Goal: Task Accomplishment & Management: Complete application form

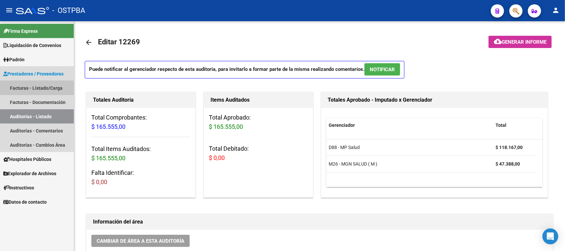
click at [57, 86] on link "Facturas - Listado/Carga" at bounding box center [37, 88] width 74 height 14
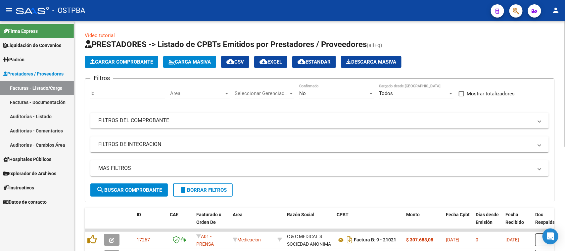
click at [96, 63] on span "Cargar Comprobante" at bounding box center [121, 62] width 63 height 6
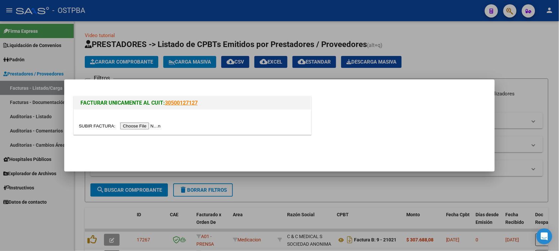
click at [124, 126] on input "file" at bounding box center [121, 126] width 84 height 7
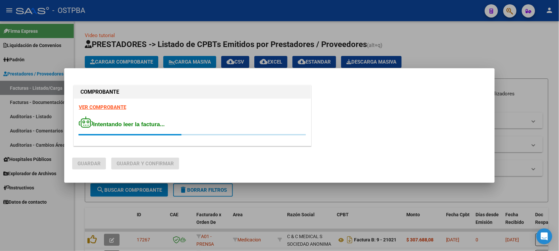
click at [97, 108] on strong "VER COMPROBANTE" at bounding box center [102, 107] width 47 height 6
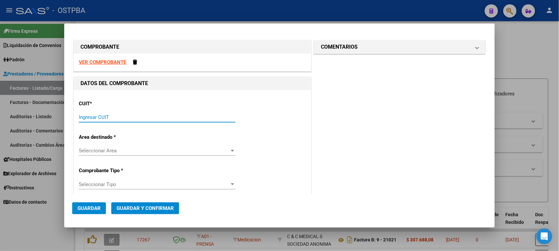
click at [99, 117] on input "Ingresar CUIT" at bounding box center [157, 117] width 157 height 6
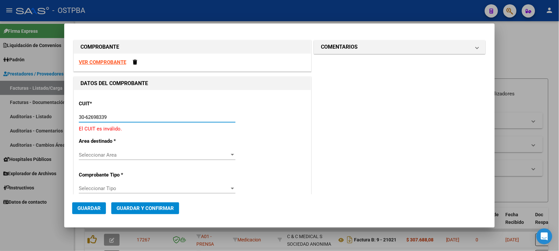
type input "30-62698339-8"
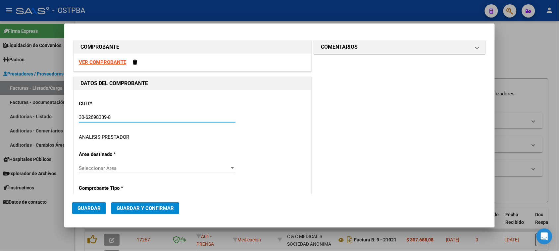
type input "131"
type input "30-62698339-8"
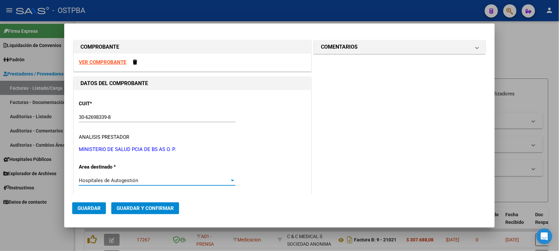
scroll to position [101, 0]
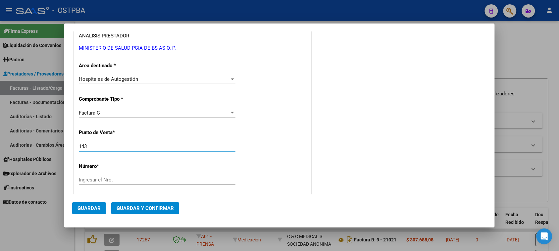
type input "143"
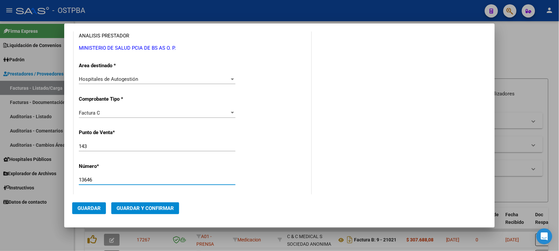
type input "13646"
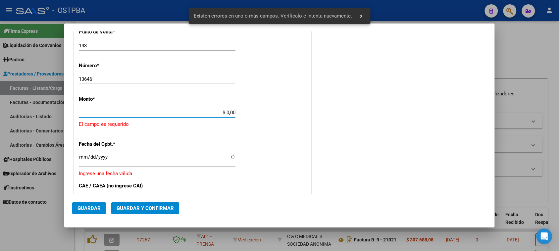
scroll to position [199, 0]
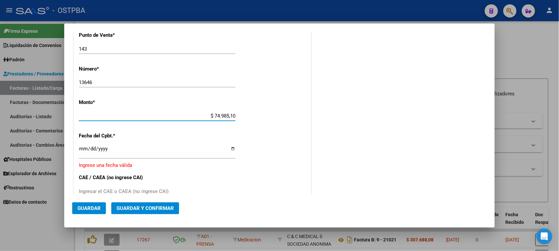
type input "$ 749.851,00"
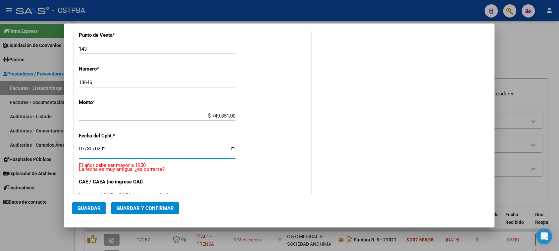
type input "[DATE]"
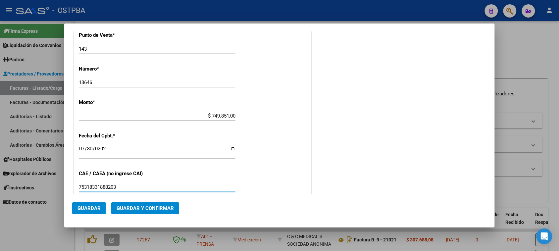
type input "75318331888203"
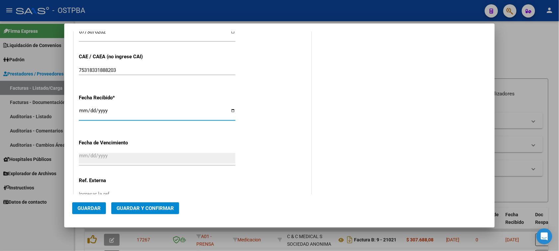
type input "[DATE]"
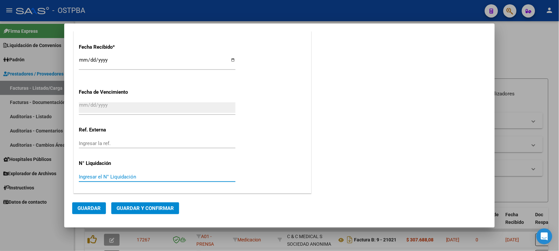
scroll to position [0, 0]
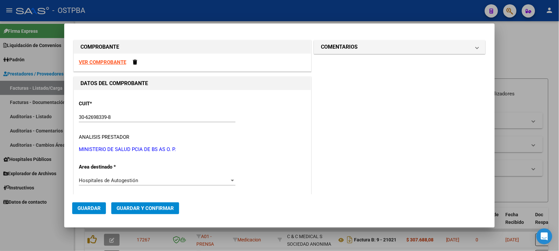
drag, startPoint x: 353, startPoint y: 50, endPoint x: 343, endPoint y: 65, distance: 17.5
click at [352, 50] on h1 "COMENTARIOS" at bounding box center [339, 47] width 37 height 8
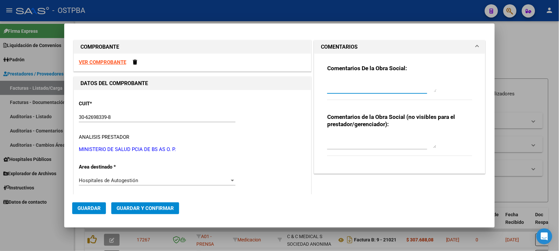
click at [340, 87] on textarea at bounding box center [381, 85] width 109 height 13
type textarea "HR 126315"
click at [89, 211] on span "Guardar" at bounding box center [88, 208] width 23 height 6
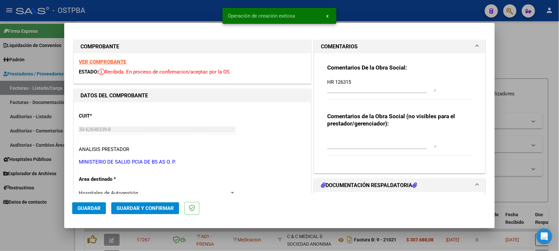
type input "[DATE]"
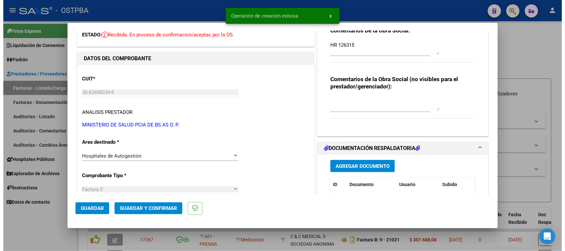
scroll to position [83, 0]
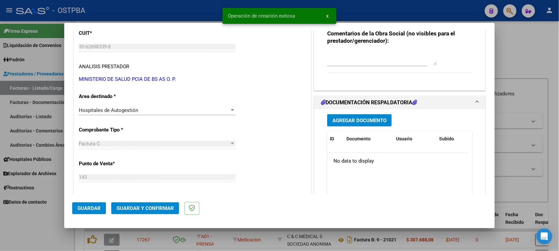
click at [368, 119] on span "Agregar Documento" at bounding box center [359, 121] width 54 height 6
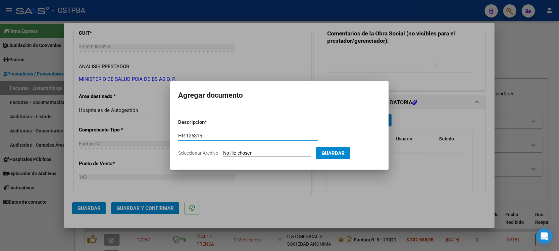
type input "HR 126315"
click at [223, 150] on input "Seleccionar Archivo" at bounding box center [267, 153] width 88 height 6
type input "C:\fakepath\HR 126315.pdf"
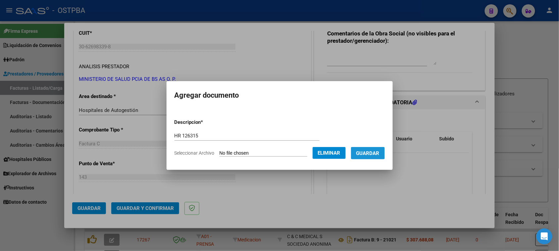
click at [368, 153] on span "Guardar" at bounding box center [367, 153] width 23 height 6
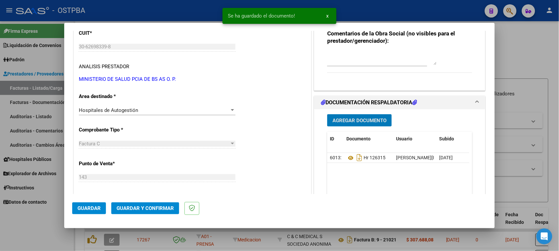
click at [354, 124] on button "Agregar Documento" at bounding box center [359, 120] width 65 height 12
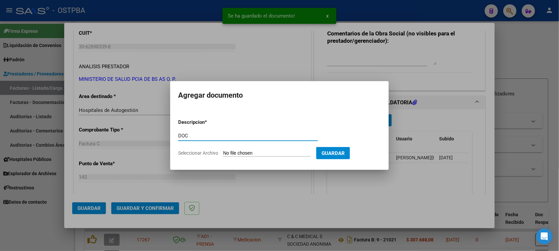
type input "DOC"
click at [223, 150] on input "Seleccionar Archivo" at bounding box center [267, 153] width 88 height 6
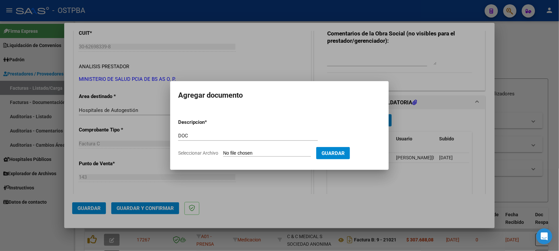
type input "C:\fakepath\DOC 13646.zip"
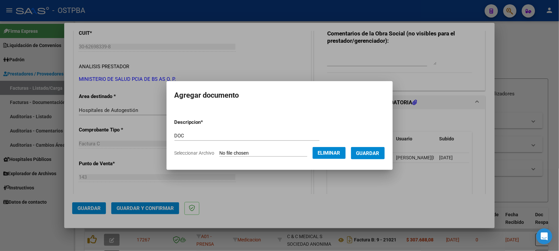
click at [369, 153] on span "Guardar" at bounding box center [367, 153] width 23 height 6
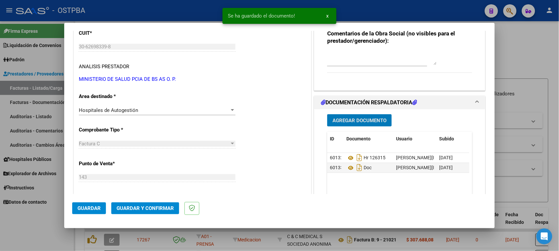
click at [153, 208] on span "Guardar y Confirmar" at bounding box center [145, 208] width 57 height 6
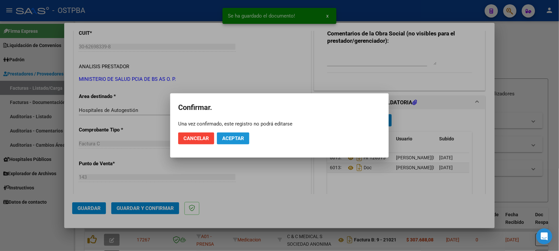
click at [229, 139] on span "Aceptar" at bounding box center [233, 138] width 22 height 6
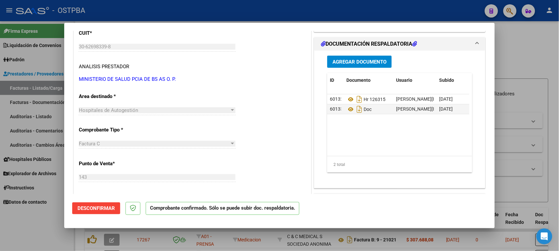
click at [35, 117] on div at bounding box center [279, 125] width 559 height 251
type input "$ 0,00"
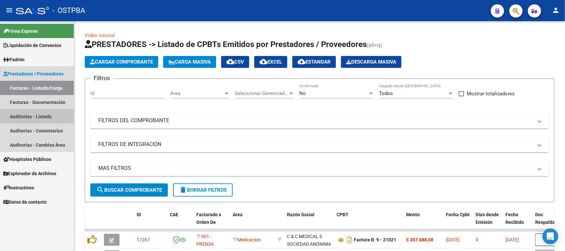
click at [56, 112] on link "Auditorías - Listado" at bounding box center [37, 116] width 74 height 14
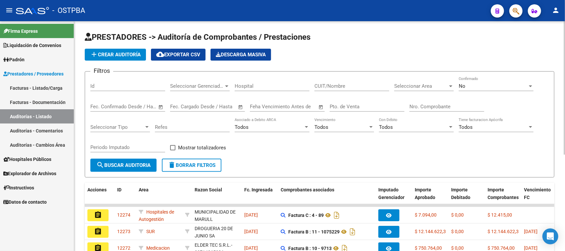
click at [126, 55] on span "add Crear Auditoría" at bounding box center [115, 55] width 51 height 6
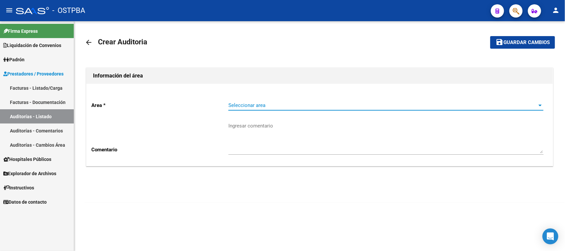
click at [255, 105] on span "Seleccionar area" at bounding box center [382, 105] width 309 height 6
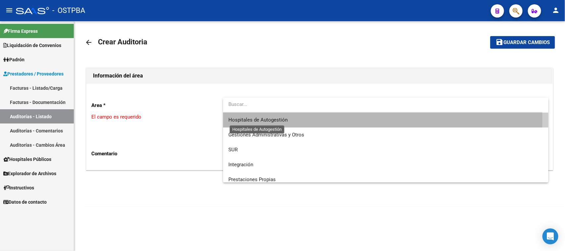
click at [246, 119] on span "Hospitales de Autogestión" at bounding box center [257, 120] width 59 height 6
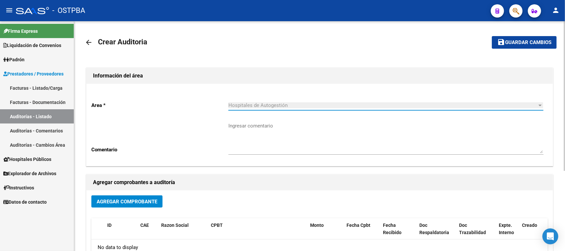
click at [127, 199] on span "Agregar Comprobante" at bounding box center [127, 202] width 61 height 6
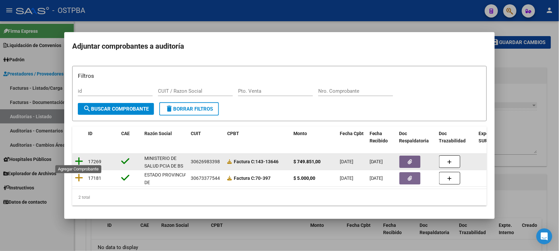
click at [79, 158] on icon at bounding box center [79, 161] width 8 height 9
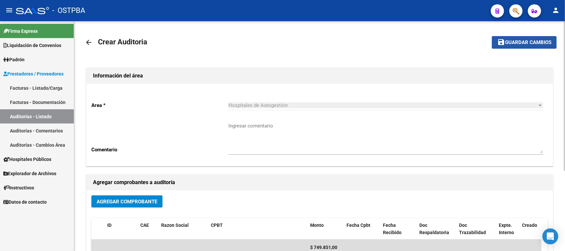
drag, startPoint x: 550, startPoint y: 39, endPoint x: 528, endPoint y: 52, distance: 25.1
click at [549, 40] on span "Guardar cambios" at bounding box center [528, 43] width 46 height 6
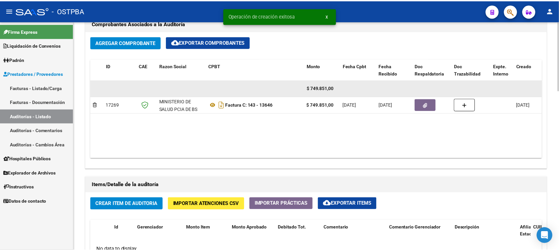
scroll to position [414, 0]
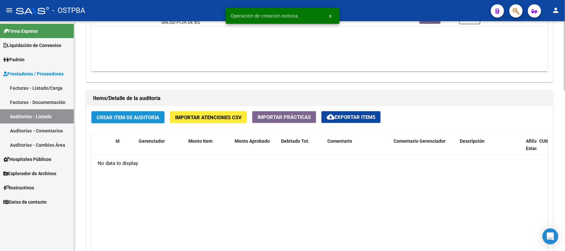
click at [137, 118] on span "Crear Item de Auditoria" at bounding box center [128, 118] width 63 height 6
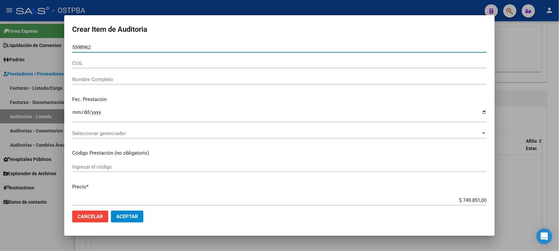
type input "55989627"
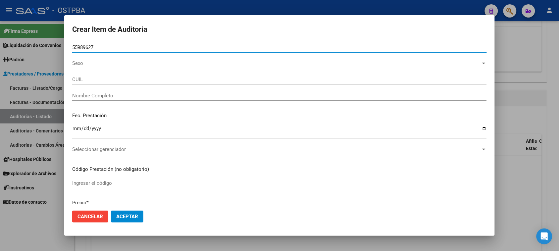
type input "27559896271"
type input "[PERSON_NAME]"
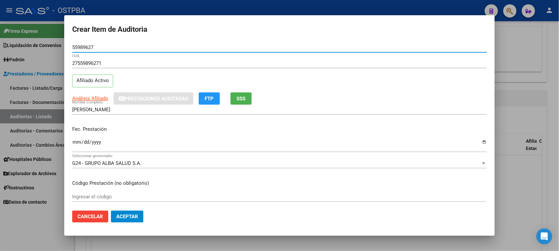
type input "55989627"
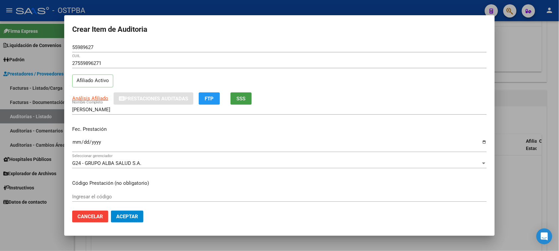
click at [240, 98] on span "SSS" at bounding box center [241, 99] width 9 height 6
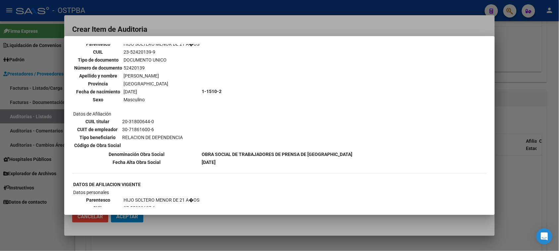
scroll to position [621, 0]
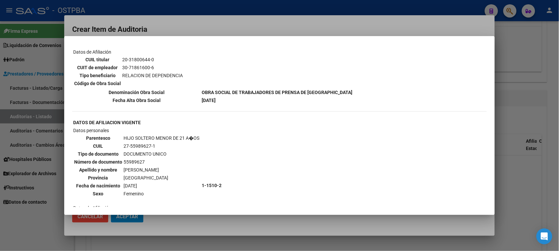
click at [40, 216] on div at bounding box center [279, 125] width 559 height 251
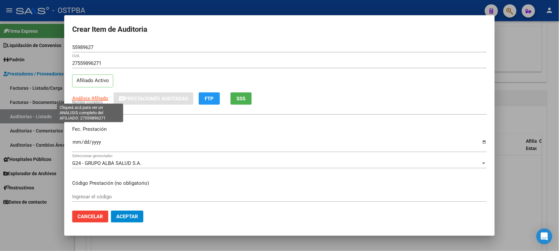
click at [90, 98] on span "Análisis Afiliado" at bounding box center [90, 98] width 36 height 6
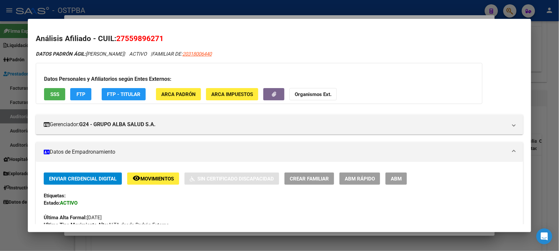
click at [321, 96] on strong "Organismos Ext." at bounding box center [313, 94] width 37 height 6
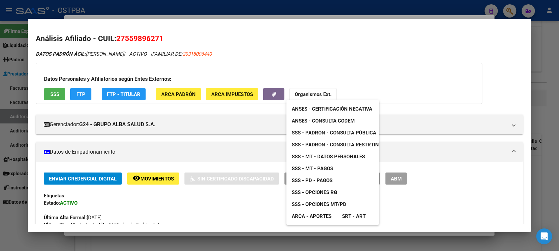
click at [322, 118] on span "ANSES - Consulta CODEM" at bounding box center [323, 121] width 63 height 6
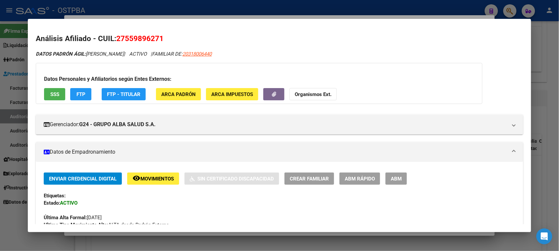
click at [58, 95] on button "SSS" at bounding box center [54, 94] width 21 height 12
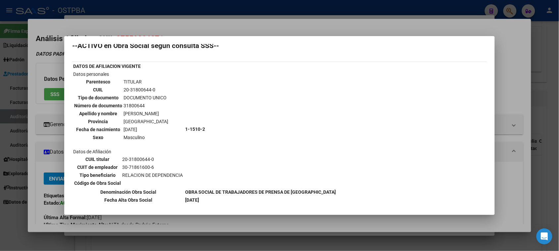
scroll to position [0, 0]
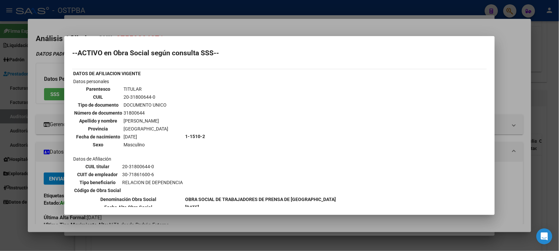
drag, startPoint x: 122, startPoint y: 54, endPoint x: 131, endPoint y: 76, distance: 24.8
click at [123, 95] on td "20-31800644-0" at bounding box center [145, 96] width 45 height 7
drag, startPoint x: 120, startPoint y: 95, endPoint x: 154, endPoint y: 95, distance: 34.1
click at [154, 95] on tr "CUIL 20-31800644-0" at bounding box center [121, 96] width 95 height 7
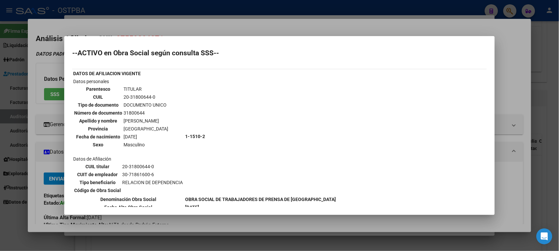
copy tr "20-31800644-0"
click at [26, 141] on div at bounding box center [279, 125] width 559 height 251
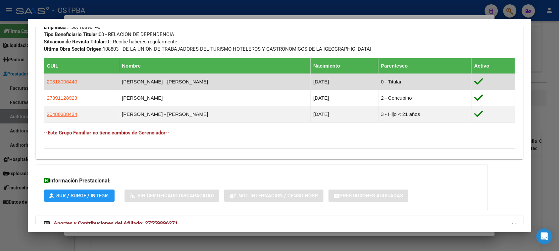
scroll to position [381, 0]
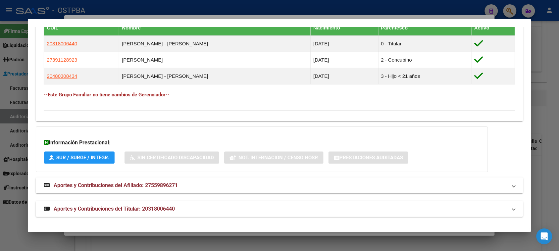
click at [142, 211] on span "Aportes y Contribuciones del Titular: 20318006440" at bounding box center [114, 209] width 121 height 6
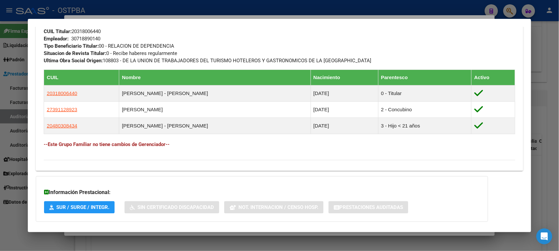
scroll to position [237, 0]
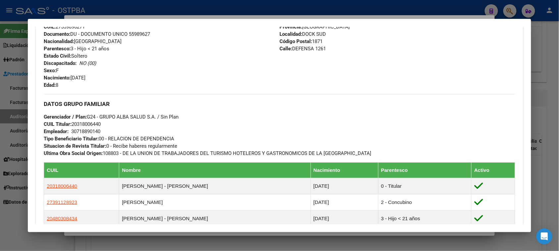
click at [18, 221] on div at bounding box center [279, 125] width 559 height 251
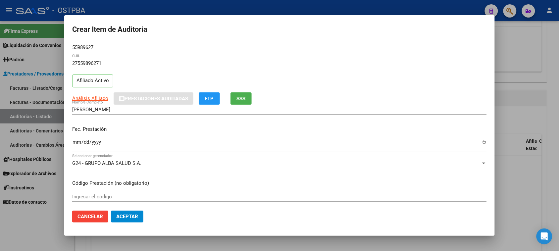
click at [73, 143] on input "Ingresar la fecha" at bounding box center [279, 144] width 415 height 11
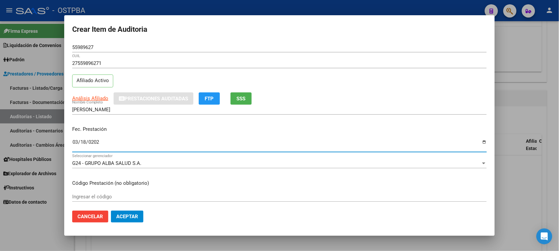
type input "[DATE]"
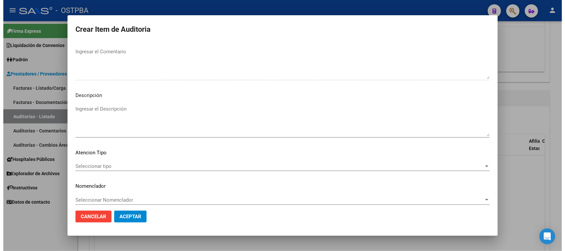
scroll to position [373, 0]
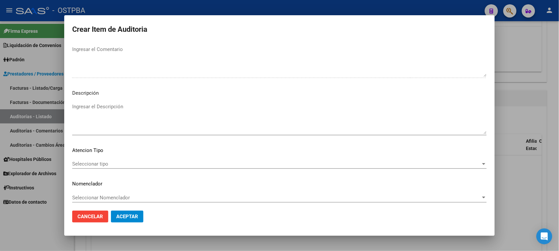
click at [104, 164] on span "Seleccionar tipo" at bounding box center [276, 164] width 409 height 6
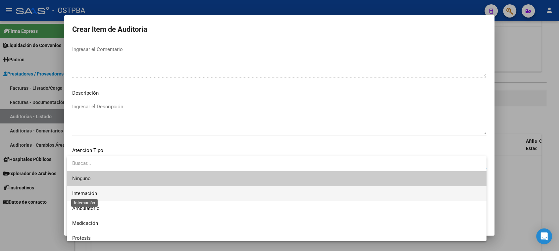
click at [88, 191] on span "Internación" at bounding box center [84, 193] width 25 height 6
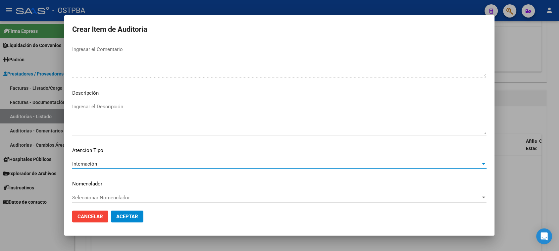
click at [127, 216] on span "Aceptar" at bounding box center [127, 217] width 22 height 6
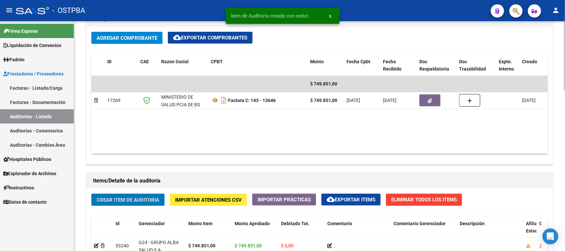
scroll to position [331, 0]
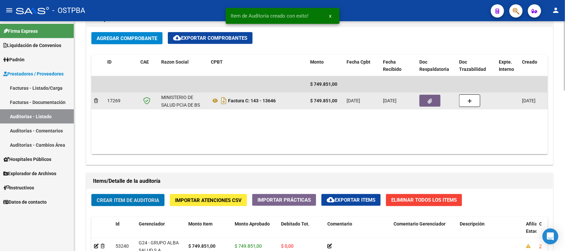
click at [428, 98] on span "button" at bounding box center [430, 101] width 4 height 6
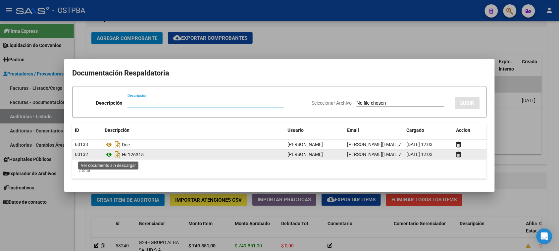
click at [109, 154] on icon at bounding box center [109, 155] width 9 height 8
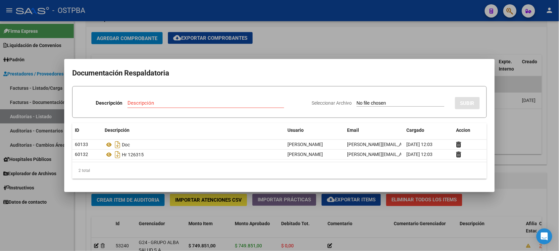
click at [291, 51] on div at bounding box center [279, 125] width 559 height 251
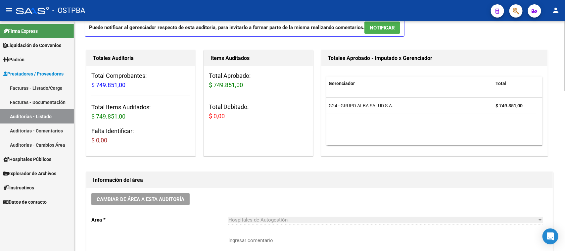
scroll to position [0, 0]
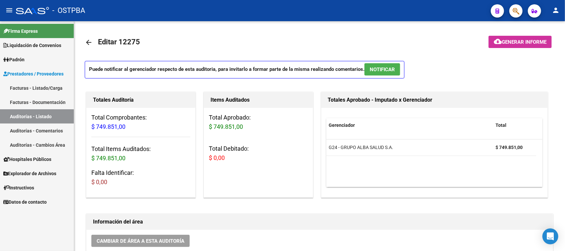
click at [38, 84] on link "Facturas - Listado/Carga" at bounding box center [37, 88] width 74 height 14
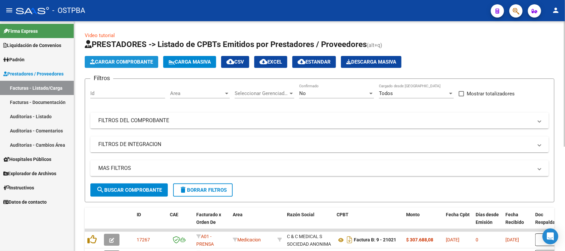
click at [118, 60] on span "Cargar Comprobante" at bounding box center [121, 62] width 63 height 6
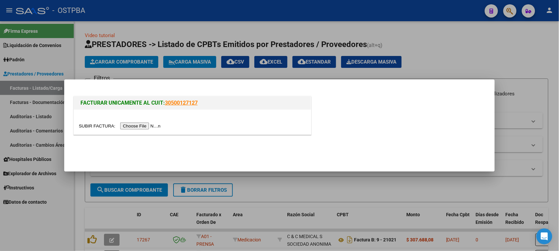
click at [148, 126] on input "file" at bounding box center [121, 126] width 84 height 7
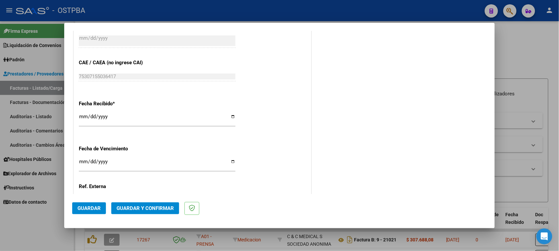
scroll to position [373, 0]
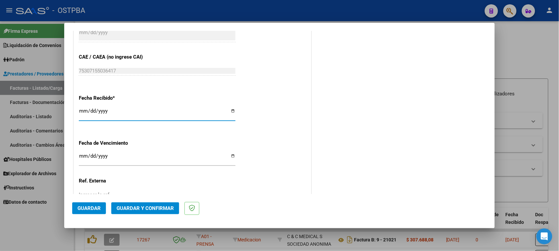
click at [83, 111] on input "[DATE]" at bounding box center [157, 113] width 157 height 11
type input "[DATE]"
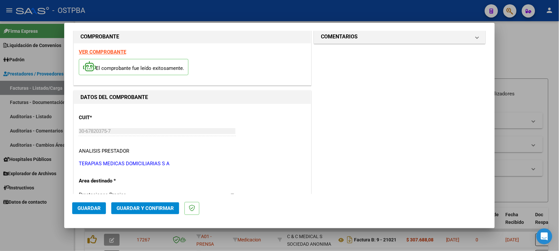
scroll to position [0, 0]
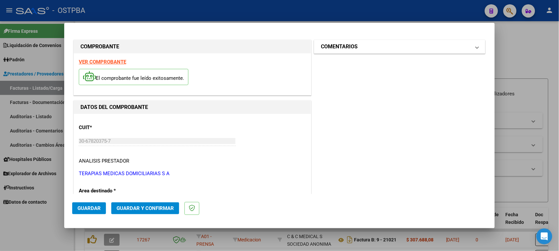
click at [353, 42] on mat-expansion-panel-header "COMENTARIOS" at bounding box center [399, 46] width 171 height 13
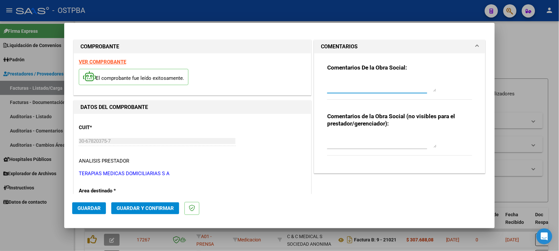
click at [364, 81] on textarea at bounding box center [381, 84] width 109 height 13
type textarea "HR 126402"
click at [100, 209] on button "Guardar" at bounding box center [89, 208] width 34 height 12
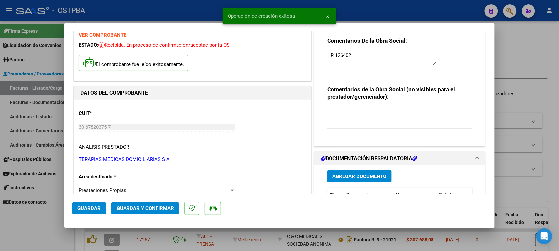
scroll to position [41, 0]
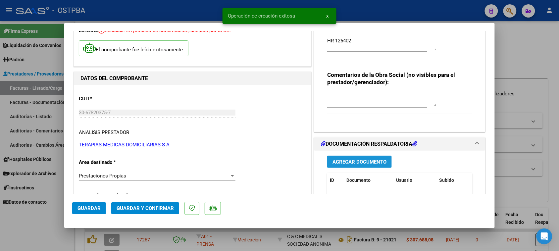
click at [368, 163] on span "Agregar Documento" at bounding box center [359, 162] width 54 height 6
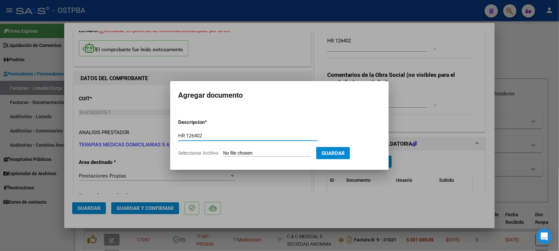
type input "HR 126402"
click at [223, 150] on input "Seleccionar Archivo" at bounding box center [267, 153] width 88 height 6
type input "C:\fakepath\HR 126402.pdf"
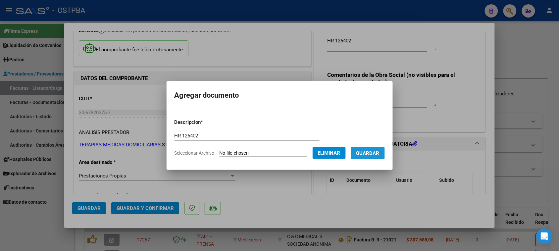
drag, startPoint x: 381, startPoint y: 153, endPoint x: 305, endPoint y: 151, distance: 76.2
click at [379, 153] on span "Guardar" at bounding box center [367, 153] width 23 height 6
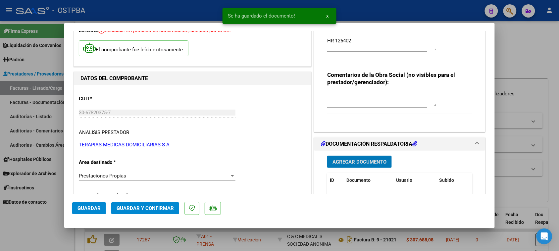
click at [341, 160] on span "Agregar Documento" at bounding box center [359, 162] width 54 height 6
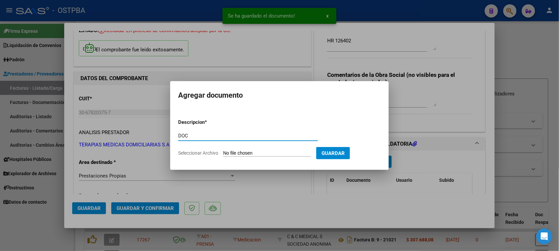
type input "DOC"
click at [223, 150] on input "Seleccionar Archivo" at bounding box center [267, 153] width 88 height 6
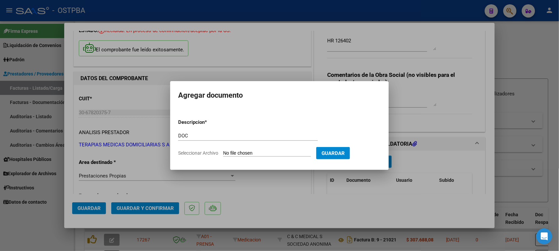
type input "C:\fakepath\doc 229974.pdf"
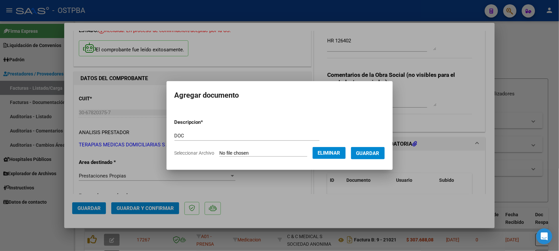
click at [377, 154] on span "Guardar" at bounding box center [367, 153] width 23 height 6
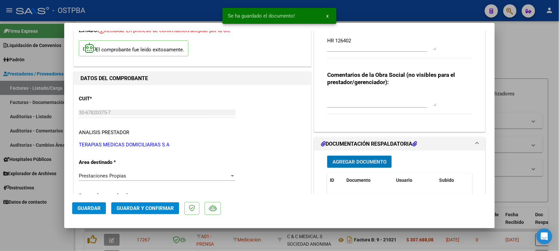
click at [355, 160] on span "Agregar Documento" at bounding box center [359, 162] width 54 height 6
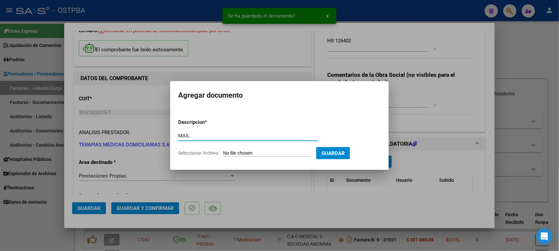
type input "MAIL"
click at [223, 150] on input "Seleccionar Archivo" at bounding box center [267, 153] width 88 height 6
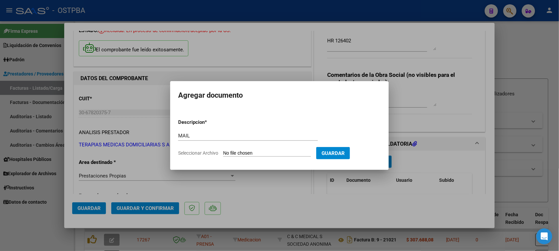
type input "C:\fakepath\Gmail - FACTURACIÓN TMD SA - [DATE] - 229974.pdf"
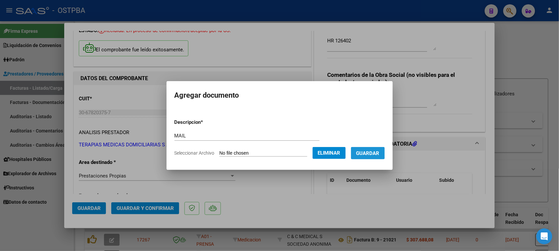
drag, startPoint x: 366, startPoint y: 151, endPoint x: 305, endPoint y: 181, distance: 67.7
click at [366, 152] on span "Guardar" at bounding box center [367, 153] width 23 height 6
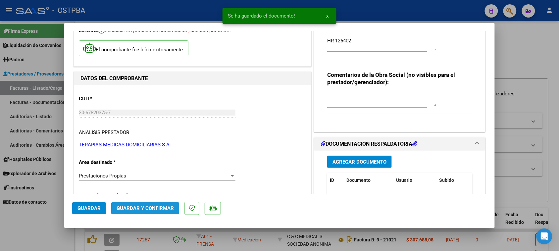
click at [157, 209] on span "Guardar y Confirmar" at bounding box center [145, 208] width 57 height 6
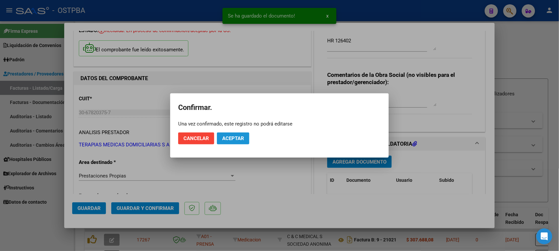
click at [239, 136] on span "Aceptar" at bounding box center [233, 138] width 22 height 6
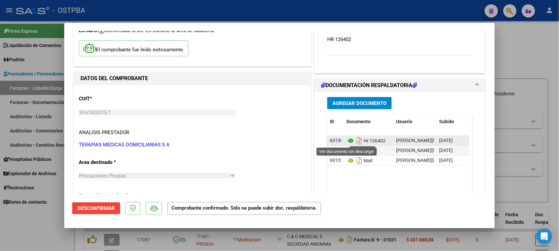
click at [346, 141] on icon at bounding box center [350, 141] width 9 height 8
click at [347, 139] on icon at bounding box center [350, 141] width 9 height 8
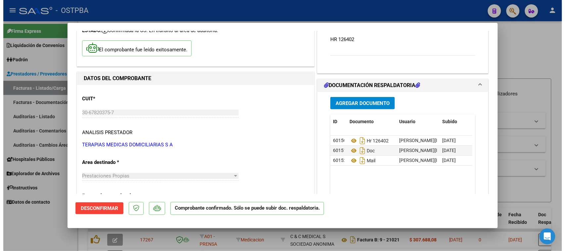
scroll to position [0, 0]
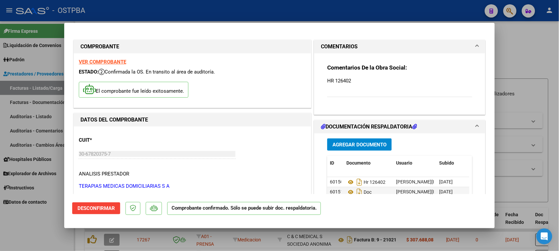
click at [114, 61] on strong "VER COMPROBANTE" at bounding box center [102, 62] width 47 height 6
click at [47, 233] on div at bounding box center [279, 125] width 559 height 251
type input "$ 0,00"
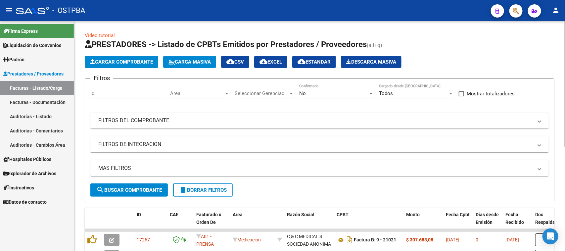
click at [193, 115] on mat-expansion-panel-header "FILTROS DEL COMPROBANTE" at bounding box center [319, 121] width 459 height 16
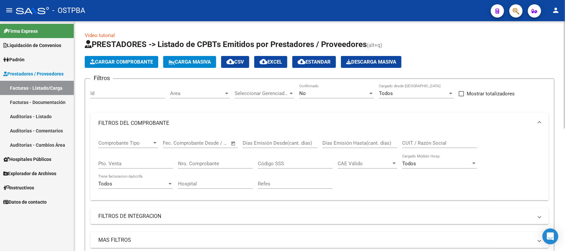
click at [219, 161] on input "Nro. Comprobante" at bounding box center [215, 164] width 75 height 6
drag, startPoint x: 198, startPoint y: 161, endPoint x: 174, endPoint y: 159, distance: 24.2
click at [174, 159] on div "Comprobante Tipo Comprobante Tipo Start date – End date Fec. Comprobante Desde …" at bounding box center [319, 164] width 443 height 61
click at [319, 95] on div "No Confirmado" at bounding box center [336, 91] width 75 height 14
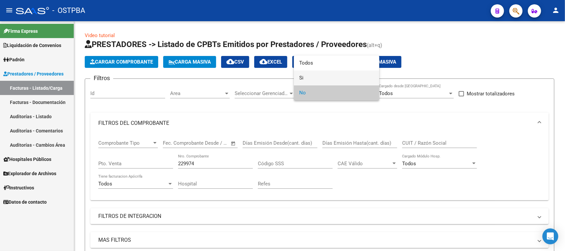
click at [303, 78] on span "Si" at bounding box center [336, 78] width 75 height 15
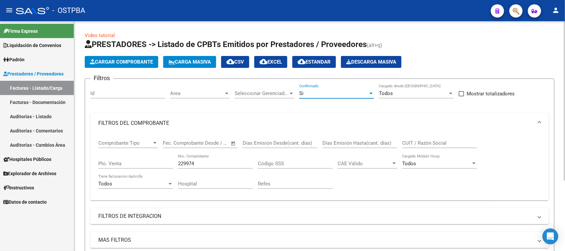
scroll to position [41, 0]
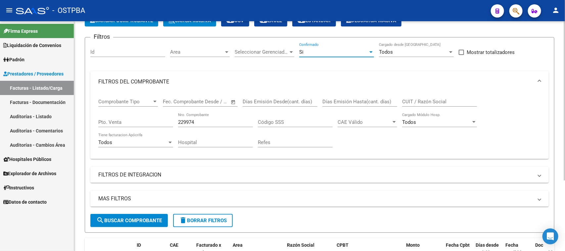
click at [130, 215] on button "search Buscar Comprobante" at bounding box center [128, 220] width 77 height 13
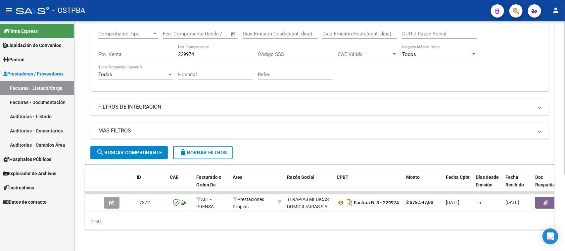
scroll to position [114, 0]
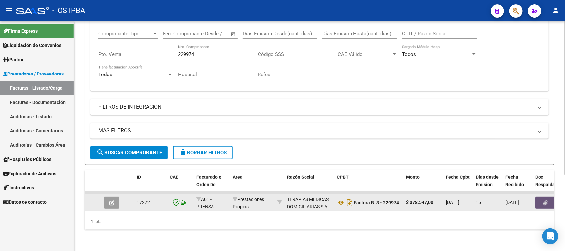
click at [540, 197] on button "button" at bounding box center [545, 203] width 21 height 12
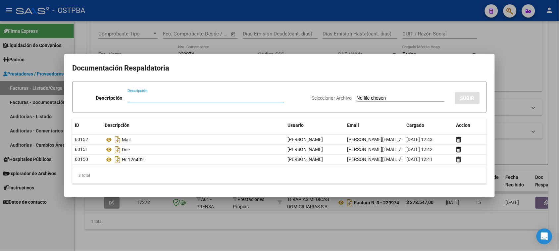
click at [41, 224] on div at bounding box center [279, 125] width 559 height 251
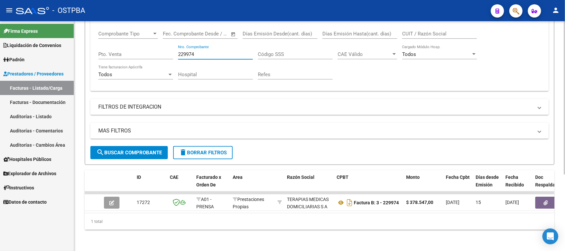
drag, startPoint x: 206, startPoint y: 49, endPoint x: 175, endPoint y: 48, distance: 31.8
click at [175, 48] on div "Comprobante Tipo Comprobante Tipo Start date – End date Fec. Comprobante Desde …" at bounding box center [319, 55] width 443 height 61
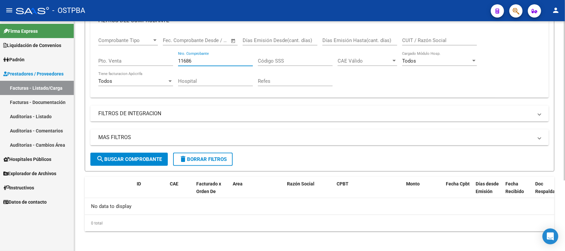
scroll to position [20, 0]
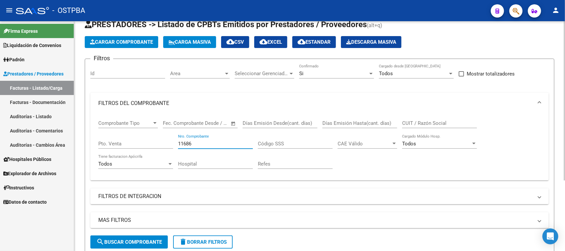
type input "11686"
click at [302, 74] on span "Si" at bounding box center [301, 74] width 4 height 6
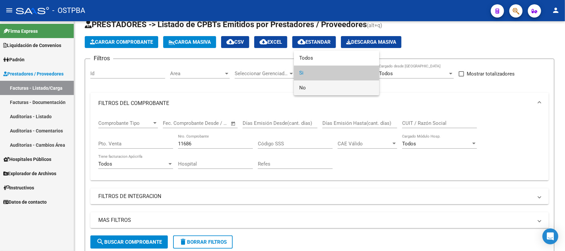
click at [300, 88] on span "No" at bounding box center [336, 87] width 75 height 15
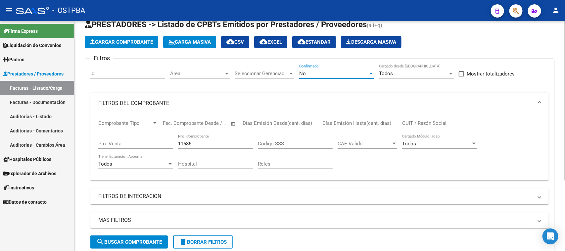
scroll to position [61, 0]
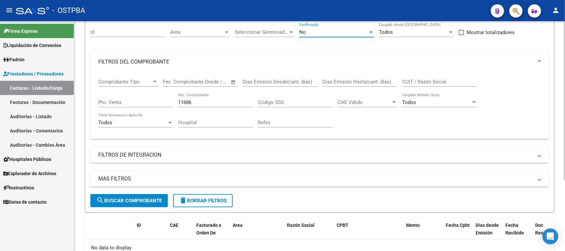
click at [151, 200] on span "search Buscar Comprobante" at bounding box center [129, 201] width 66 height 6
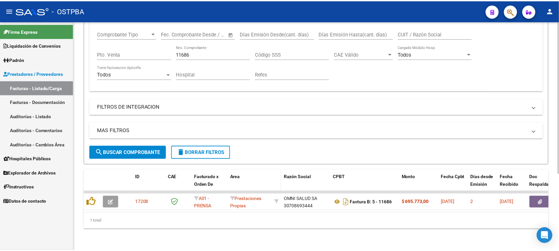
scroll to position [114, 0]
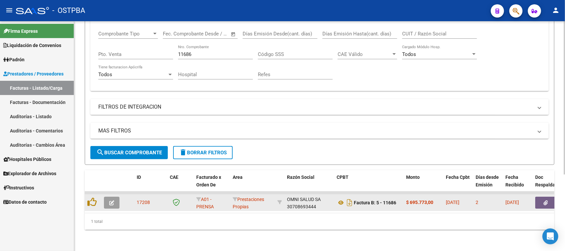
click at [110, 200] on icon "button" at bounding box center [111, 202] width 5 height 5
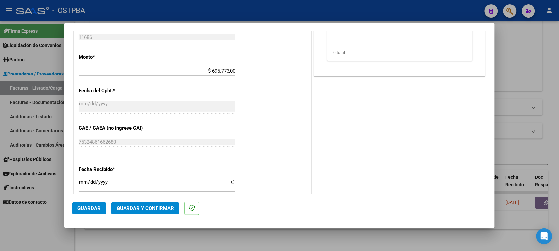
scroll to position [331, 0]
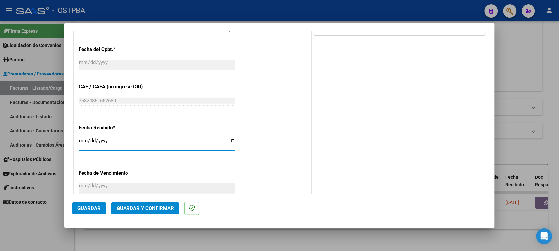
drag, startPoint x: 80, startPoint y: 143, endPoint x: 101, endPoint y: 146, distance: 20.8
click at [81, 143] on input "[DATE]" at bounding box center [157, 143] width 157 height 11
type input "[DATE]"
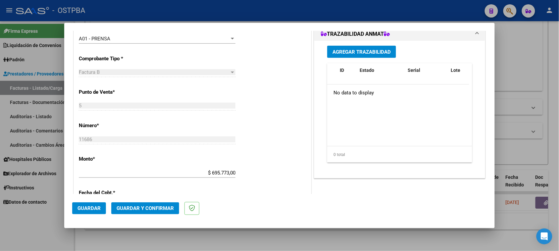
scroll to position [0, 0]
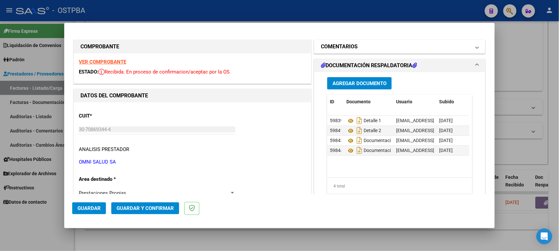
click at [350, 45] on h1 "COMENTARIOS" at bounding box center [339, 47] width 37 height 8
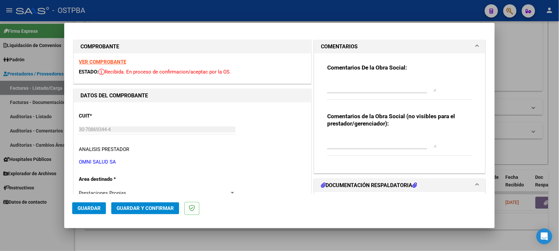
click at [353, 84] on textarea at bounding box center [381, 84] width 109 height 13
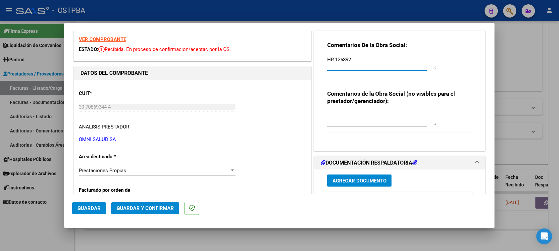
scroll to position [41, 0]
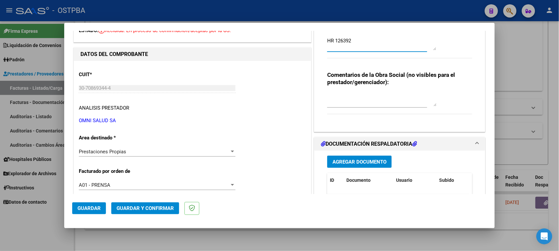
type textarea "HR 126392"
click at [359, 161] on span "Agregar Documento" at bounding box center [359, 162] width 54 height 6
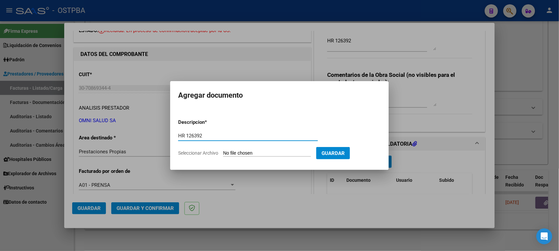
type input "HR 126392"
click at [223, 150] on input "Seleccionar Archivo" at bounding box center [267, 153] width 88 height 6
type input "C:\fakepath\HR 126392.pdf"
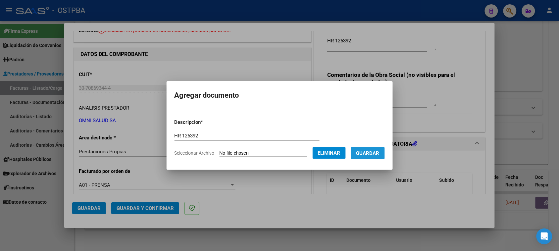
click at [379, 151] on span "Guardar" at bounding box center [367, 153] width 23 height 6
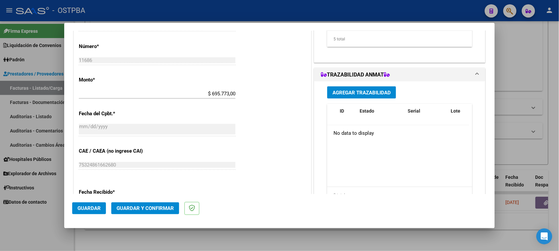
scroll to position [331, 0]
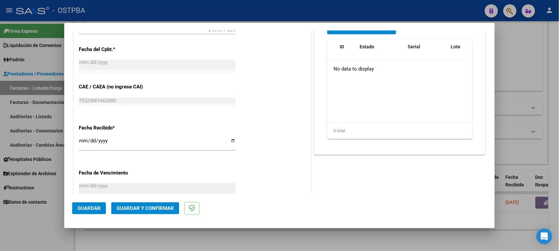
click at [163, 209] on span "Guardar y Confirmar" at bounding box center [145, 208] width 57 height 6
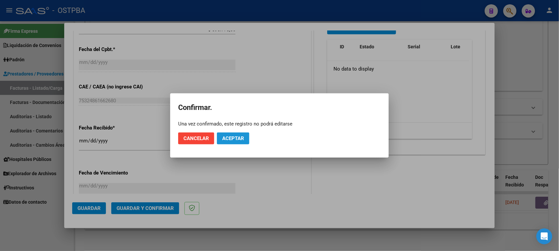
click at [239, 138] on span "Aceptar" at bounding box center [233, 138] width 22 height 6
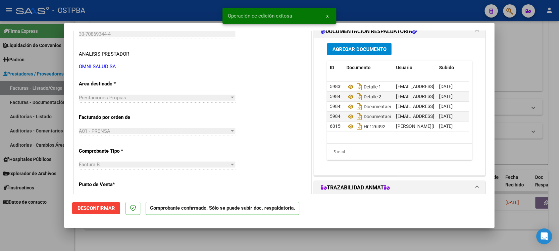
scroll to position [83, 0]
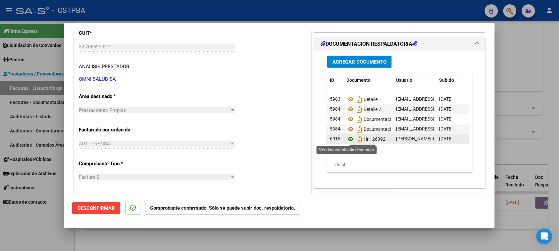
click at [346, 139] on icon at bounding box center [350, 139] width 9 height 8
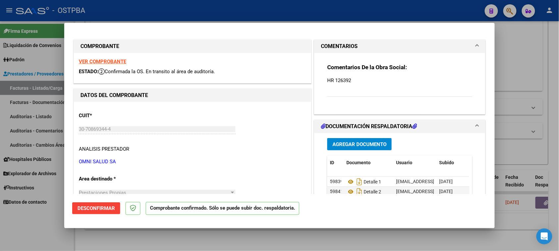
scroll to position [0, 0]
click at [114, 60] on strong "VER COMPROBANTE" at bounding box center [102, 62] width 47 height 6
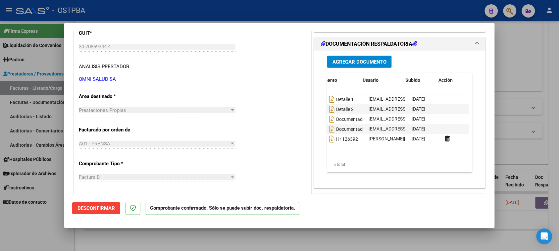
scroll to position [0, 33]
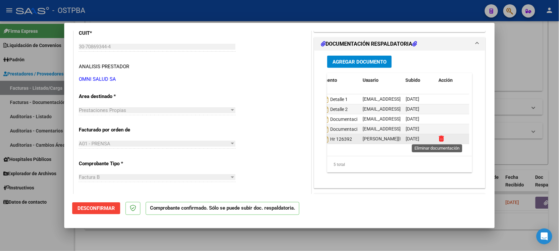
click at [439, 137] on icon at bounding box center [441, 138] width 5 height 6
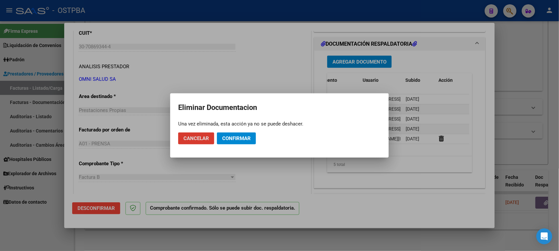
click at [249, 138] on span "Confirmar" at bounding box center [236, 138] width 28 height 6
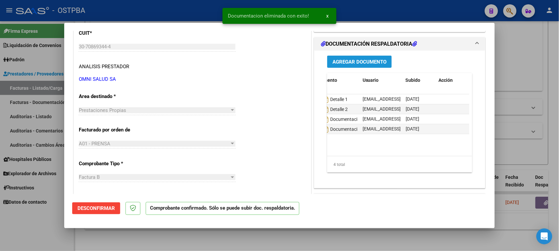
click at [358, 64] on span "Agregar Documento" at bounding box center [359, 62] width 54 height 6
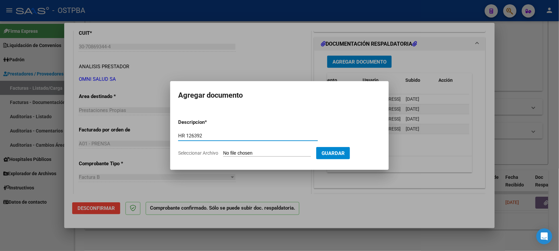
type input "HR 126392"
click at [223, 150] on input "Seleccionar Archivo" at bounding box center [267, 153] width 88 height 6
type input "C:\fakepath\Scan_20250813_124927.pdf"
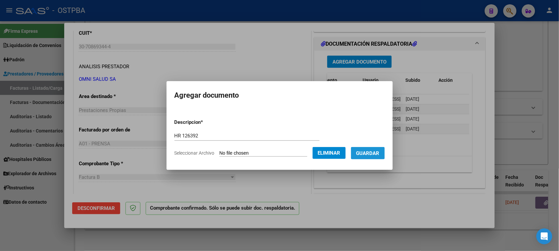
click at [378, 154] on span "Guardar" at bounding box center [367, 153] width 23 height 6
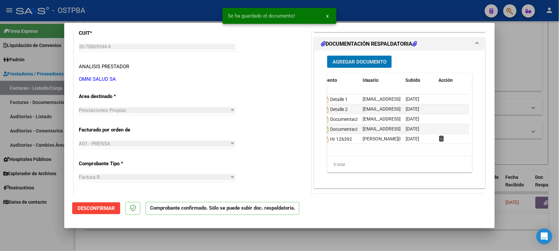
scroll to position [0, 0]
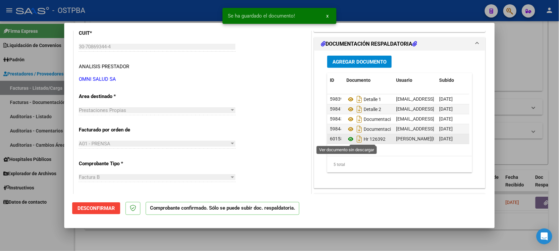
click at [346, 140] on icon at bounding box center [350, 139] width 9 height 8
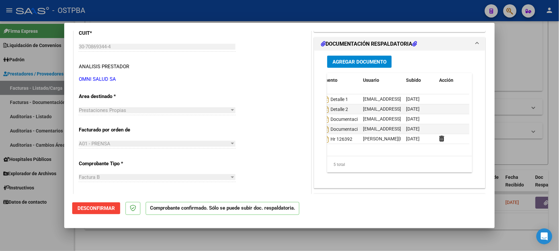
scroll to position [0, 33]
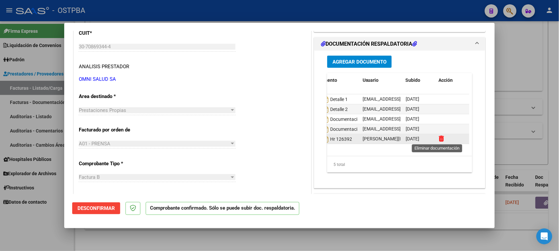
click at [439, 139] on icon at bounding box center [441, 138] width 5 height 6
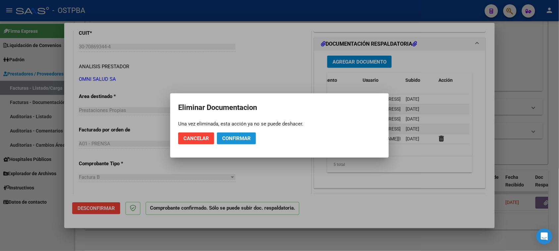
click at [247, 138] on span "Confirmar" at bounding box center [236, 138] width 28 height 6
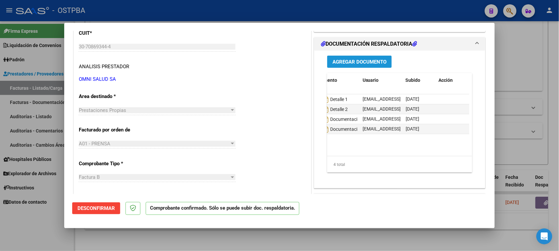
click at [352, 62] on span "Agregar Documento" at bounding box center [359, 62] width 54 height 6
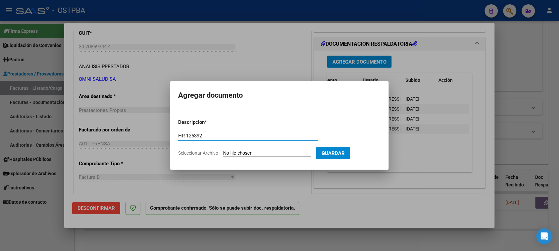
type input "HR 126392"
click at [223, 150] on input "Seleccionar Archivo" at bounding box center [267, 153] width 88 height 6
type input "C:\fakepath\Scan_20250813_125100.pdf"
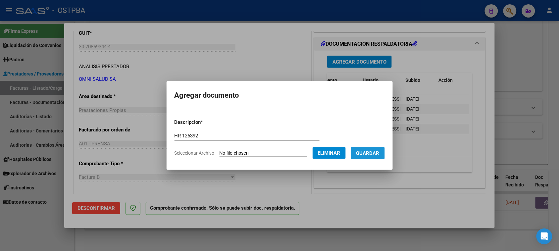
click at [376, 154] on span "Guardar" at bounding box center [367, 153] width 23 height 6
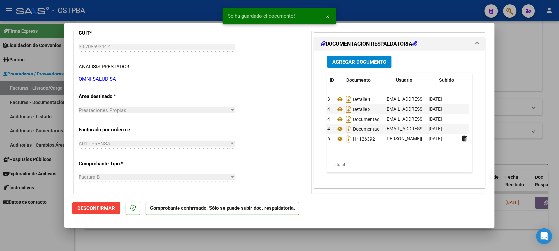
scroll to position [0, 0]
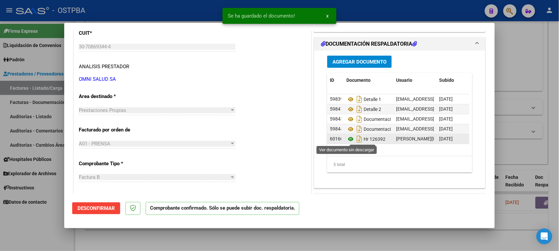
click at [347, 138] on icon at bounding box center [350, 139] width 9 height 8
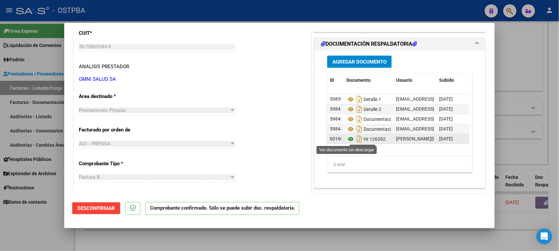
click at [346, 139] on icon at bounding box center [350, 139] width 9 height 8
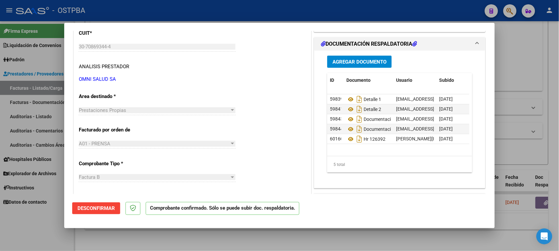
click at [45, 87] on div at bounding box center [279, 125] width 559 height 251
type input "$ 0,00"
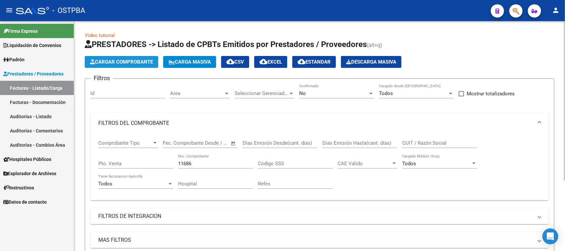
click at [113, 57] on button "Cargar Comprobante" at bounding box center [122, 62] width 74 height 12
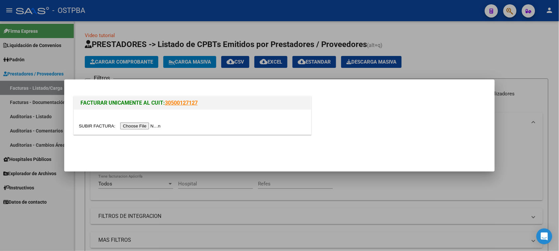
click at [141, 125] on input "file" at bounding box center [121, 126] width 84 height 7
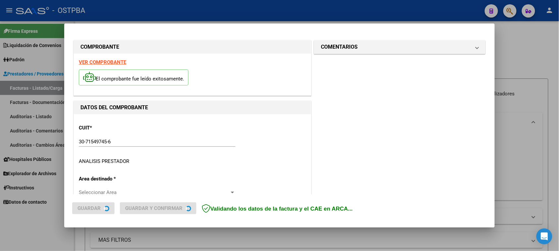
type input "[DATE]"
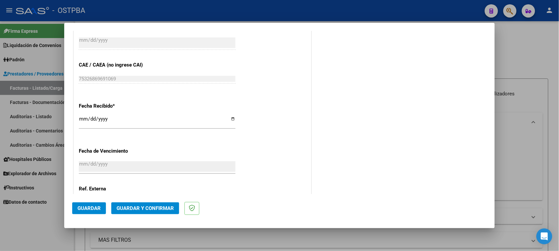
scroll to position [373, 0]
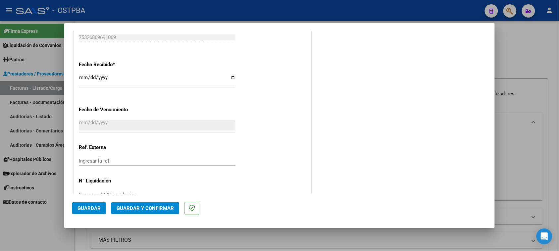
click at [83, 74] on div "[DATE] Ingresar la fecha" at bounding box center [157, 80] width 157 height 14
type input "[DATE]"
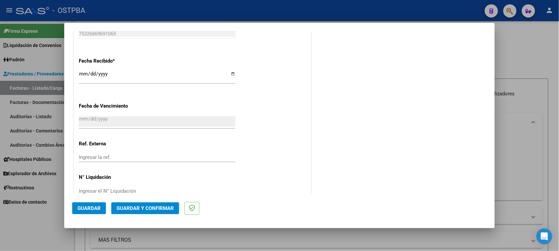
scroll to position [0, 0]
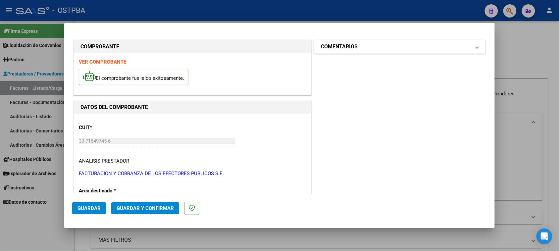
click at [360, 47] on mat-panel-title "COMENTARIOS" at bounding box center [396, 47] width 150 height 8
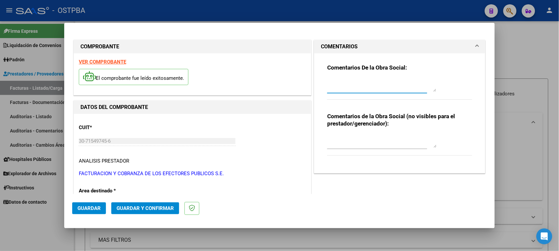
click at [363, 81] on textarea at bounding box center [381, 84] width 109 height 13
type textarea "HR 126393"
click at [92, 208] on span "Guardar" at bounding box center [88, 208] width 23 height 6
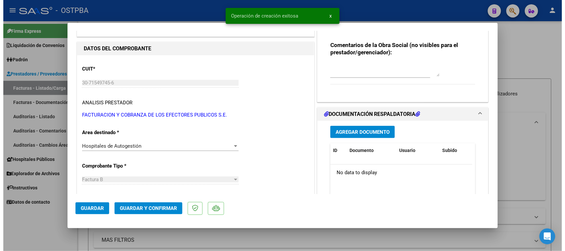
scroll to position [83, 0]
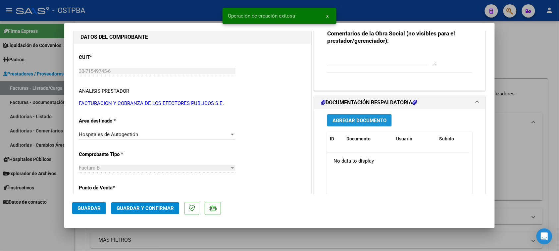
click at [352, 121] on span "Agregar Documento" at bounding box center [359, 121] width 54 height 6
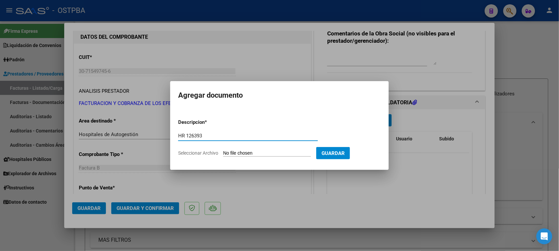
type input "HR 126393"
click at [223, 150] on input "Seleccionar Archivo" at bounding box center [267, 153] width 88 height 6
type input "C:\fakepath\HR 126393.pdf"
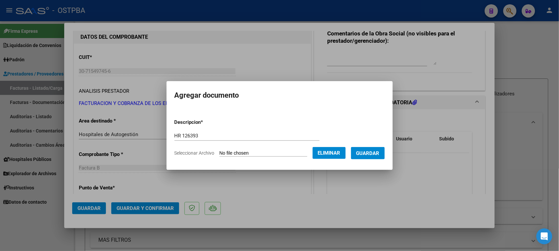
click at [368, 152] on span "Guardar" at bounding box center [367, 153] width 23 height 6
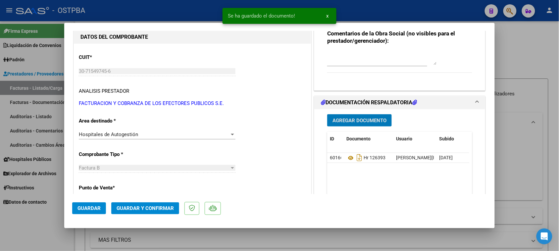
click at [369, 120] on span "Agregar Documento" at bounding box center [359, 121] width 54 height 6
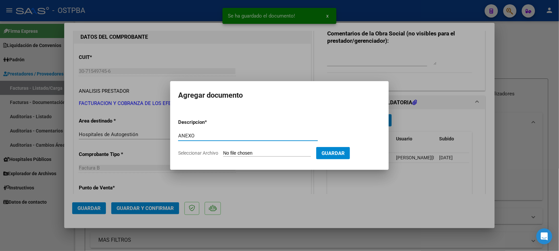
type input "ANEXO"
click at [223, 150] on input "Seleccionar Archivo" at bounding box center [267, 153] width 88 height 6
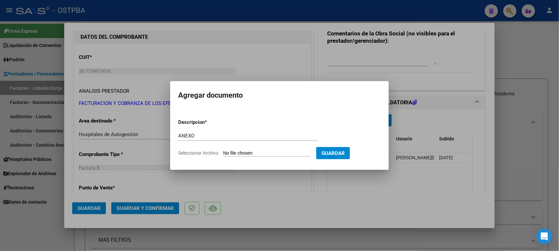
type input "C:\fakepath\ANEXO 84072.pdf"
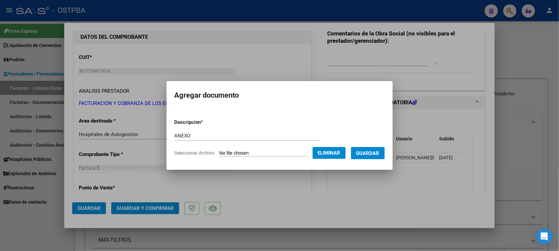
click at [372, 152] on span "Guardar" at bounding box center [367, 153] width 23 height 6
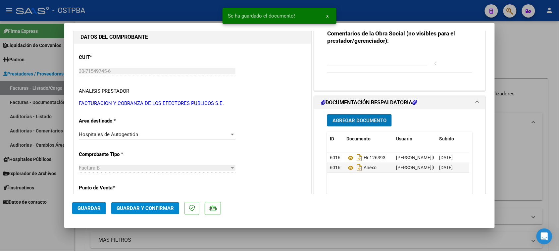
click at [338, 121] on span "Agregar Documento" at bounding box center [359, 121] width 54 height 6
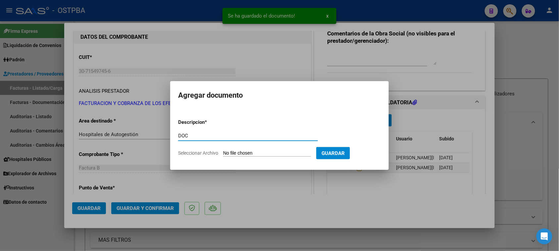
type input "DOC"
click at [223, 150] on input "Seleccionar Archivo" at bounding box center [267, 153] width 88 height 6
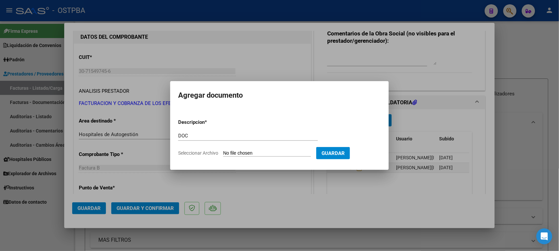
type input "C:\fakepath\DOC 84072.pdf"
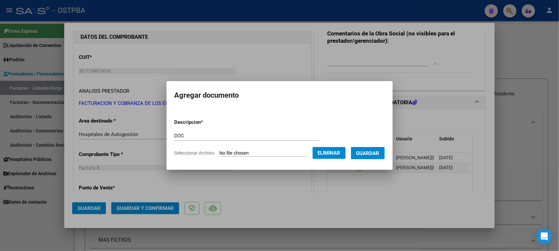
click at [366, 157] on button "Guardar" at bounding box center [368, 153] width 34 height 12
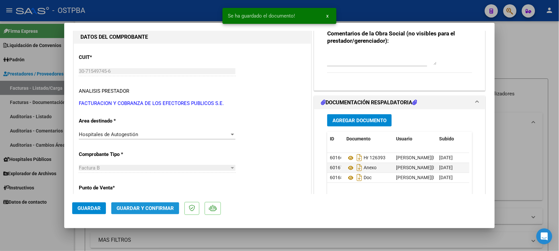
click at [147, 207] on span "Guardar y Confirmar" at bounding box center [145, 208] width 57 height 6
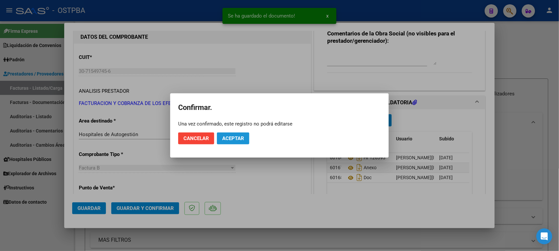
click at [229, 140] on span "Aceptar" at bounding box center [233, 138] width 22 height 6
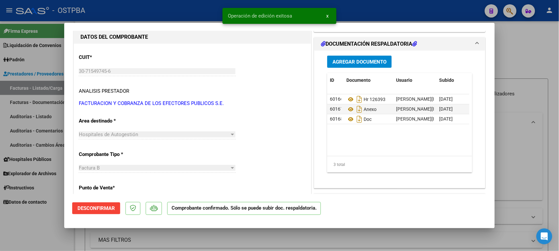
click at [42, 118] on div at bounding box center [279, 125] width 559 height 251
type input "$ 0,00"
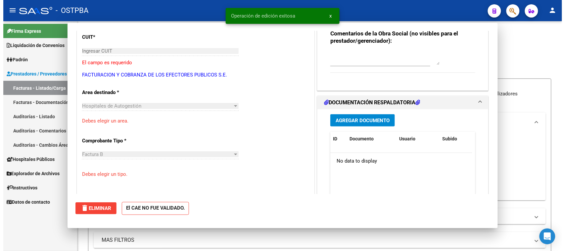
scroll to position [0, 0]
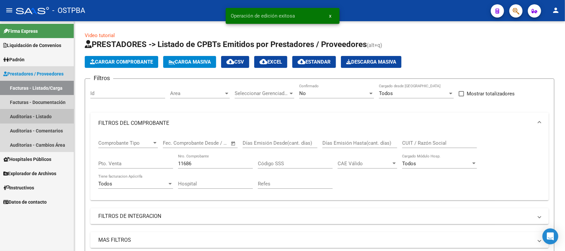
click at [42, 116] on link "Auditorías - Listado" at bounding box center [37, 116] width 74 height 14
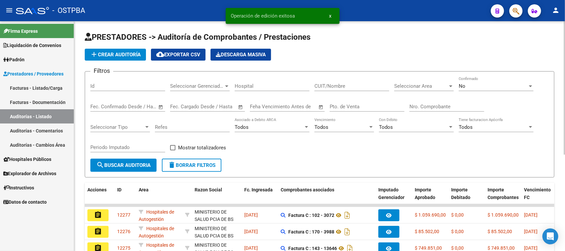
click at [114, 55] on span "add Crear Auditoría" at bounding box center [115, 55] width 51 height 6
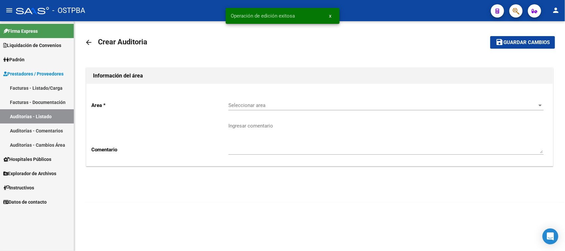
click at [275, 102] on span "Seleccionar area" at bounding box center [382, 105] width 309 height 6
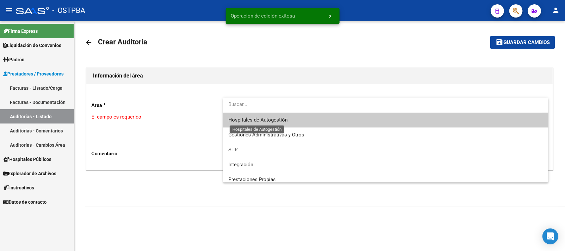
click at [257, 117] on span "Hospitales de Autogestión" at bounding box center [257, 120] width 59 height 6
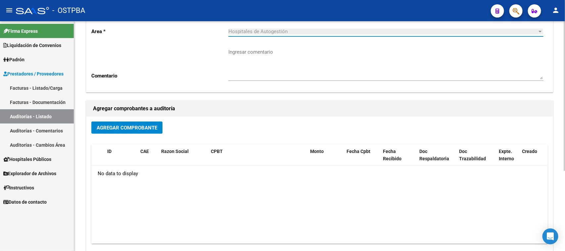
scroll to position [83, 0]
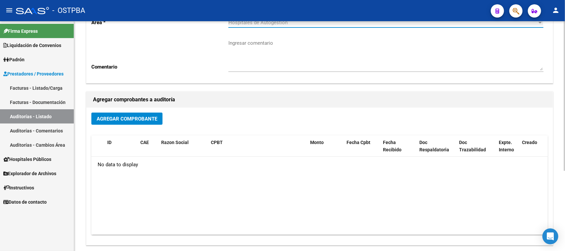
click at [140, 123] on button "Agregar Comprobante" at bounding box center [126, 119] width 71 height 12
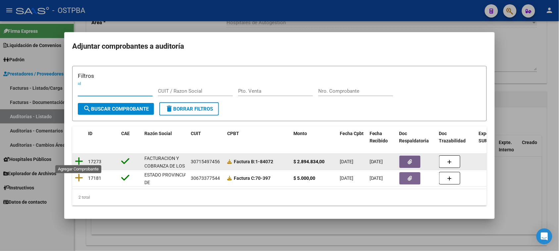
click at [78, 158] on icon at bounding box center [79, 161] width 8 height 9
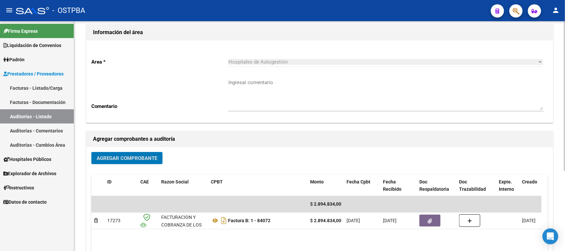
scroll to position [0, 0]
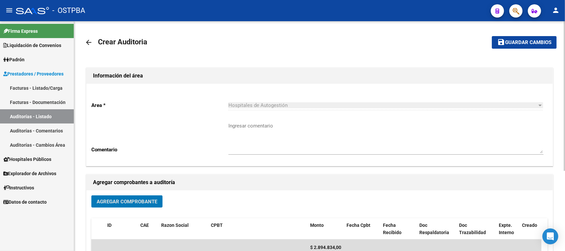
click at [509, 42] on span "Guardar cambios" at bounding box center [528, 43] width 46 height 6
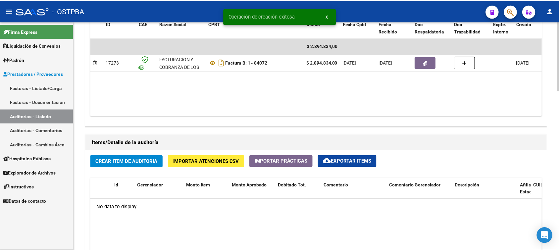
scroll to position [373, 0]
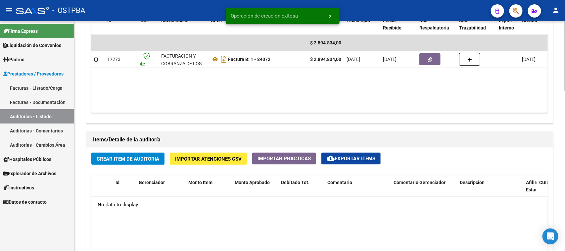
click at [142, 163] on button "Crear Item de Auditoria" at bounding box center [127, 159] width 73 height 12
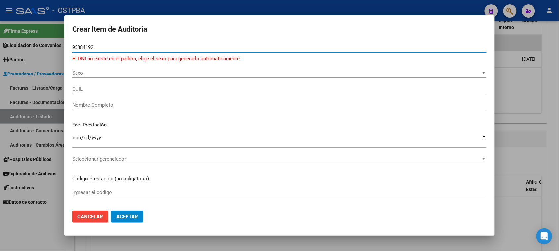
type input "95384192"
click at [78, 74] on span "Sexo" at bounding box center [276, 73] width 409 height 6
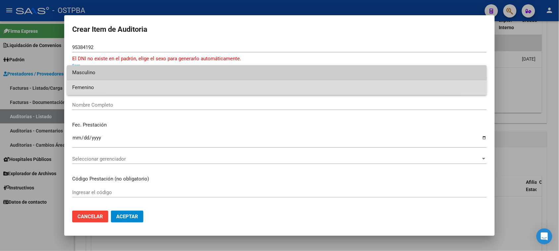
click at [87, 86] on span "Femenino" at bounding box center [276, 87] width 409 height 15
type input "23953841924"
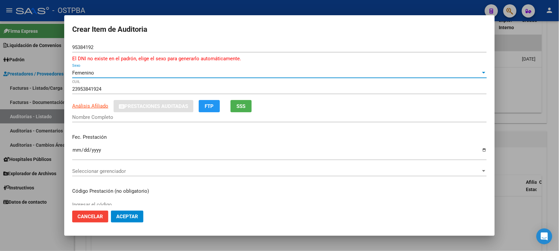
type input "[PERSON_NAME]"
click at [240, 106] on span "SSS" at bounding box center [241, 106] width 9 height 6
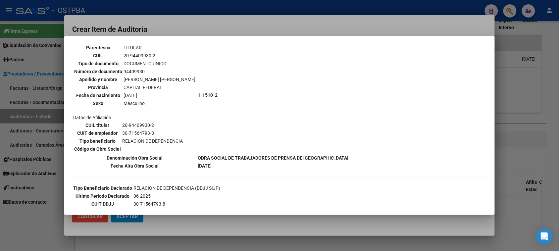
scroll to position [83, 0]
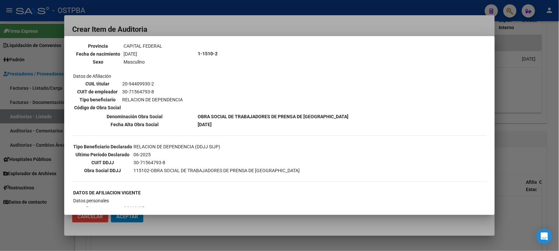
click at [38, 229] on div at bounding box center [279, 125] width 559 height 251
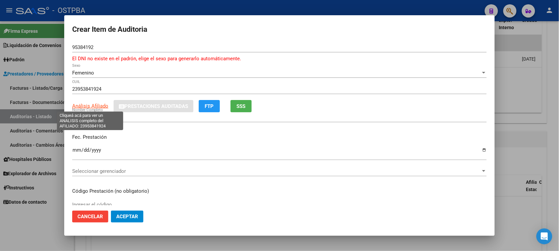
click at [96, 105] on span "Análisis Afiliado" at bounding box center [90, 106] width 36 height 6
type textarea "23953841924"
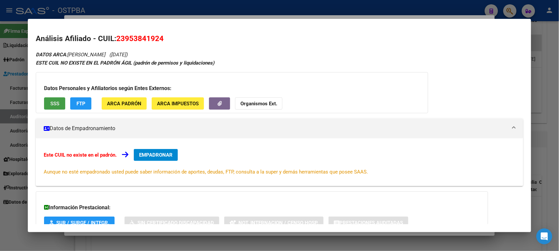
click at [50, 104] on span "SSS" at bounding box center [54, 104] width 9 height 6
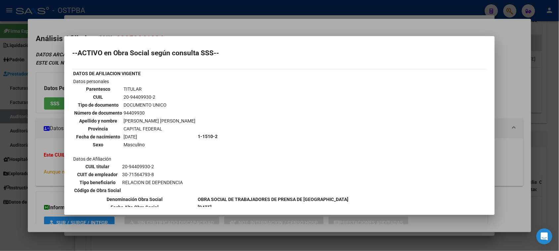
click at [36, 147] on div at bounding box center [279, 125] width 559 height 251
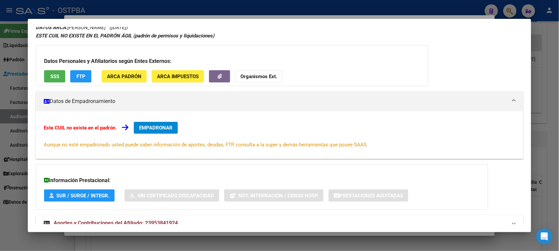
scroll to position [48, 0]
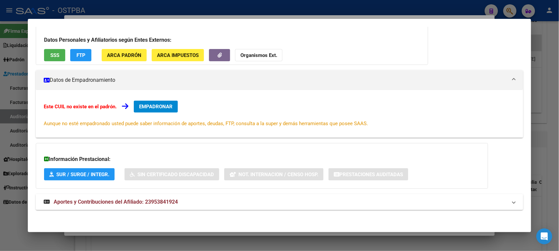
click at [133, 205] on strong "Aportes y Contribuciones del Afiliado: 23953841924" at bounding box center [111, 202] width 134 height 8
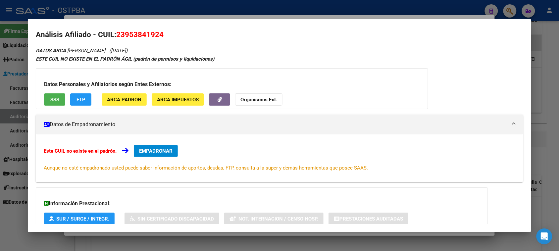
scroll to position [0, 0]
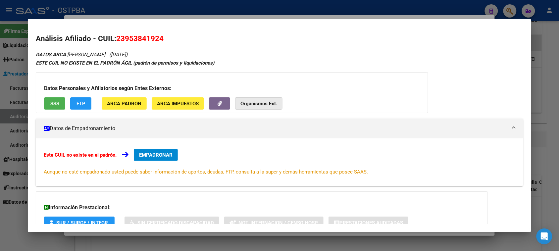
click at [259, 103] on strong "Organismos Ext." at bounding box center [258, 104] width 37 height 6
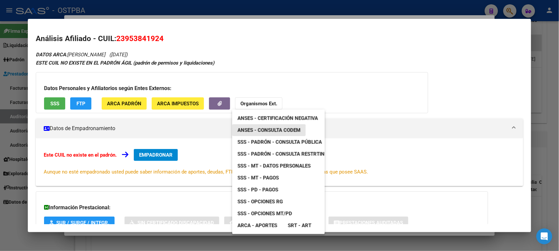
click at [287, 128] on span "ANSES - Consulta CODEM" at bounding box center [268, 130] width 63 height 6
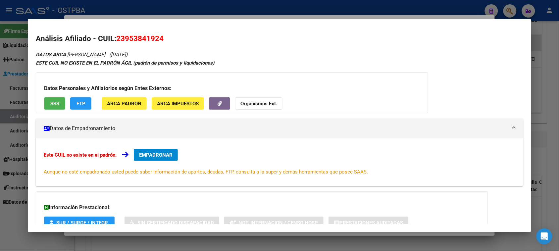
click at [17, 219] on div at bounding box center [279, 125] width 559 height 251
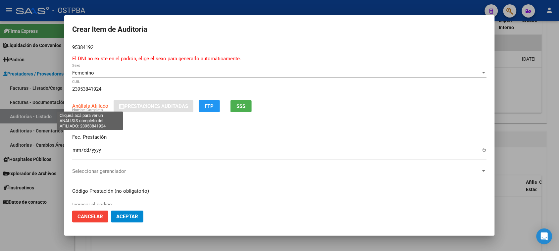
click at [101, 106] on span "Análisis Afiliado" at bounding box center [90, 106] width 36 height 6
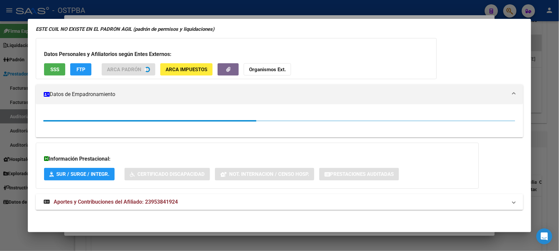
scroll to position [34, 0]
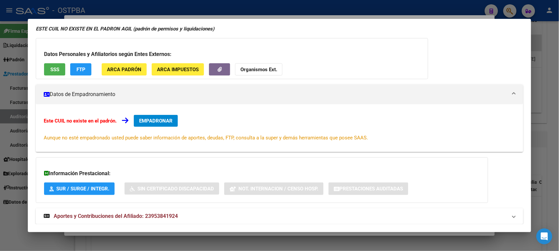
click at [133, 209] on mat-expansion-panel-header "Aportes y Contribuciones del Afiliado: 23953841924" at bounding box center [279, 216] width 487 height 16
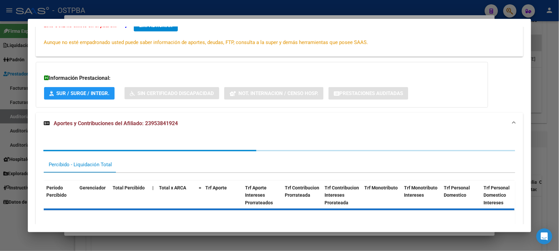
scroll to position [163, 0]
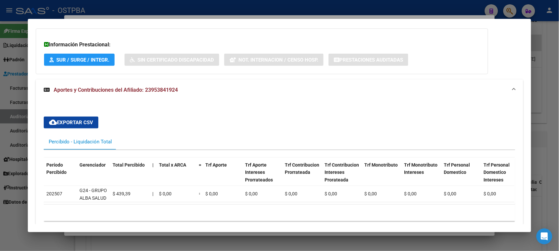
drag, startPoint x: 17, startPoint y: 224, endPoint x: 17, endPoint y: 220, distance: 3.3
click at [17, 224] on div at bounding box center [279, 125] width 559 height 251
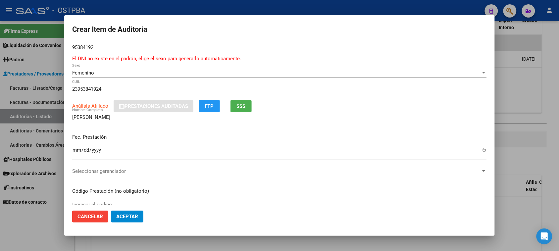
drag, startPoint x: 107, startPoint y: 47, endPoint x: 102, endPoint y: 52, distance: 6.8
click at [106, 47] on input "95384192" at bounding box center [279, 47] width 415 height 6
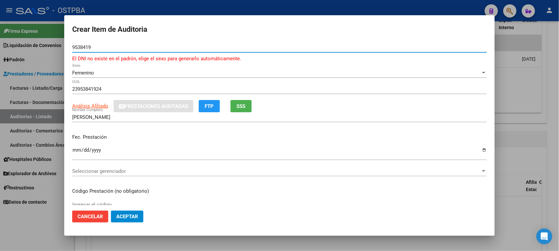
type input "95384192"
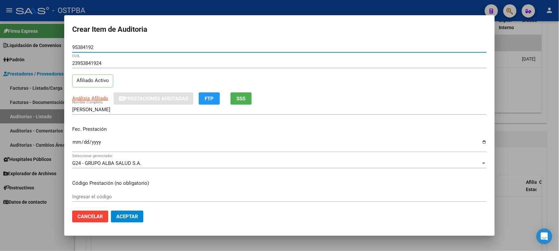
click at [77, 141] on input "Ingresar la fecha" at bounding box center [279, 144] width 415 height 11
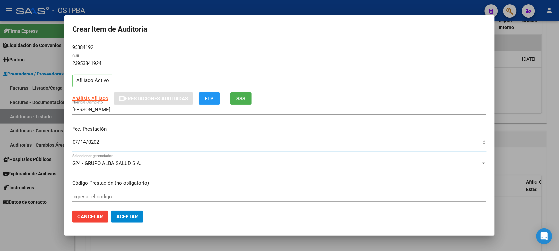
type input "[DATE]"
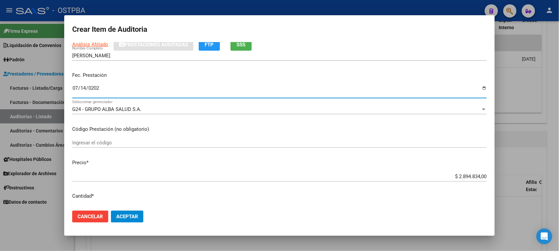
scroll to position [124, 0]
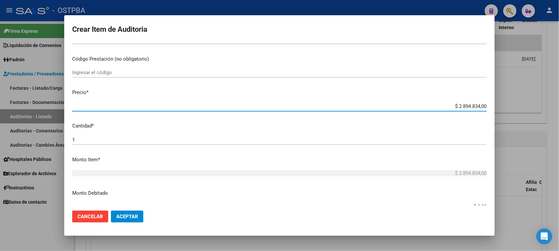
drag, startPoint x: 453, startPoint y: 105, endPoint x: 517, endPoint y: 106, distance: 64.2
click at [517, 106] on div "Crear Item de Auditoria 95384192 Nro Documento 23953841924 CUIL Afiliado Activo…" at bounding box center [279, 125] width 559 height 251
type input "$ 0,01"
type input "$ 0,18"
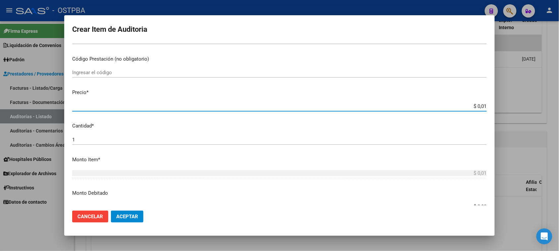
type input "$ 0,18"
type input "$ 1,86"
type input "$ 18,66"
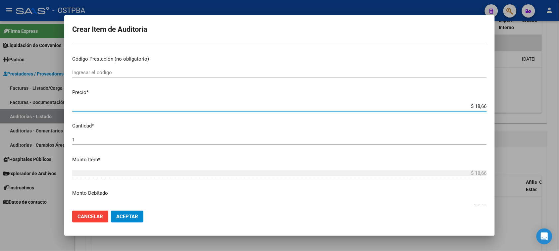
type input "$ 186,66"
type input "$ 1.866,60"
type input "$ 18.666,00"
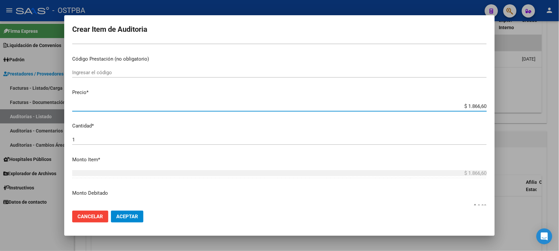
type input "$ 18.666,00"
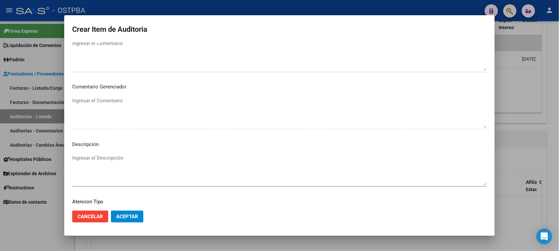
scroll to position [375, 0]
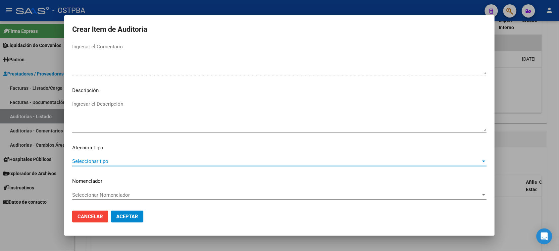
click at [97, 163] on span "Seleccionar tipo" at bounding box center [276, 161] width 409 height 6
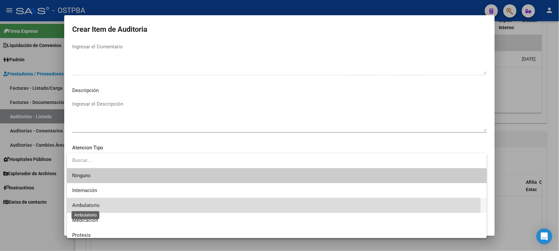
drag, startPoint x: 93, startPoint y: 204, endPoint x: 101, endPoint y: 203, distance: 8.6
click at [92, 203] on span "Ambulatorio" at bounding box center [85, 205] width 27 height 6
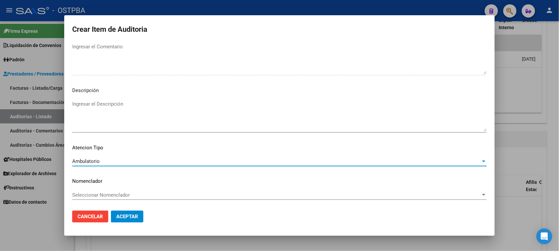
click at [124, 214] on span "Aceptar" at bounding box center [127, 217] width 22 height 6
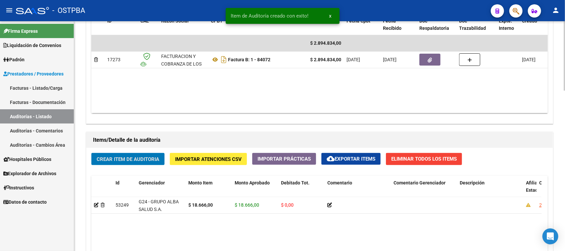
click at [110, 154] on button "Crear Item de Auditoria" at bounding box center [127, 159] width 73 height 12
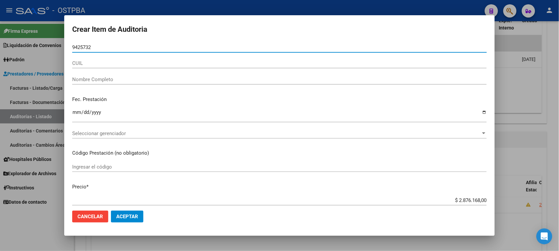
type input "94257322"
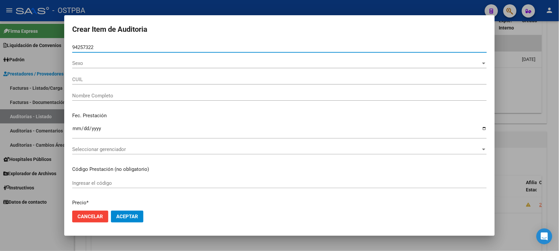
type input "20942573228"
type input "[PERSON_NAME] -"
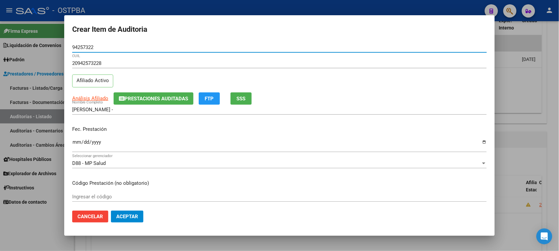
type input "94257322"
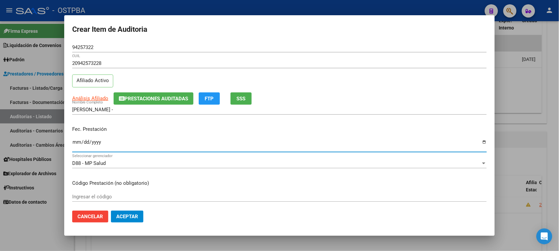
click at [76, 143] on input "Ingresar la fecha" at bounding box center [279, 144] width 415 height 11
type input "[DATE]"
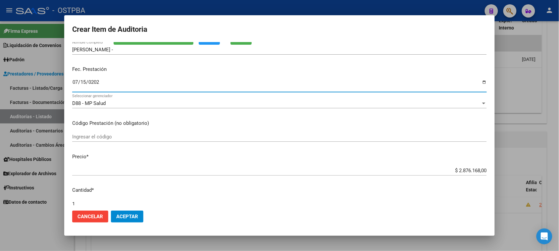
scroll to position [83, 0]
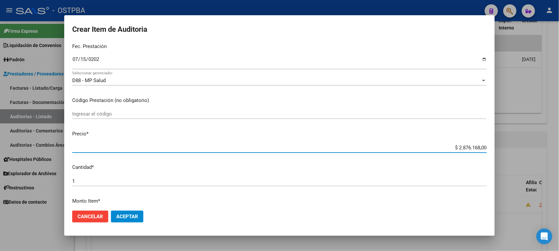
drag, startPoint x: 452, startPoint y: 147, endPoint x: 551, endPoint y: 149, distance: 99.4
click at [551, 149] on div "Crear Item de Auditoria 94257322 Nro Documento 20942573228 CUIL Afiliado Activo…" at bounding box center [279, 125] width 559 height 251
type input "$ 0,01"
type input "$ 0,10"
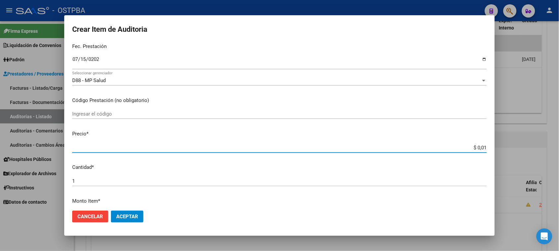
type input "$ 0,10"
type input "$ 1,03"
type input "$ 10,34"
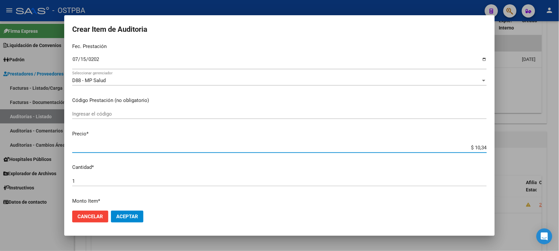
type input "$ 103,49"
type input "$ 1.034,90"
type input "$ 10.349,00"
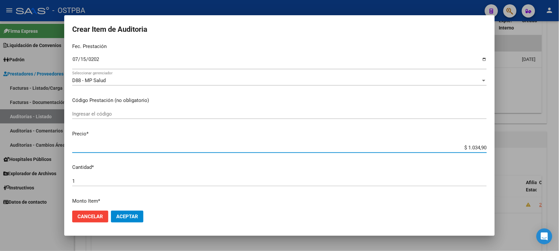
type input "$ 10.349,00"
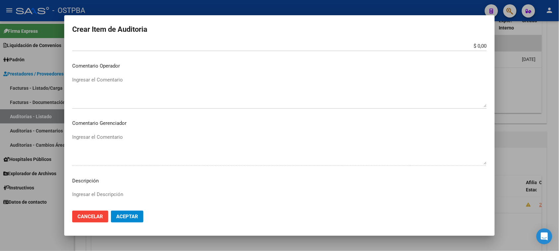
scroll to position [373, 0]
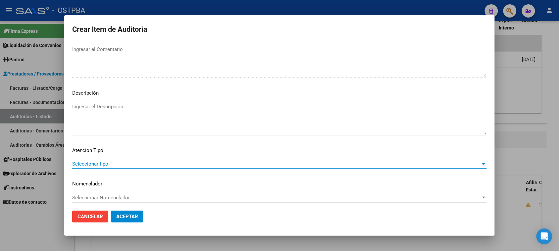
click at [102, 161] on span "Seleccionar tipo" at bounding box center [276, 164] width 409 height 6
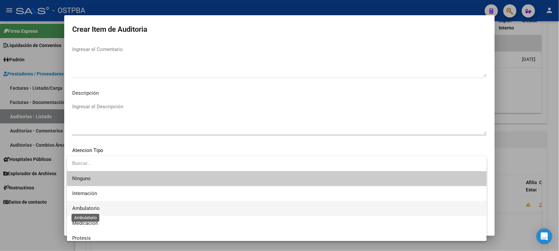
click at [94, 206] on span "Ambulatorio" at bounding box center [85, 208] width 27 height 6
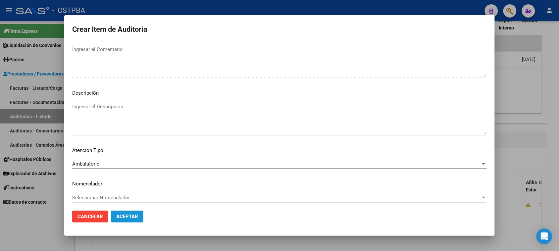
click at [117, 216] on span "Aceptar" at bounding box center [127, 217] width 22 height 6
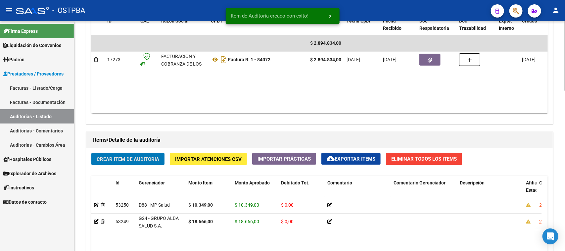
click at [140, 162] on button "Crear Item de Auditoria" at bounding box center [127, 159] width 73 height 12
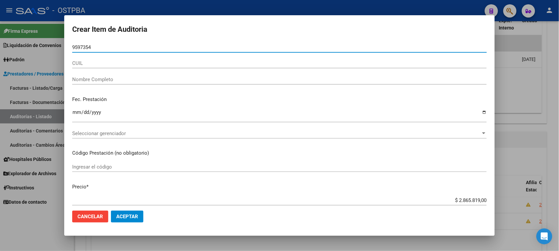
type input "95973548"
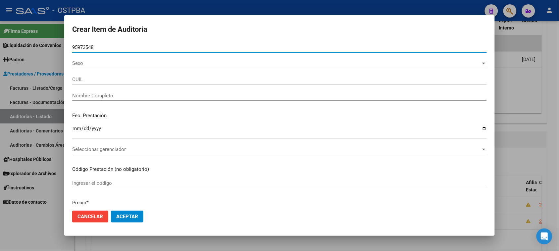
type input "23959735484"
type input "[PERSON_NAME] [PERSON_NAME] -"
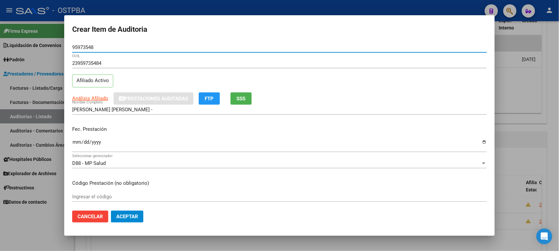
type input "95973548"
click at [75, 142] on input "Ingresar la fecha" at bounding box center [279, 144] width 415 height 11
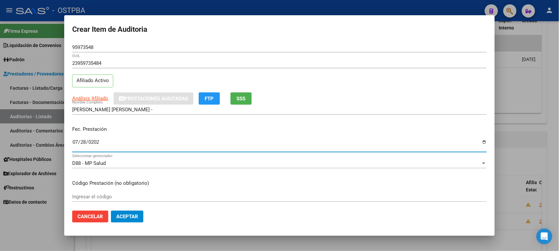
type input "[DATE]"
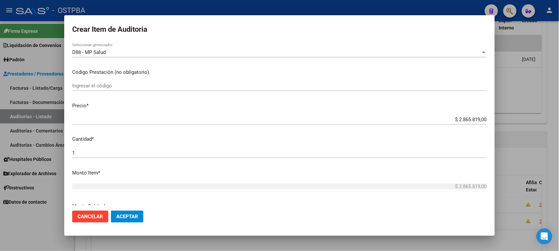
scroll to position [124, 0]
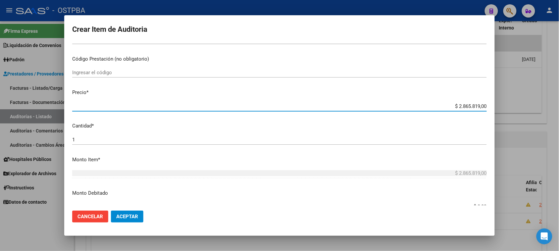
drag, startPoint x: 453, startPoint y: 106, endPoint x: 565, endPoint y: 108, distance: 111.9
click at [559, 108] on html "menu - OSTPBA person Firma Express Liquidación de Convenios Gastos - Items Gast…" at bounding box center [279, 125] width 559 height 251
type input "$ 0,01"
type input "$ 0,17"
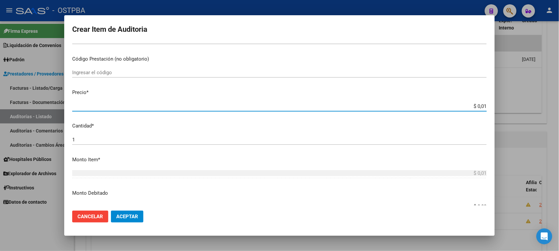
type input "$ 0,17"
type input "$ 1,77"
type input "$ 17,73"
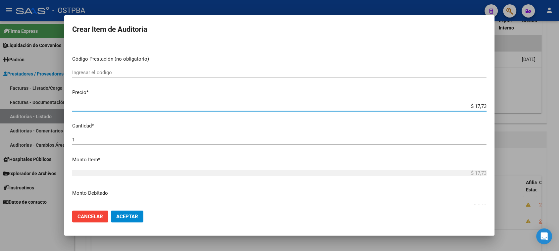
type input "$ 177,33"
type input "$ 1.773,30"
type input "$ 17.733,00"
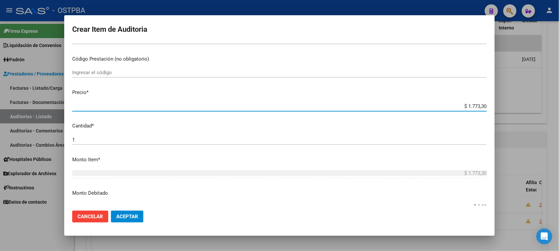
type input "$ 17.733,00"
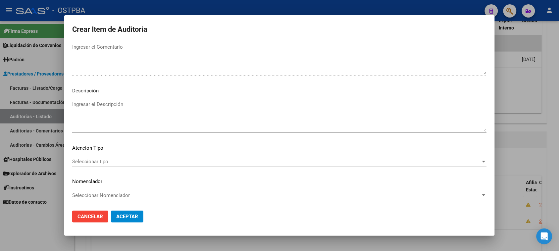
scroll to position [375, 0]
click at [120, 158] on span "Seleccionar tipo" at bounding box center [276, 161] width 409 height 6
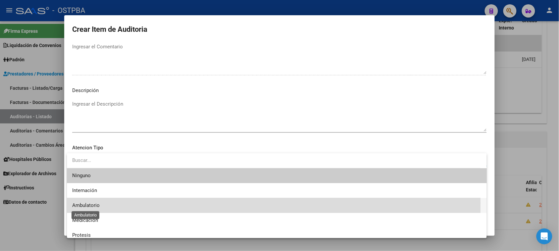
click at [95, 203] on span "Ambulatorio" at bounding box center [85, 205] width 27 height 6
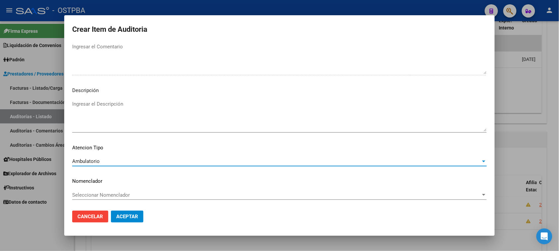
click at [121, 216] on span "Aceptar" at bounding box center [127, 217] width 22 height 6
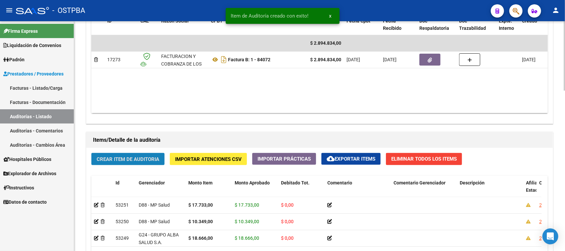
click at [156, 156] on span "Crear Item de Auditoria" at bounding box center [128, 159] width 63 height 6
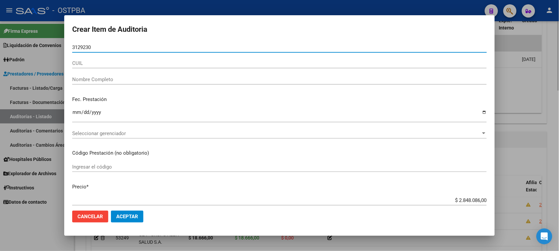
type input "31292307"
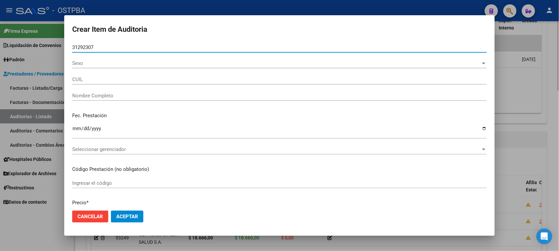
type input "27312923071"
type input "CUENCA [PERSON_NAME] -"
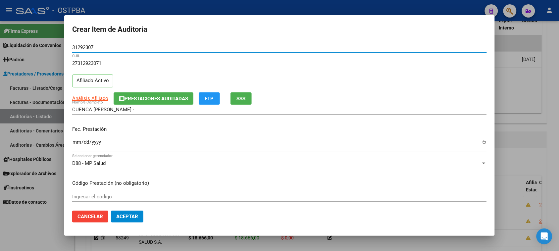
type input "31292307"
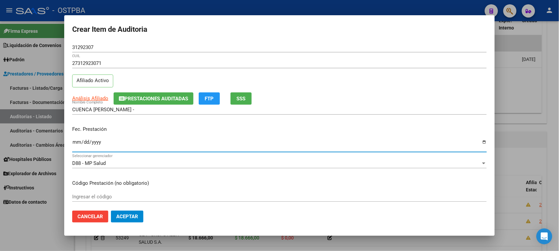
click at [73, 143] on input "Ingresar la fecha" at bounding box center [279, 144] width 415 height 11
type input "[DATE]"
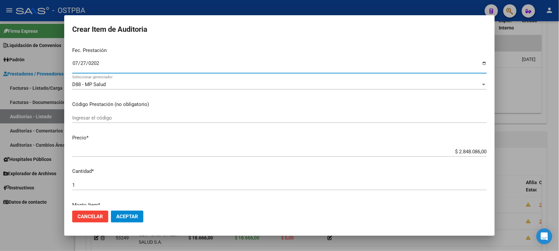
scroll to position [83, 0]
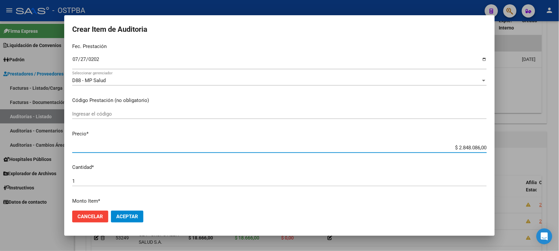
drag, startPoint x: 456, startPoint y: 150, endPoint x: 550, endPoint y: 151, distance: 94.4
click at [550, 151] on div "Crear Item de Auditoria 31292307 Nro Documento 27312923071 CUIL Afiliado Activo…" at bounding box center [279, 125] width 559 height 251
type input "$ 0,01"
type input "$ 0,10"
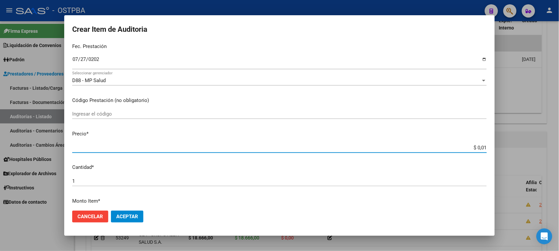
type input "$ 0,10"
type input "$ 1,08"
type input "$ 10,85"
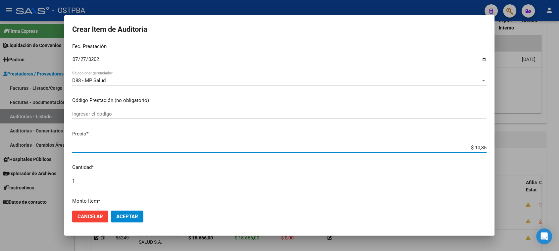
type input "$ 108,50"
type input "$ 1.085,01"
type input "$ 10.850,10"
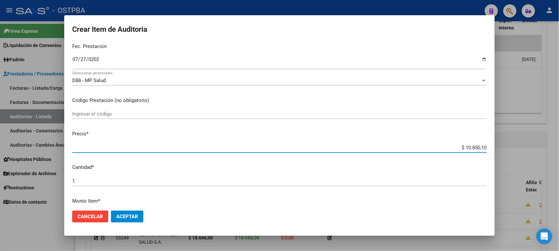
type input "$ 10.850,10"
type input "$ 108.501,00"
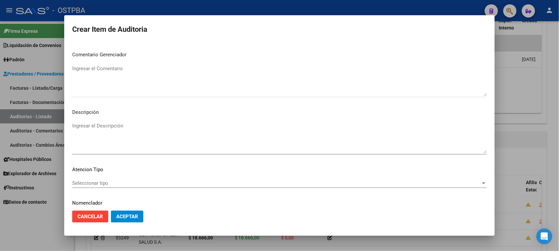
scroll to position [373, 0]
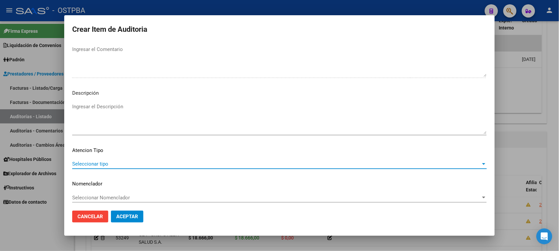
click at [87, 163] on span "Seleccionar tipo" at bounding box center [276, 164] width 409 height 6
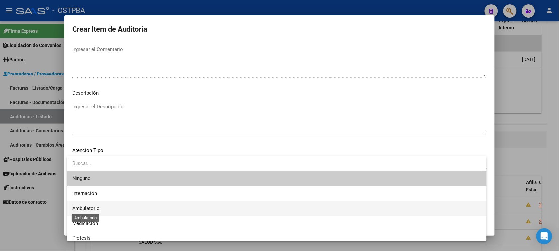
click at [92, 209] on span "Ambulatorio" at bounding box center [85, 208] width 27 height 6
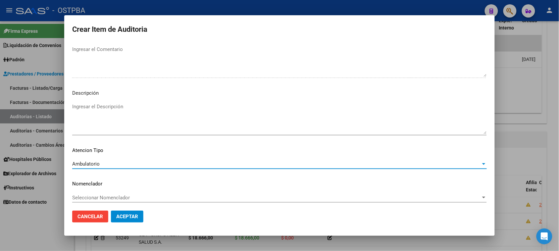
click at [120, 216] on span "Aceptar" at bounding box center [127, 217] width 22 height 6
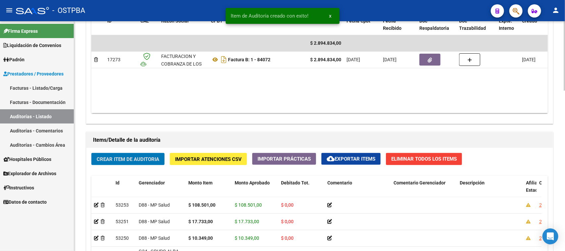
click at [155, 158] on span "Crear Item de Auditoria" at bounding box center [128, 159] width 63 height 6
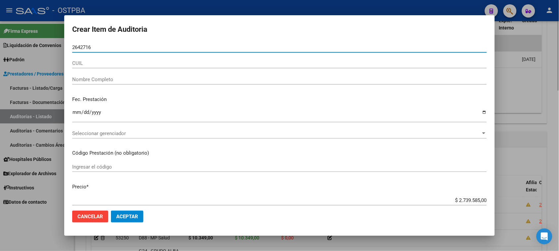
type input "26427166"
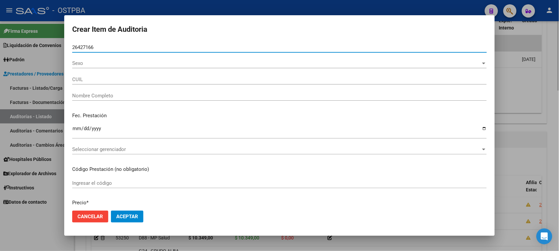
type input "20264271666"
type input "[PERSON_NAME] [PERSON_NAME] -"
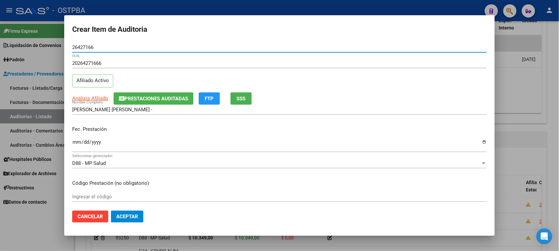
type input "26427166"
click at [73, 144] on input "Ingresar la fecha" at bounding box center [279, 144] width 415 height 11
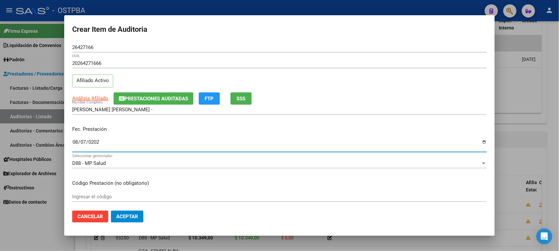
type input "[DATE]"
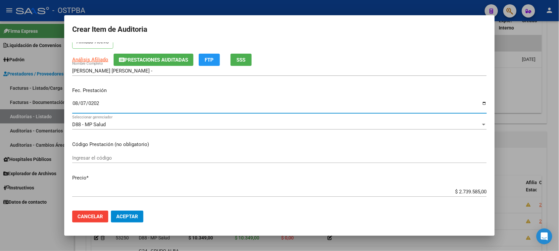
scroll to position [83, 0]
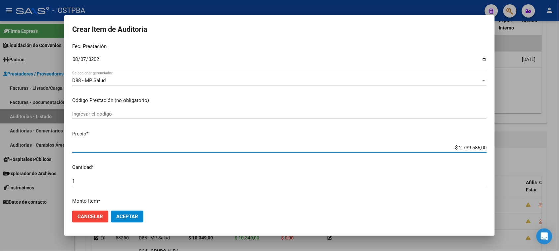
drag, startPoint x: 451, startPoint y: 148, endPoint x: 565, endPoint y: 151, distance: 114.0
click at [559, 151] on html "menu - OSTPBA person Firma Express Liquidación de Convenios Gastos - Items Gast…" at bounding box center [279, 125] width 559 height 251
type input "$ 0,01"
type input "$ 0,12"
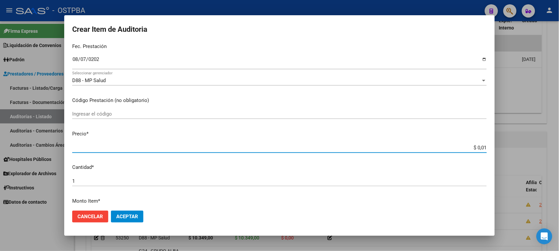
type input "$ 0,12"
type input "$ 1,24"
type input "$ 12,44"
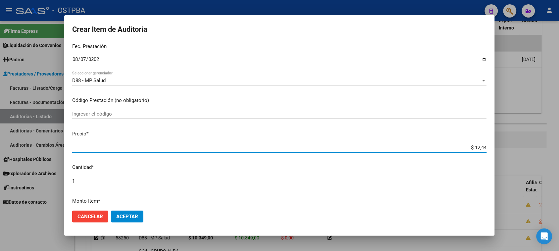
type input "$ 124,48"
type input "$ 1.244,88"
type input "$ 12.448,84"
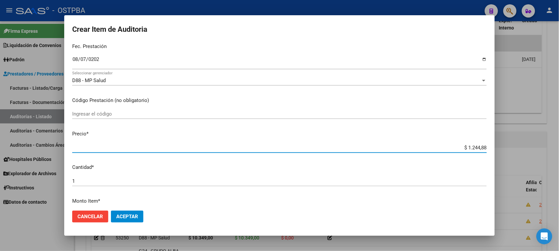
type input "$ 12.448,84"
type input "$ 124.488,40"
type input "$ 1.244.884,00"
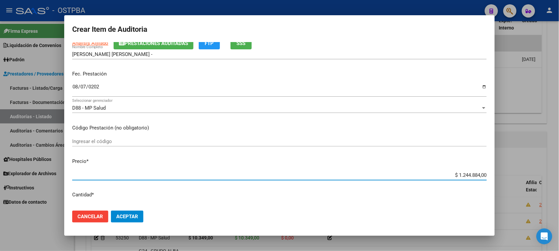
scroll to position [41, 0]
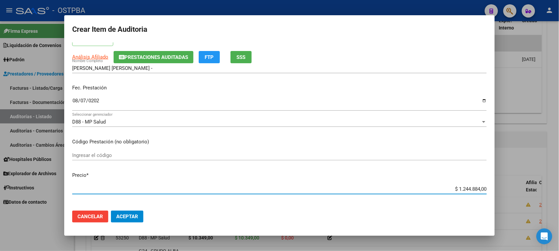
click at [243, 59] on span "SSS" at bounding box center [241, 57] width 9 height 6
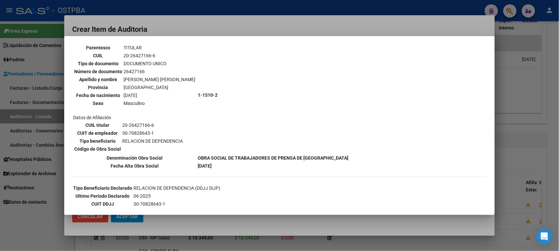
click at [24, 216] on div at bounding box center [279, 125] width 559 height 251
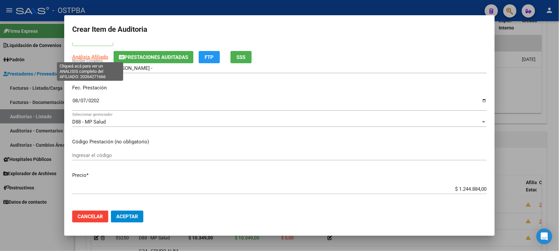
click at [90, 57] on span "Análisis Afiliado" at bounding box center [90, 57] width 36 height 6
type textarea "20264271666"
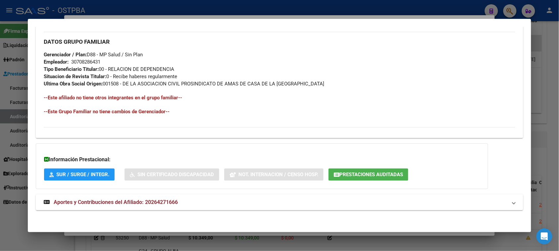
scroll to position [312, 0]
click at [132, 199] on span "Aportes y Contribuciones del Afiliado: 20264271666" at bounding box center [116, 202] width 124 height 6
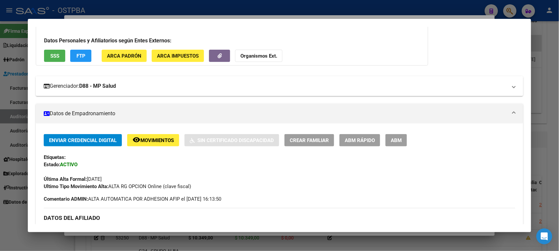
scroll to position [21, 0]
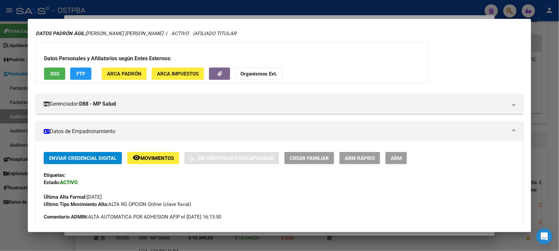
click at [53, 75] on span "SSS" at bounding box center [54, 74] width 9 height 6
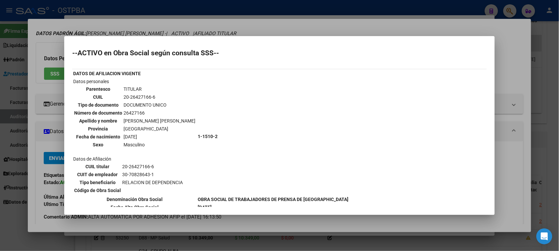
scroll to position [41, 0]
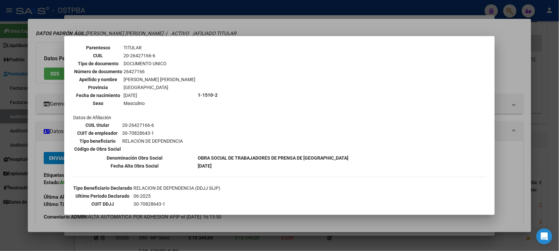
click at [33, 216] on div at bounding box center [279, 125] width 559 height 251
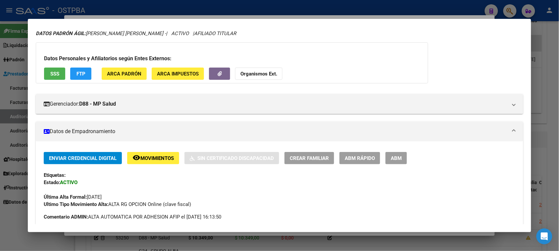
scroll to position [0, 0]
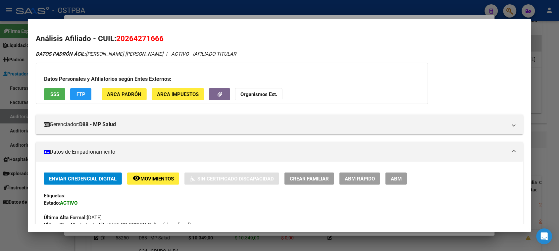
click at [254, 92] on strong "Organismos Ext." at bounding box center [258, 94] width 37 height 6
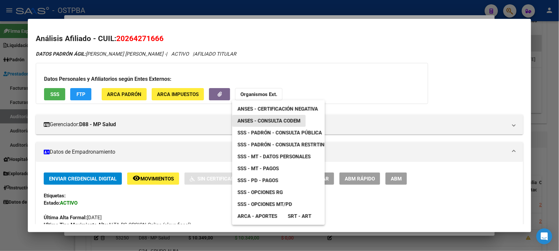
click at [275, 121] on span "ANSES - Consulta CODEM" at bounding box center [268, 121] width 63 height 6
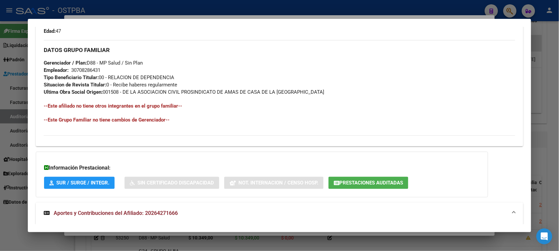
scroll to position [373, 0]
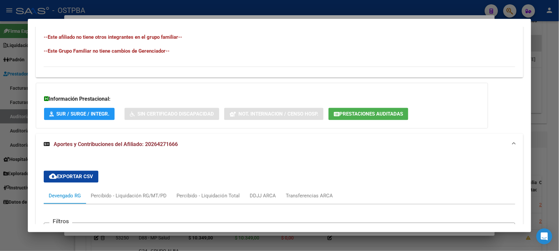
drag, startPoint x: 7, startPoint y: 230, endPoint x: 9, endPoint y: 224, distance: 7.3
click at [7, 229] on div at bounding box center [279, 125] width 559 height 251
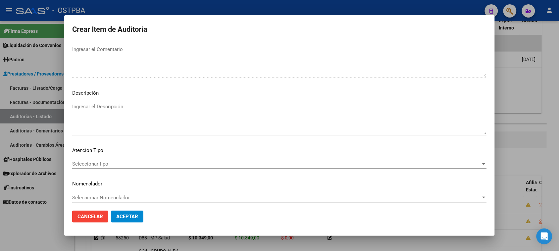
click at [96, 164] on span "Seleccionar tipo" at bounding box center [276, 164] width 409 height 6
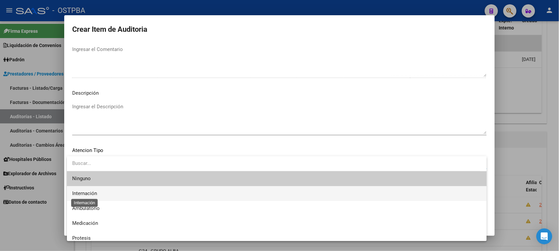
click at [89, 193] on span "Internación" at bounding box center [84, 193] width 25 height 6
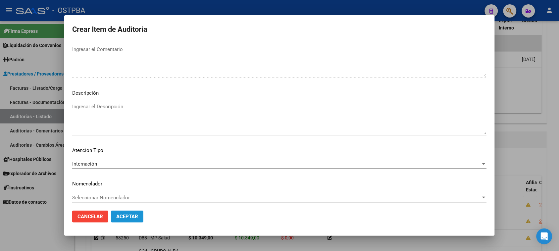
click at [123, 221] on button "Aceptar" at bounding box center [127, 217] width 32 height 12
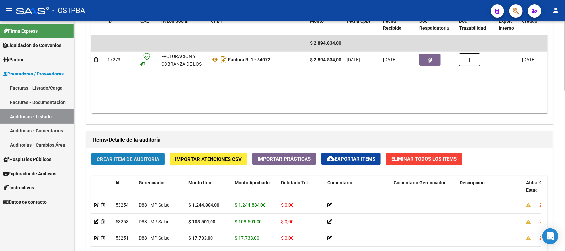
click at [141, 153] on button "Crear Item de Auditoria" at bounding box center [127, 159] width 73 height 12
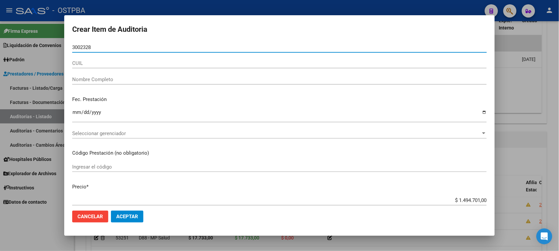
type input "30023288"
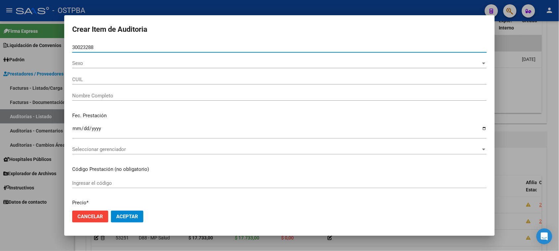
type input "23300232884"
type input "NU�EZ [PERSON_NAME]"
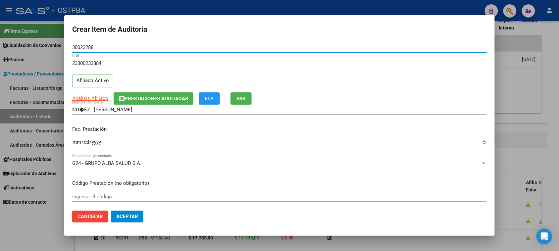
type input "30023288"
click at [75, 141] on input "Ingresar la fecha" at bounding box center [279, 144] width 415 height 11
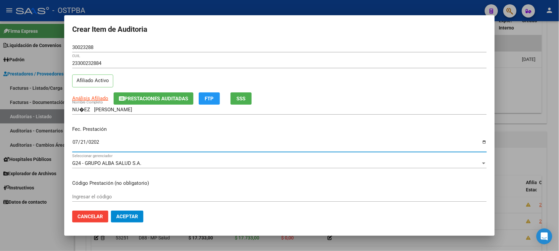
type input "[DATE]"
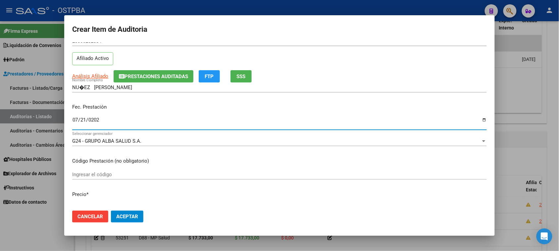
scroll to position [41, 0]
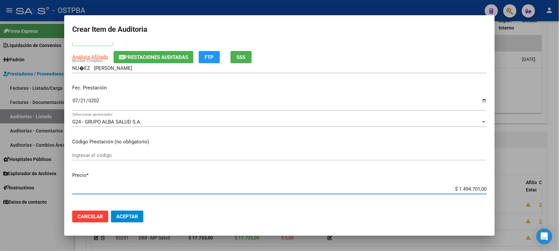
drag, startPoint x: 451, startPoint y: 189, endPoint x: 565, endPoint y: 187, distance: 113.6
click at [559, 187] on html "menu - OSTPBA person Firma Express Liquidación de Convenios Gastos - Items Gast…" at bounding box center [279, 125] width 559 height 251
type input "$ 0,07"
type input "$ 0,75"
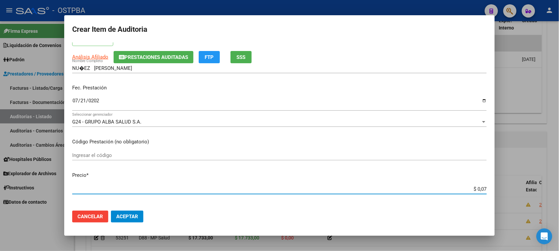
type input "$ 0,75"
type input "$ 7,50"
type input "$ 75,01"
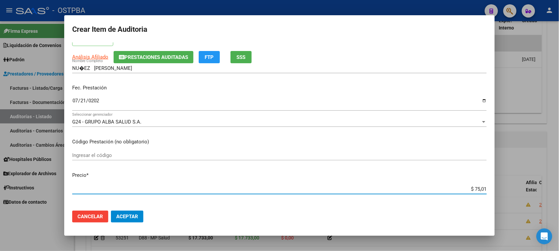
type input "$ 750,16"
type input "$ 7.501,60"
type input "$ 75.016,00"
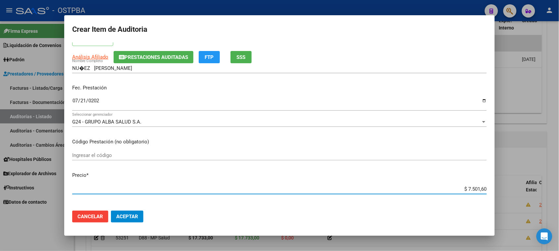
type input "$ 75.016,00"
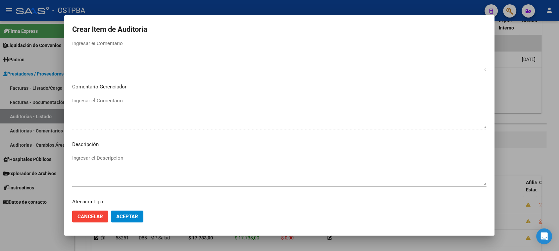
scroll to position [375, 0]
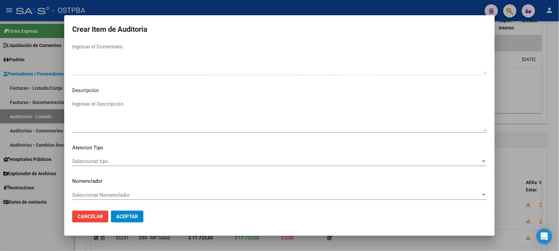
click at [96, 160] on span "Seleccionar tipo" at bounding box center [276, 161] width 409 height 6
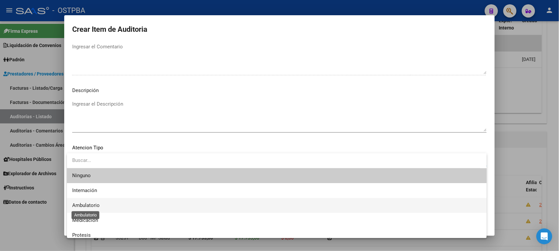
click at [90, 204] on span "Ambulatorio" at bounding box center [85, 205] width 27 height 6
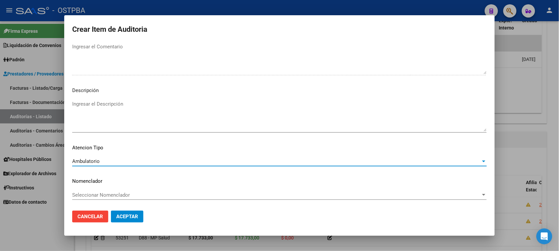
click at [123, 216] on span "Aceptar" at bounding box center [127, 217] width 22 height 6
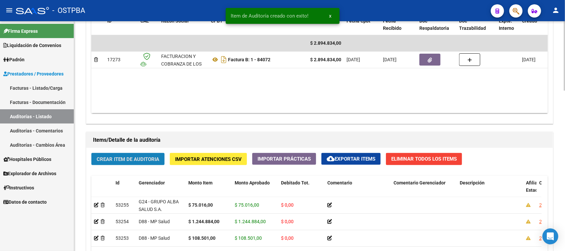
click at [111, 161] on button "Crear Item de Auditoria" at bounding box center [127, 159] width 73 height 12
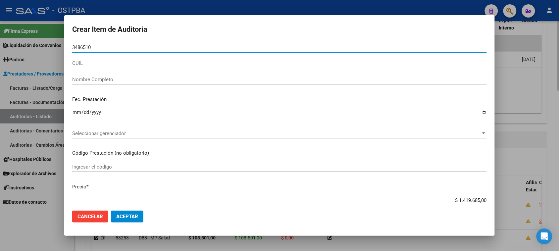
type input "34865109"
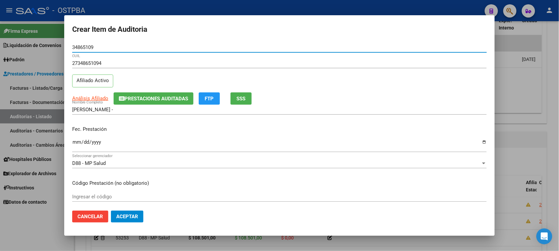
click at [76, 143] on input "Ingresar la fecha" at bounding box center [279, 144] width 415 height 11
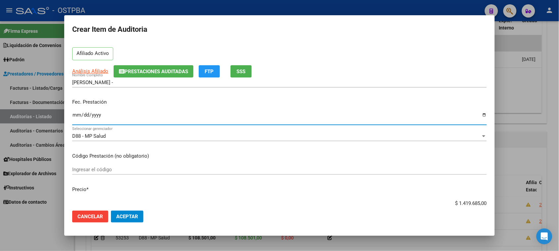
scroll to position [41, 0]
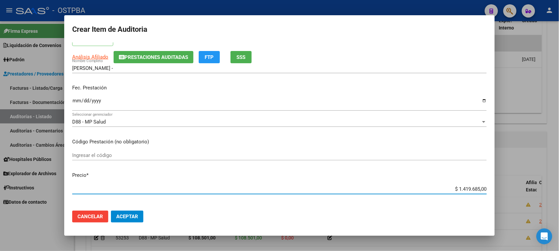
drag, startPoint x: 450, startPoint y: 187, endPoint x: 542, endPoint y: 190, distance: 91.4
click at [542, 190] on div "Crear Item de Auditoria 34865109 Nro Documento 27348651094 CUIL Afiliado Activo…" at bounding box center [279, 125] width 559 height 251
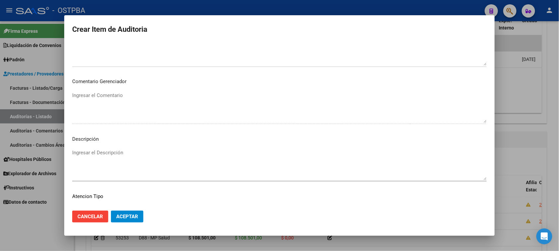
scroll to position [373, 0]
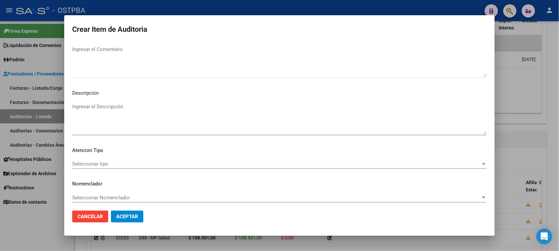
click at [111, 165] on span "Seleccionar tipo" at bounding box center [276, 164] width 409 height 6
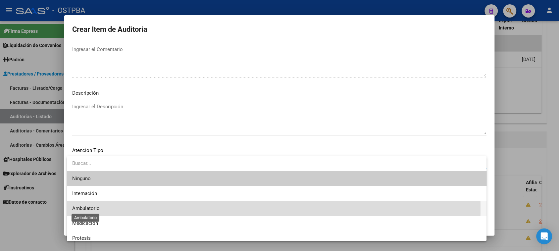
click at [94, 209] on span "Ambulatorio" at bounding box center [85, 208] width 27 height 6
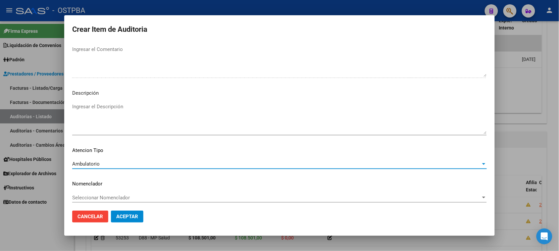
click at [115, 217] on button "Aceptar" at bounding box center [127, 217] width 32 height 12
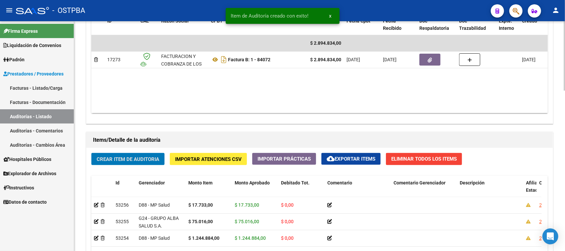
click at [123, 161] on span "Crear Item de Auditoria" at bounding box center [128, 159] width 63 height 6
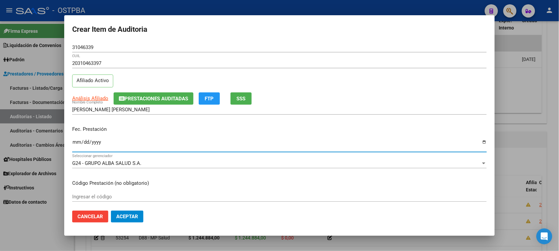
click at [77, 142] on input "Ingresar la fecha" at bounding box center [279, 144] width 415 height 11
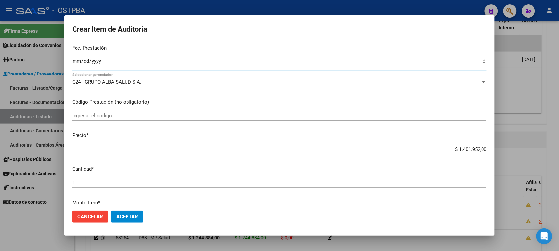
scroll to position [83, 0]
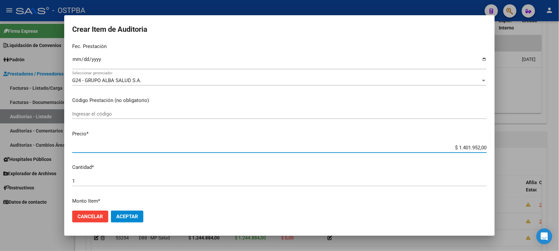
drag, startPoint x: 453, startPoint y: 147, endPoint x: 565, endPoint y: 148, distance: 111.9
click at [559, 148] on html "menu - OSTPBA person Firma Express Liquidación de Convenios Gastos - Items Gast…" at bounding box center [279, 125] width 559 height 251
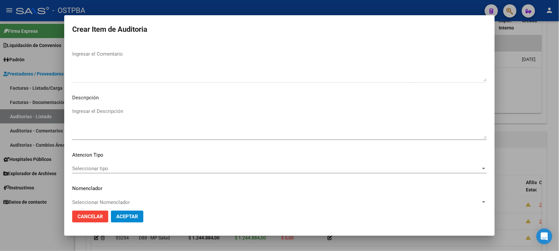
scroll to position [373, 0]
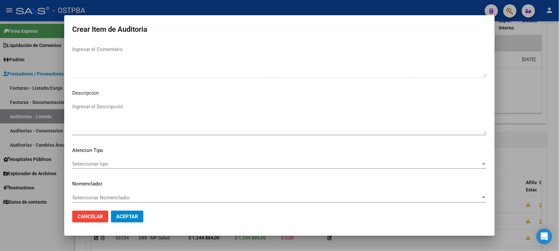
click at [110, 163] on span "Seleccionar tipo" at bounding box center [276, 164] width 409 height 6
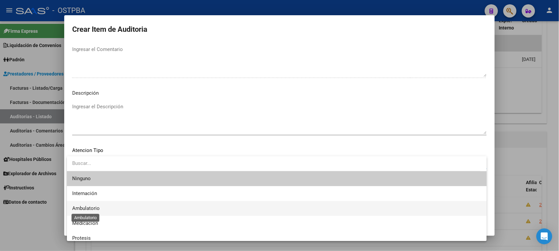
click at [93, 206] on span "Ambulatorio" at bounding box center [85, 208] width 27 height 6
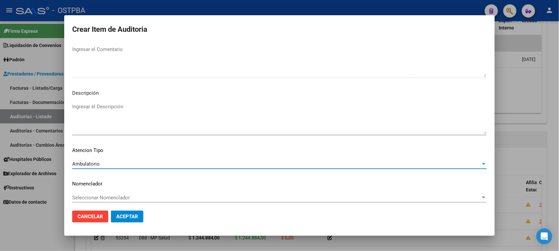
click at [118, 216] on span "Aceptar" at bounding box center [127, 217] width 22 height 6
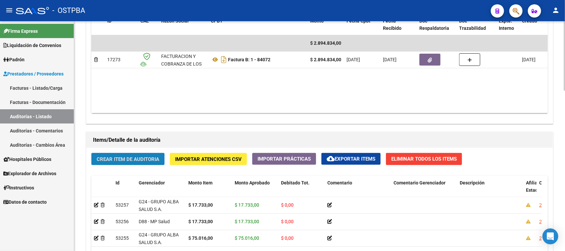
click at [136, 160] on span "Crear Item de Auditoria" at bounding box center [128, 159] width 63 height 6
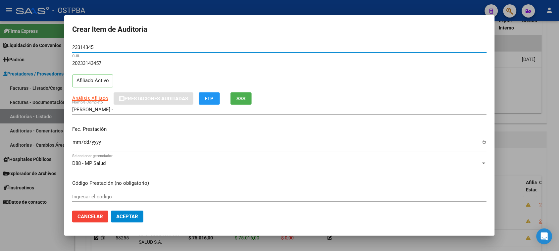
click at [78, 143] on input "Ingresar la fecha" at bounding box center [279, 144] width 415 height 11
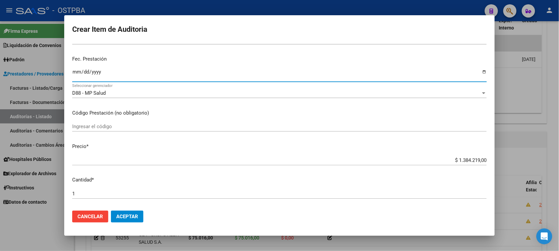
scroll to position [83, 0]
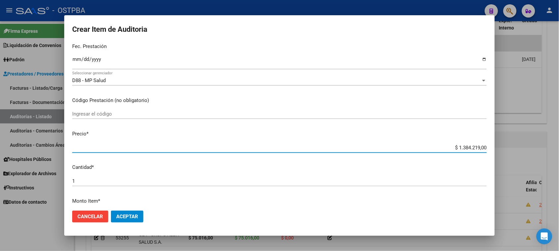
drag, startPoint x: 450, startPoint y: 146, endPoint x: 539, endPoint y: 145, distance: 88.8
click at [539, 145] on div "Crear Item de Auditoria 23314345 Nro Documento 20233143457 CUIL Afiliado Activo…" at bounding box center [279, 125] width 559 height 251
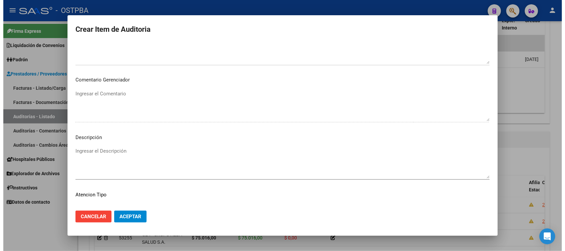
scroll to position [373, 0]
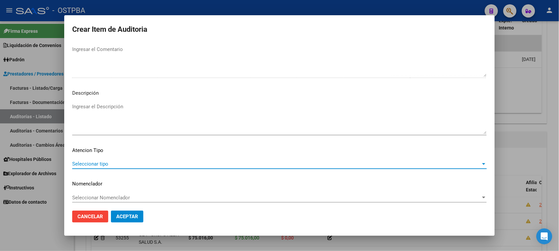
click at [93, 161] on span "Seleccionar tipo" at bounding box center [276, 164] width 409 height 6
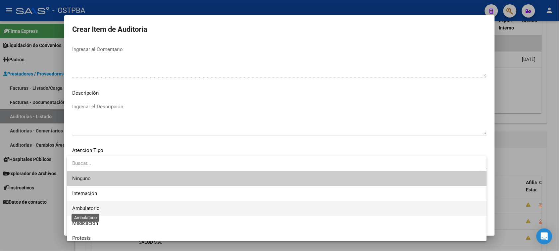
drag, startPoint x: 90, startPoint y: 208, endPoint x: 112, endPoint y: 210, distance: 22.0
click at [90, 208] on span "Ambulatorio" at bounding box center [85, 208] width 27 height 6
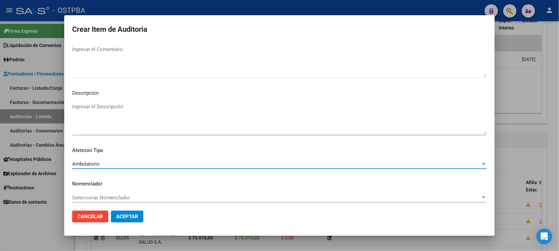
click at [118, 215] on span "Aceptar" at bounding box center [127, 217] width 22 height 6
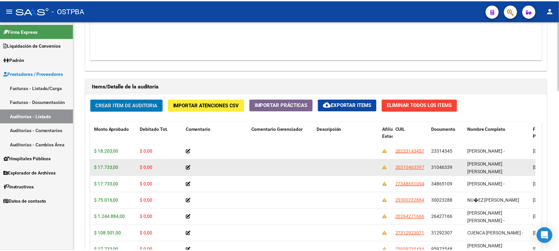
scroll to position [406, 0]
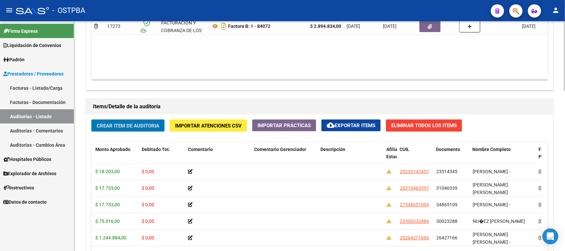
click at [145, 121] on button "Crear Item de Auditoria" at bounding box center [127, 126] width 73 height 12
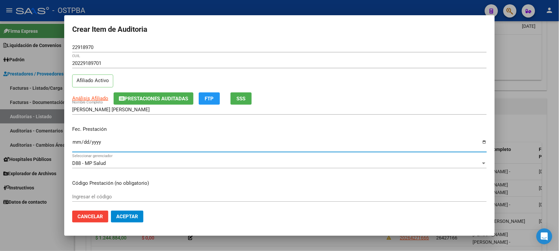
click at [77, 141] on input "Ingresar la fecha" at bounding box center [279, 144] width 415 height 11
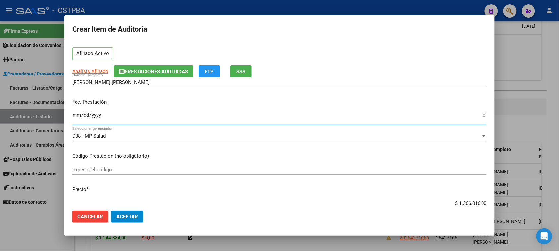
scroll to position [83, 0]
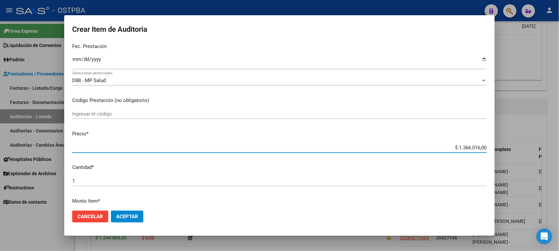
drag, startPoint x: 451, startPoint y: 146, endPoint x: 565, endPoint y: 146, distance: 114.2
click at [559, 146] on html "menu - OSTPBA person Firma Express Liquidación de Convenios Gastos - Items Gast…" at bounding box center [279, 125] width 559 height 251
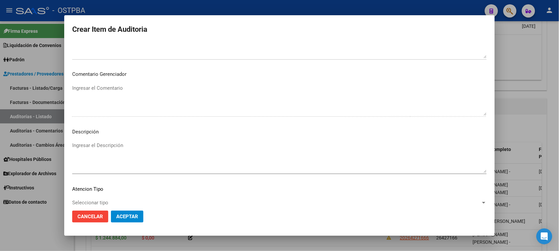
scroll to position [375, 0]
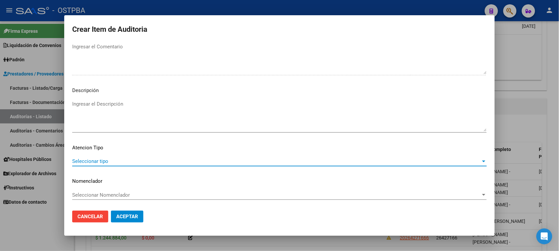
click at [91, 160] on span "Seleccionar tipo" at bounding box center [276, 161] width 409 height 6
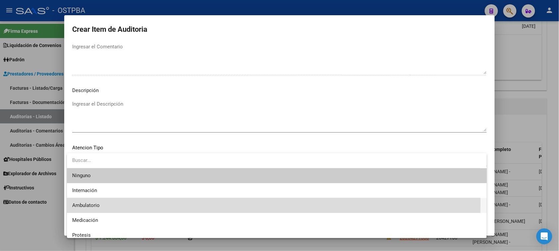
click at [91, 201] on span "Ambulatorio" at bounding box center [276, 205] width 409 height 15
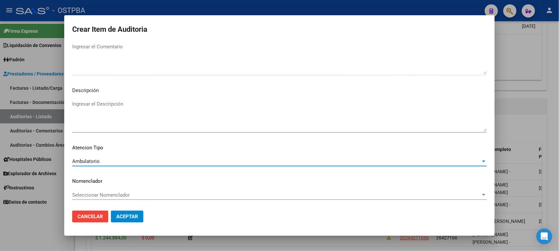
click at [122, 218] on span "Aceptar" at bounding box center [127, 217] width 22 height 6
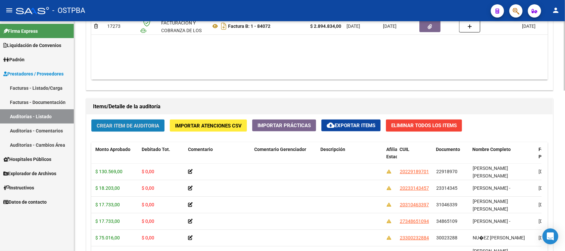
click at [123, 129] on button "Crear Item de Auditoria" at bounding box center [127, 126] width 73 height 12
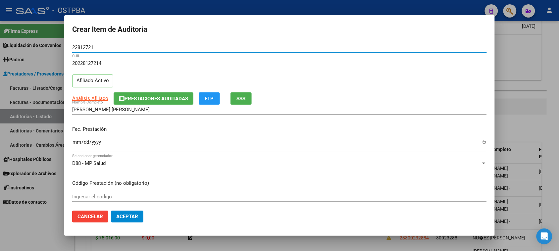
click at [75, 142] on input "Ingresar la fecha" at bounding box center [279, 144] width 415 height 11
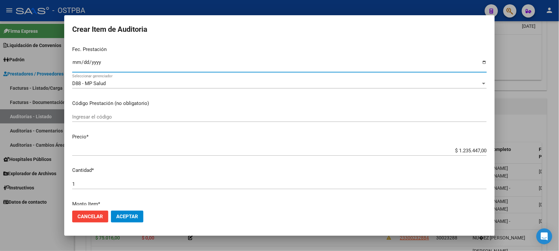
scroll to position [83, 0]
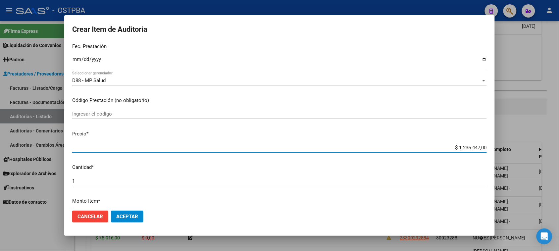
drag, startPoint x: 451, startPoint y: 149, endPoint x: 545, endPoint y: 152, distance: 94.1
click at [545, 152] on div "Crear Item de Auditoria 22812721 Nro Documento 20228127214 CUIL Afiliado Activo…" at bounding box center [279, 125] width 559 height 251
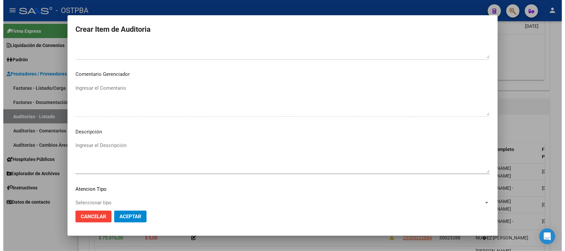
scroll to position [375, 0]
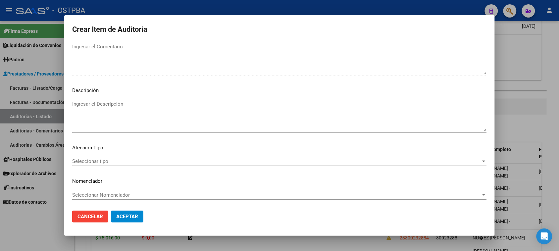
click at [98, 162] on span "Seleccionar tipo" at bounding box center [276, 161] width 409 height 6
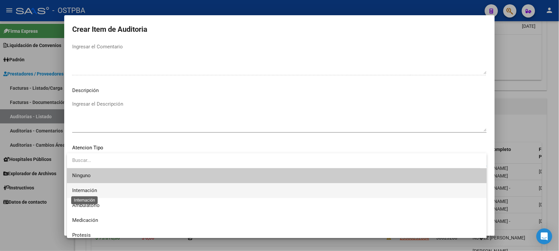
click at [88, 190] on span "Internación" at bounding box center [84, 190] width 25 height 6
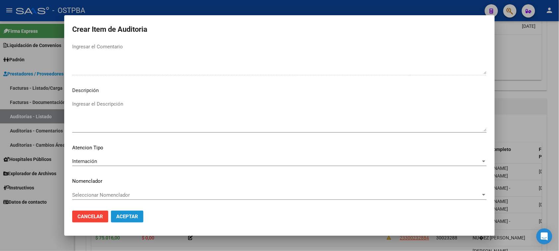
click at [137, 218] on span "Aceptar" at bounding box center [127, 217] width 22 height 6
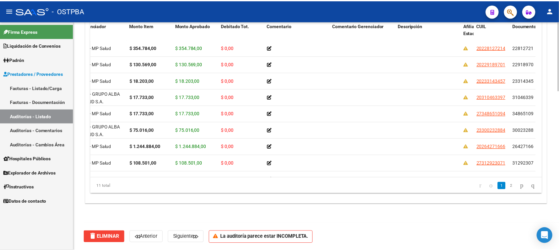
scroll to position [0, 0]
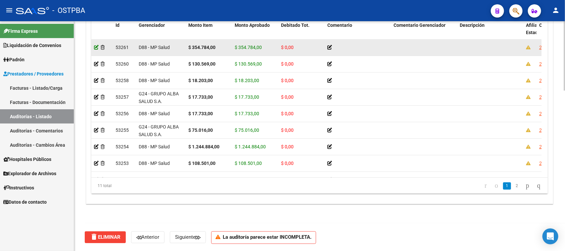
click at [94, 46] on icon at bounding box center [96, 47] width 5 height 5
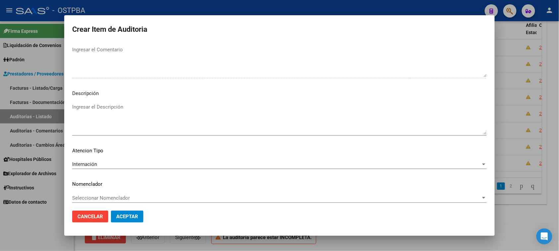
scroll to position [363, 0]
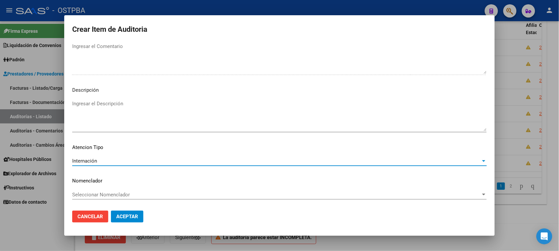
click at [93, 162] on span "Internación" at bounding box center [84, 161] width 25 height 6
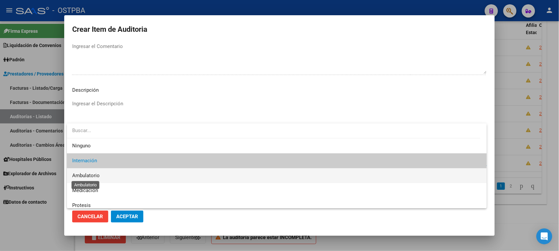
click at [95, 176] on span "Ambulatorio" at bounding box center [85, 176] width 27 height 6
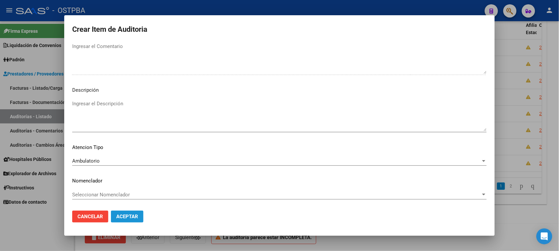
click at [122, 213] on button "Aceptar" at bounding box center [127, 217] width 32 height 12
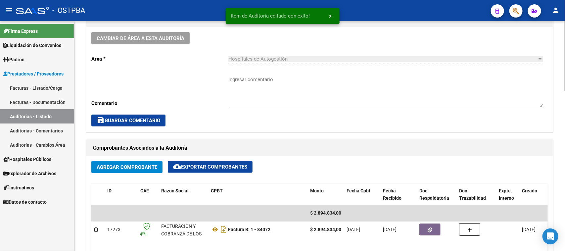
scroll to position [207, 0]
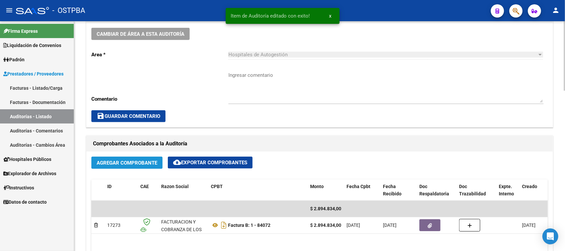
click at [140, 164] on span "Agregar Comprobante" at bounding box center [127, 163] width 61 height 6
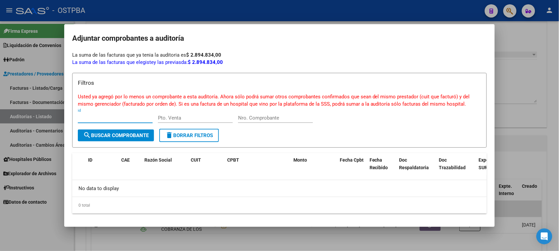
click at [51, 209] on div at bounding box center [279, 125] width 559 height 251
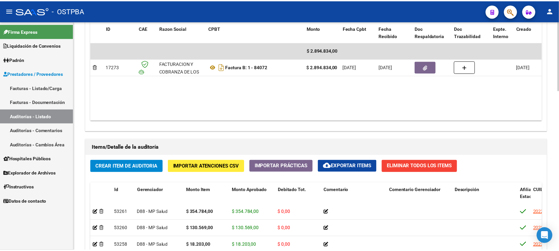
scroll to position [373, 0]
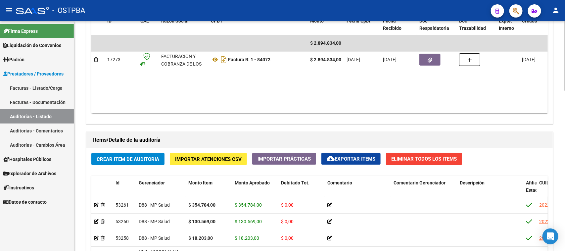
click at [127, 161] on span "Crear Item de Auditoria" at bounding box center [128, 159] width 63 height 6
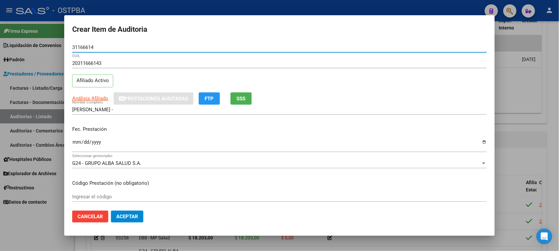
click at [75, 141] on input "Ingresar la fecha" at bounding box center [279, 144] width 415 height 11
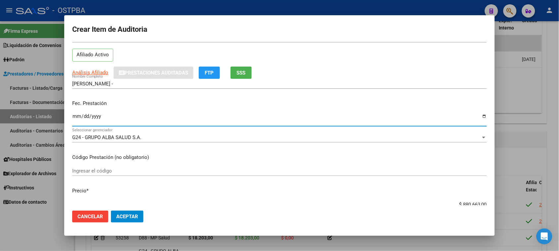
scroll to position [83, 0]
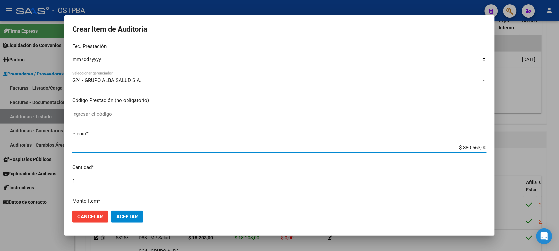
drag, startPoint x: 456, startPoint y: 148, endPoint x: 565, endPoint y: 148, distance: 108.9
click at [559, 148] on html "menu - OSTPBA person Firma Express Liquidación de Convenios Gastos - Items Gast…" at bounding box center [279, 125] width 559 height 251
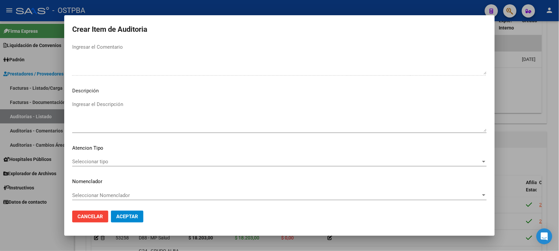
scroll to position [375, 0]
click at [100, 158] on span "Seleccionar tipo" at bounding box center [276, 161] width 409 height 6
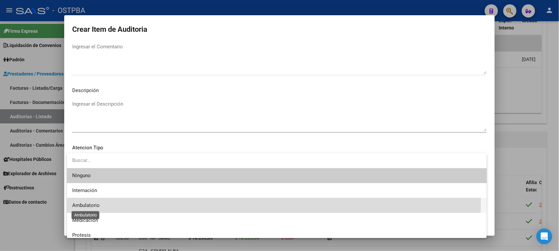
click at [87, 203] on span "Ambulatorio" at bounding box center [85, 205] width 27 height 6
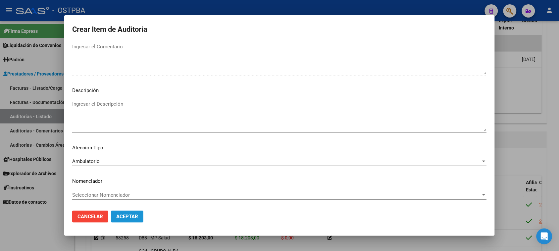
click at [123, 217] on span "Aceptar" at bounding box center [127, 217] width 22 height 6
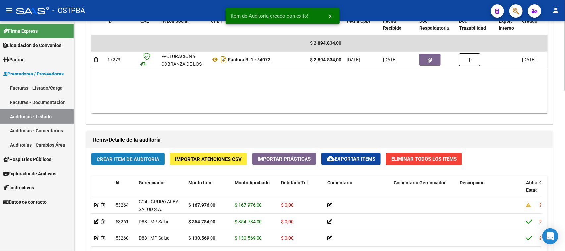
click at [114, 158] on span "Crear Item de Auditoria" at bounding box center [128, 159] width 63 height 6
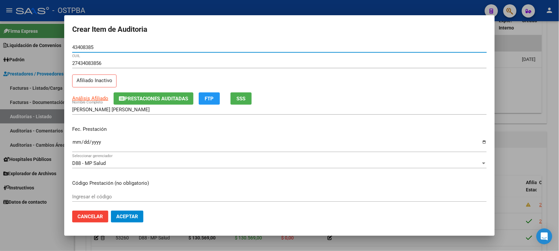
click at [76, 140] on input "Ingresar la fecha" at bounding box center [279, 144] width 415 height 11
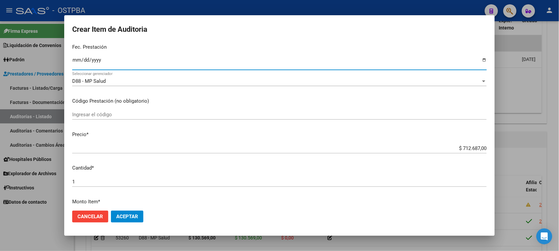
scroll to position [83, 0]
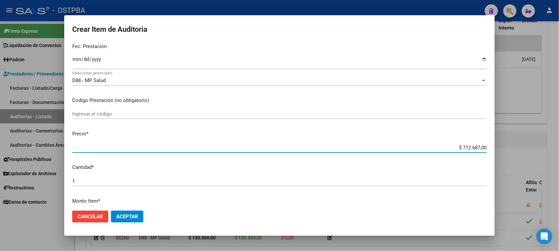
drag, startPoint x: 456, startPoint y: 146, endPoint x: 485, endPoint y: 145, distance: 29.8
click at [493, 146] on mat-dialog-content "43408385 Nro Documento 27434083856 CUIL Afiliado Inactivo Análisis Afiliado Pre…" at bounding box center [279, 123] width 430 height 163
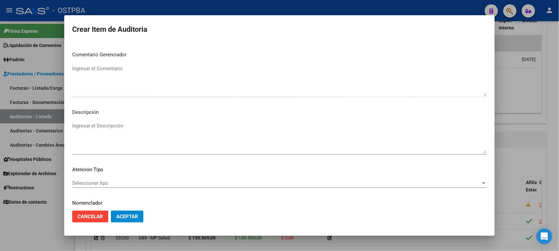
scroll to position [375, 0]
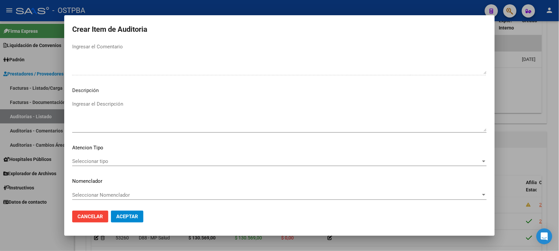
click at [95, 161] on span "Seleccionar tipo" at bounding box center [276, 161] width 409 height 6
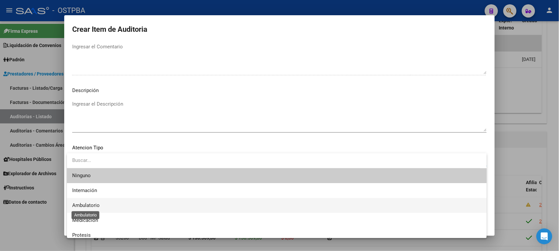
click at [88, 207] on span "Ambulatorio" at bounding box center [85, 205] width 27 height 6
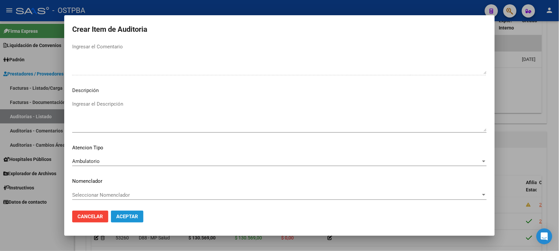
click at [134, 219] on span "Aceptar" at bounding box center [127, 217] width 22 height 6
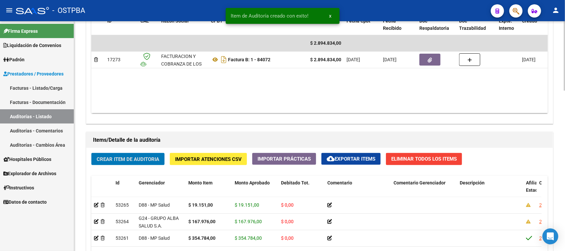
click at [145, 155] on button "Crear Item de Auditoria" at bounding box center [127, 159] width 73 height 12
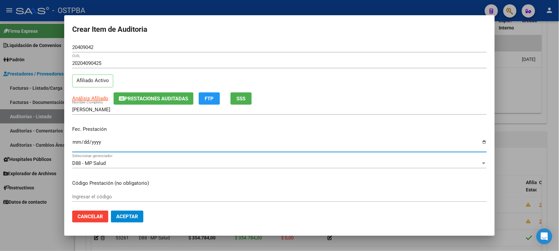
click at [76, 141] on input "Ingresar la fecha" at bounding box center [279, 144] width 415 height 11
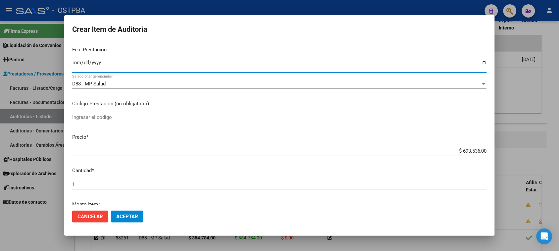
scroll to position [83, 0]
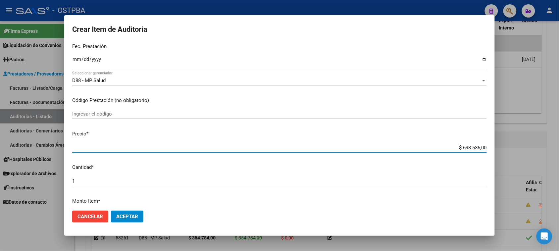
drag, startPoint x: 457, startPoint y: 147, endPoint x: 550, endPoint y: 147, distance: 93.4
click at [550, 147] on div "Crear Item de Auditoria 20409042 Nro Documento 20204090425 CUIL Afiliado Activo…" at bounding box center [279, 125] width 559 height 251
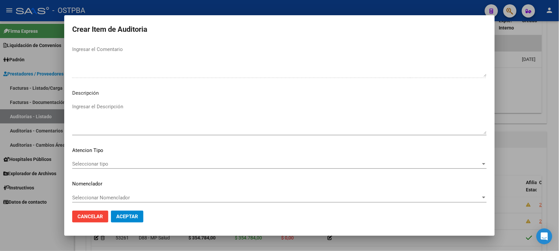
scroll to position [375, 0]
click at [99, 161] on span "Seleccionar tipo" at bounding box center [276, 161] width 409 height 6
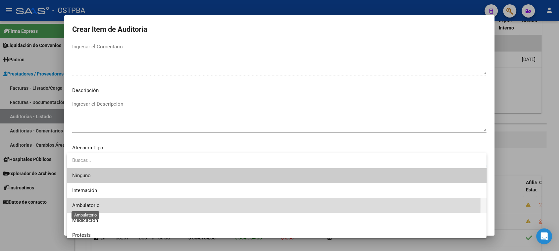
click at [92, 203] on span "Ambulatorio" at bounding box center [85, 205] width 27 height 6
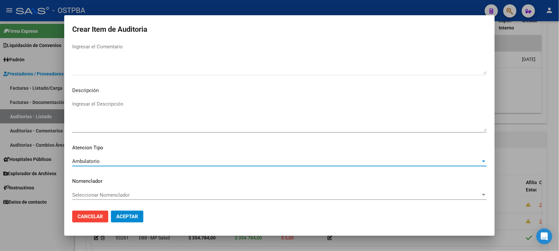
click at [130, 218] on span "Aceptar" at bounding box center [127, 217] width 22 height 6
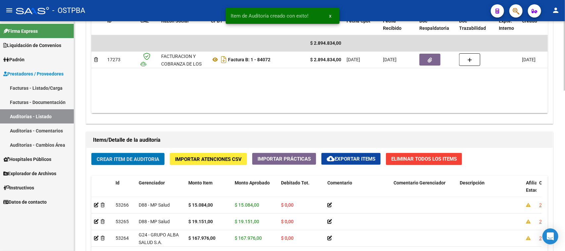
click at [154, 158] on span "Crear Item de Auditoria" at bounding box center [128, 159] width 63 height 6
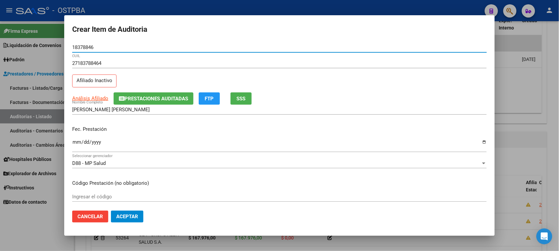
click at [75, 143] on input "Ingresar la fecha" at bounding box center [279, 144] width 415 height 11
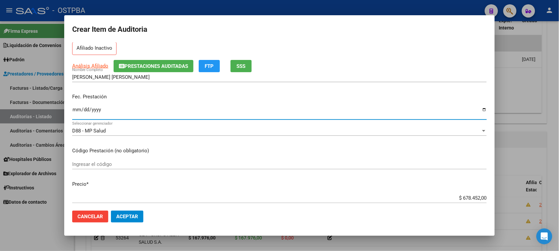
scroll to position [83, 0]
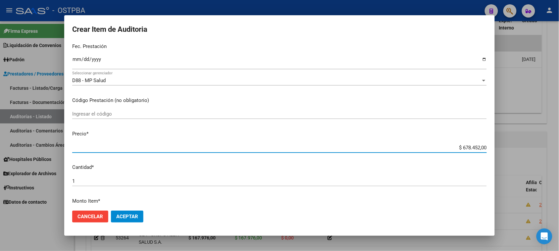
drag, startPoint x: 456, startPoint y: 147, endPoint x: 517, endPoint y: 148, distance: 60.6
click at [517, 148] on div "Crear Item de Auditoria 18378846 Nro Documento 27183788464 CUIL Afiliado Inacti…" at bounding box center [279, 125] width 559 height 251
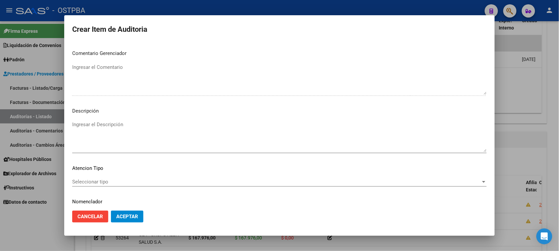
scroll to position [375, 0]
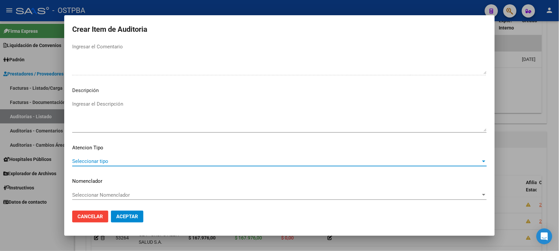
click at [95, 161] on span "Seleccionar tipo" at bounding box center [276, 161] width 409 height 6
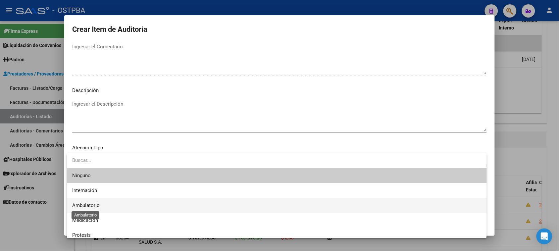
click at [88, 204] on span "Ambulatorio" at bounding box center [85, 205] width 27 height 6
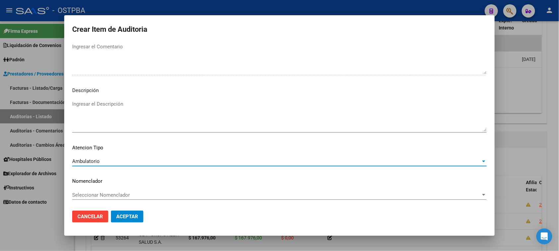
click at [126, 216] on span "Aceptar" at bounding box center [127, 217] width 22 height 6
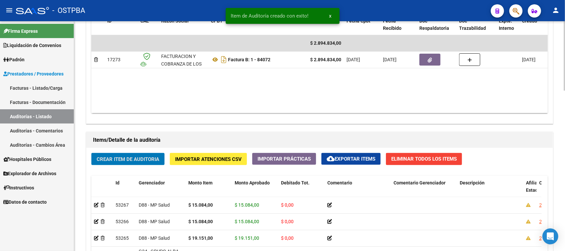
click at [136, 157] on span "Crear Item de Auditoria" at bounding box center [128, 159] width 63 height 6
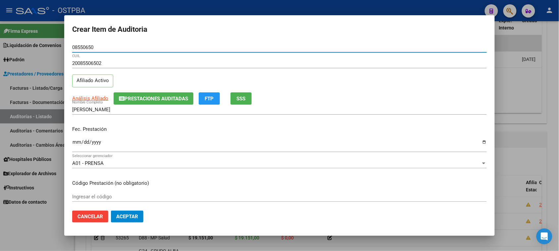
click at [236, 98] on button "SSS" at bounding box center [240, 98] width 21 height 12
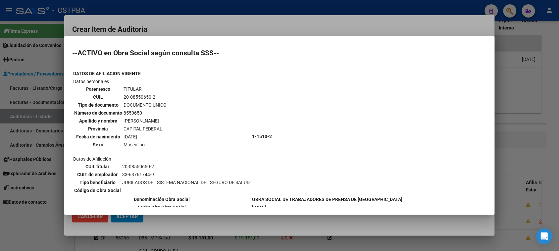
scroll to position [41, 0]
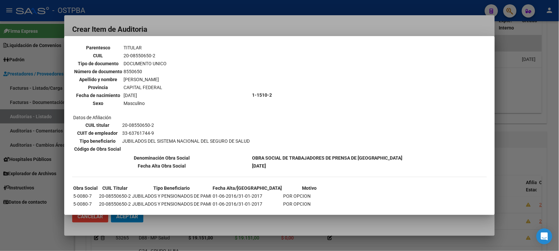
drag, startPoint x: 35, startPoint y: 226, endPoint x: 110, endPoint y: 171, distance: 92.6
click at [37, 224] on div at bounding box center [279, 125] width 559 height 251
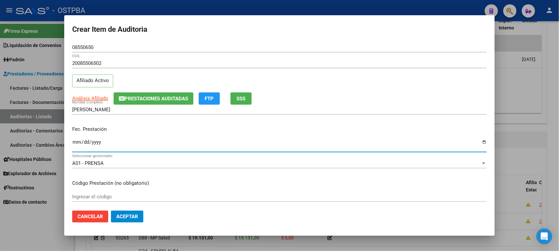
click at [76, 142] on input "Ingresar la fecha" at bounding box center [279, 144] width 415 height 11
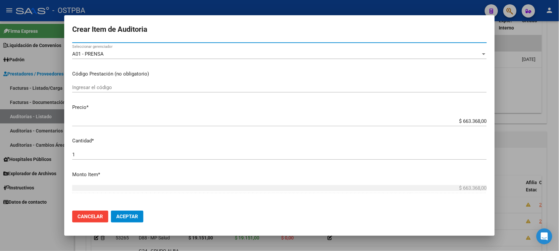
scroll to position [124, 0]
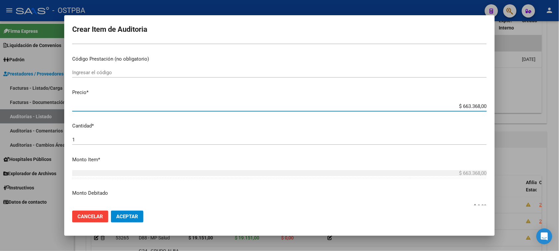
drag, startPoint x: 457, startPoint y: 105, endPoint x: 520, endPoint y: 105, distance: 62.9
click at [520, 105] on div "Crear Item de Auditoria 08550650 Nro Documento 20085506502 CUIL Afiliado Activo…" at bounding box center [279, 125] width 559 height 251
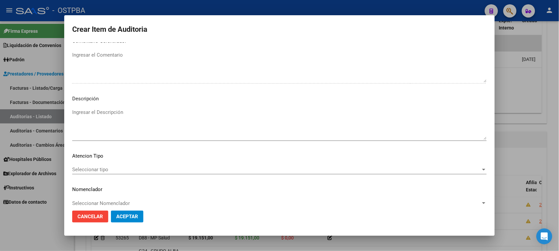
scroll to position [375, 0]
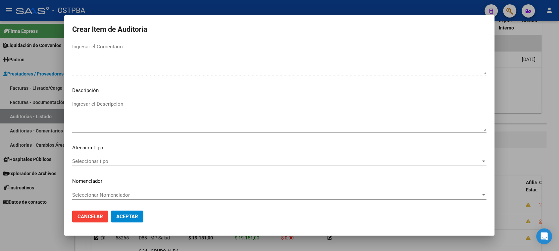
click at [97, 157] on div "Seleccionar tipo Seleccionar tipo" at bounding box center [279, 161] width 415 height 10
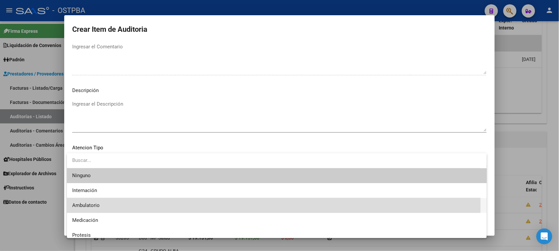
click at [93, 202] on span "Ambulatorio" at bounding box center [276, 205] width 409 height 15
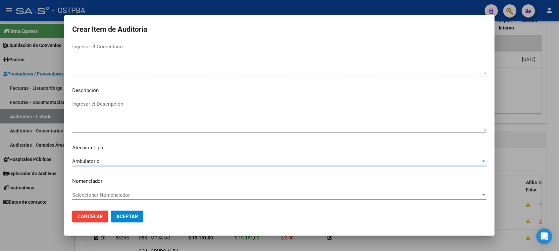
click at [118, 214] on span "Aceptar" at bounding box center [127, 217] width 22 height 6
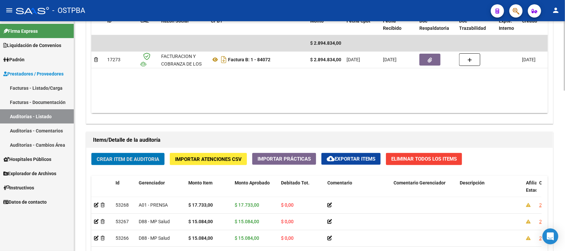
click at [129, 159] on span "Crear Item de Auditoria" at bounding box center [128, 159] width 63 height 6
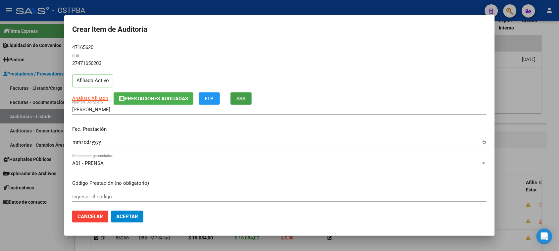
click at [239, 98] on span "SSS" at bounding box center [241, 99] width 9 height 6
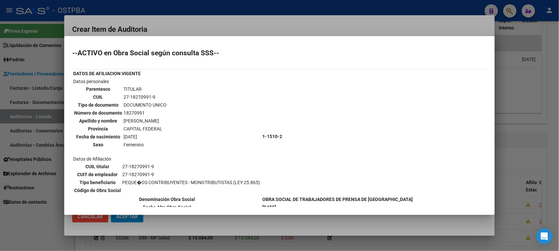
drag, startPoint x: 122, startPoint y: 95, endPoint x: 160, endPoint y: 97, distance: 38.1
click at [160, 97] on td "27-18270991-9" at bounding box center [145, 96] width 44 height 7
copy td "27-18270991-9"
drag, startPoint x: 32, startPoint y: 219, endPoint x: 51, endPoint y: 212, distance: 20.2
click at [33, 216] on div at bounding box center [279, 125] width 559 height 251
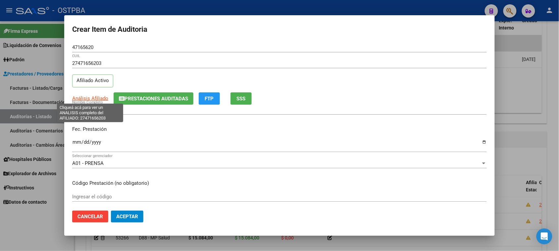
click at [96, 98] on span "Análisis Afiliado" at bounding box center [90, 98] width 36 height 6
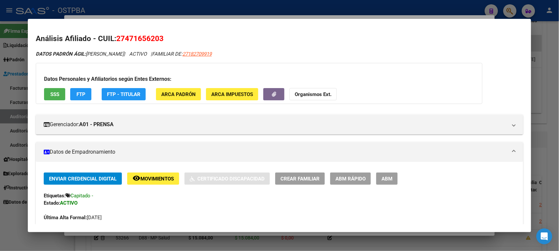
click at [323, 97] on strong "Organismos Ext." at bounding box center [313, 94] width 37 height 6
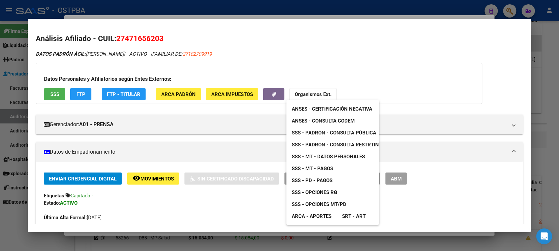
click at [333, 157] on span "SSS - MT - Datos Personales" at bounding box center [328, 157] width 73 height 6
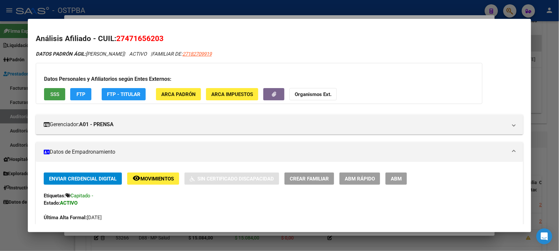
click at [55, 94] on span "SSS" at bounding box center [54, 94] width 9 height 6
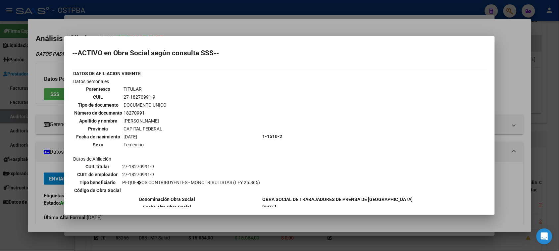
scroll to position [41, 0]
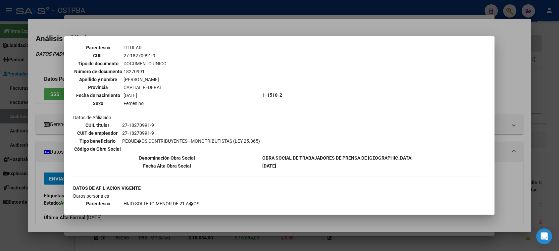
drag, startPoint x: 122, startPoint y: 55, endPoint x: 158, endPoint y: 55, distance: 36.1
click at [158, 55] on td "27-18270991-9" at bounding box center [145, 55] width 44 height 7
copy td "27-18270991-9"
click at [30, 111] on div at bounding box center [279, 125] width 559 height 251
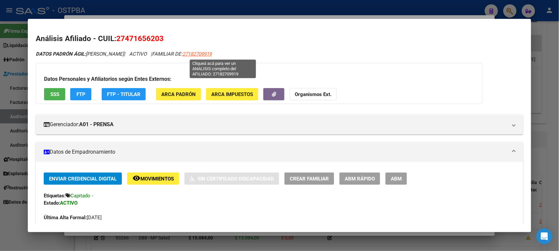
click at [212, 54] on span "27182709919" at bounding box center [196, 54] width 29 height 6
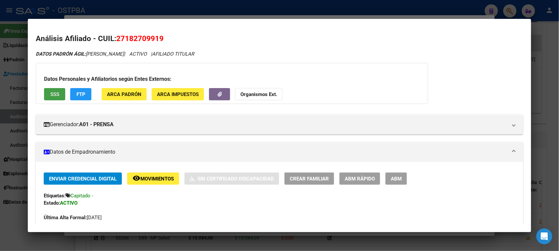
click at [54, 92] on span "SSS" at bounding box center [54, 94] width 9 height 6
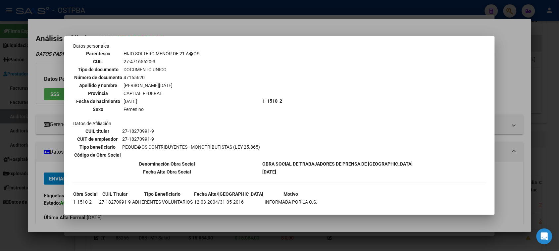
scroll to position [194, 0]
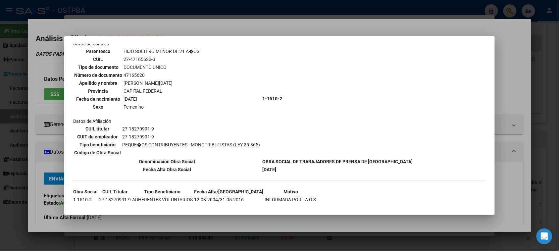
click at [54, 166] on div at bounding box center [279, 125] width 559 height 251
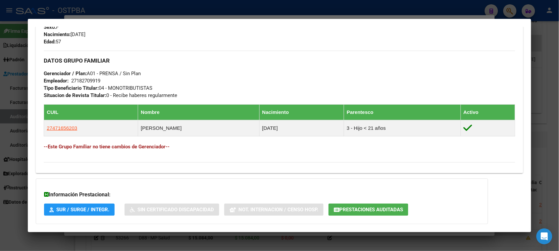
scroll to position [322, 0]
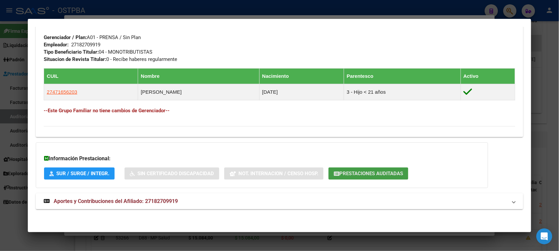
click at [374, 172] on span "Prestaciones Auditadas" at bounding box center [371, 174] width 64 height 6
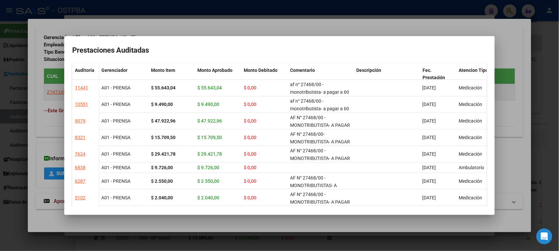
click at [44, 141] on div at bounding box center [279, 125] width 559 height 251
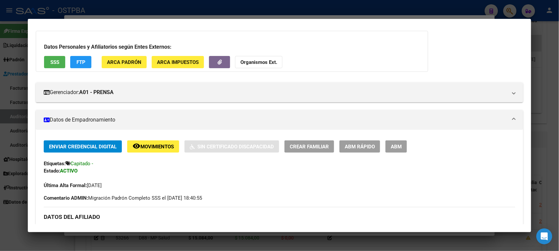
scroll to position [0, 0]
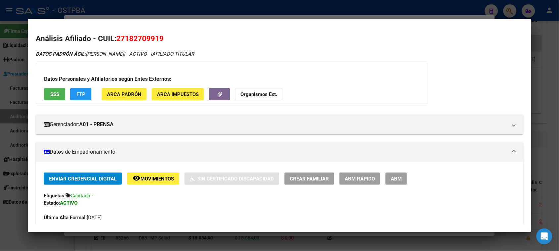
click at [55, 98] on button "SSS" at bounding box center [54, 94] width 21 height 12
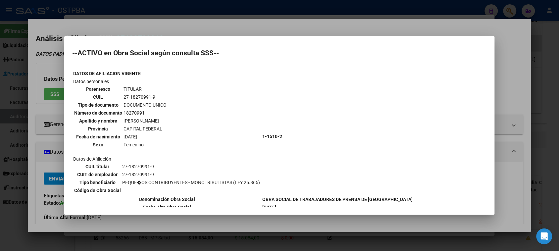
click at [28, 119] on div at bounding box center [279, 125] width 559 height 251
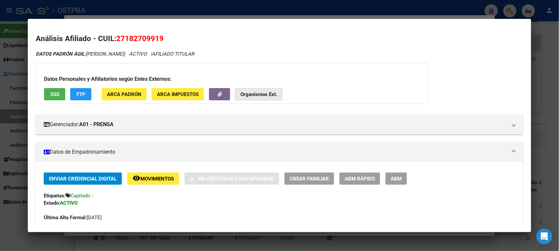
click at [259, 94] on strong "Organismos Ext." at bounding box center [258, 94] width 37 height 6
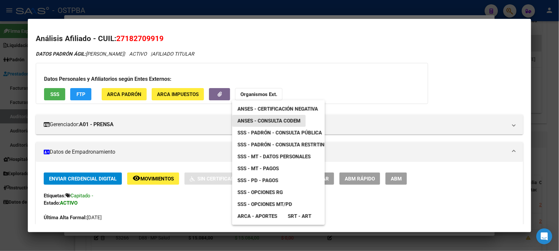
click at [289, 120] on span "ANSES - Consulta CODEM" at bounding box center [268, 121] width 63 height 6
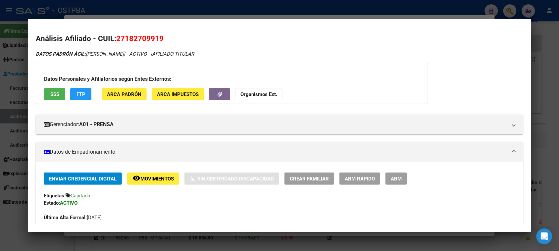
click at [53, 94] on span "SSS" at bounding box center [54, 94] width 9 height 6
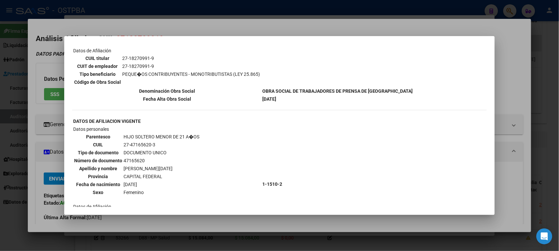
scroll to position [124, 0]
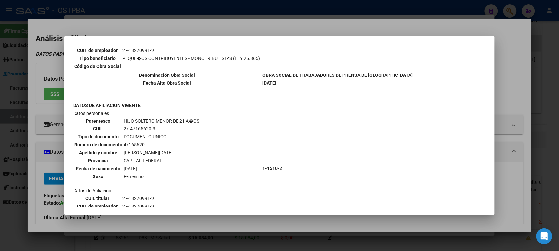
click at [37, 110] on div at bounding box center [279, 125] width 559 height 251
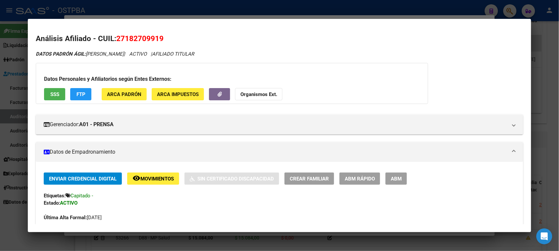
click at [29, 139] on mat-dialog-content "Análisis Afiliado - CUIL: 27182709919 DATOS PADRÓN ÁGIL: [PERSON_NAME] | ACTIVO…" at bounding box center [279, 125] width 503 height 197
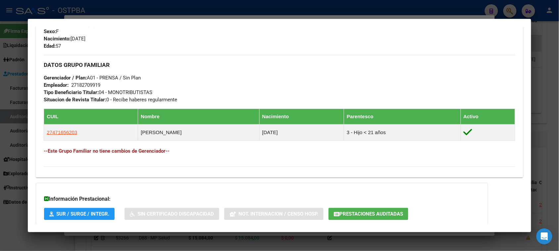
scroll to position [322, 0]
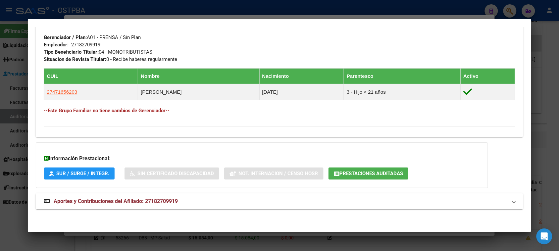
drag, startPoint x: 149, startPoint y: 201, endPoint x: 148, endPoint y: 196, distance: 5.5
click at [149, 201] on span "Aportes y Contribuciones del Afiliado: 27182709919" at bounding box center [116, 201] width 124 height 6
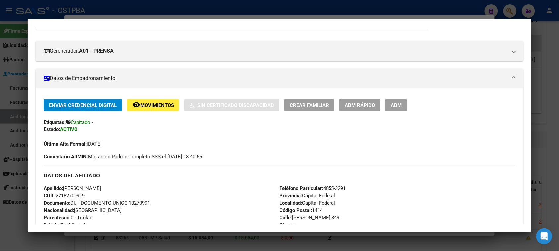
scroll to position [0, 0]
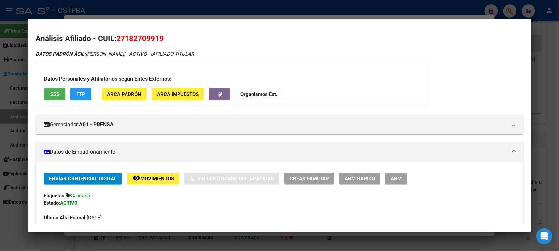
click at [10, 216] on div at bounding box center [279, 125] width 559 height 251
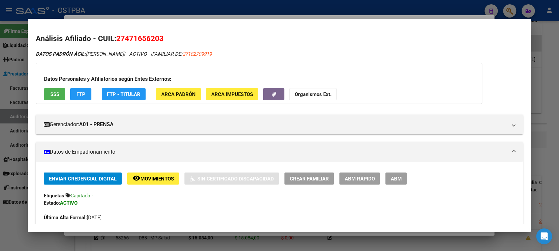
click at [55, 94] on span "SSS" at bounding box center [54, 94] width 9 height 6
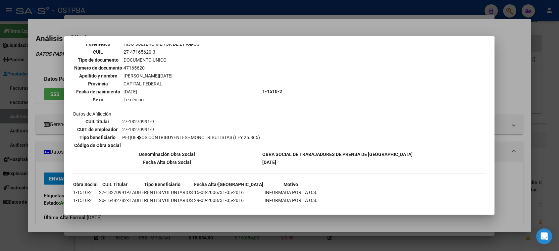
scroll to position [201, 0]
click at [45, 138] on div at bounding box center [279, 125] width 559 height 251
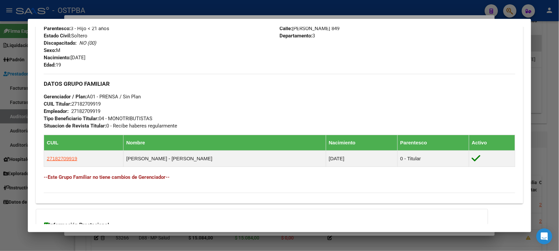
scroll to position [221, 0]
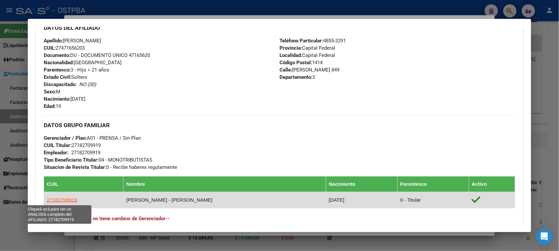
click at [66, 200] on span "27182709919" at bounding box center [62, 200] width 30 height 6
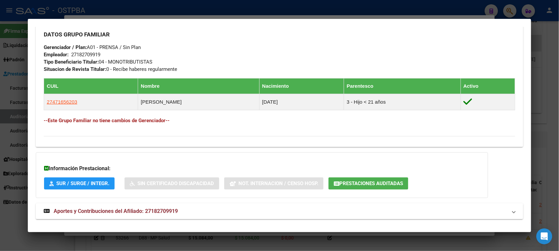
scroll to position [322, 0]
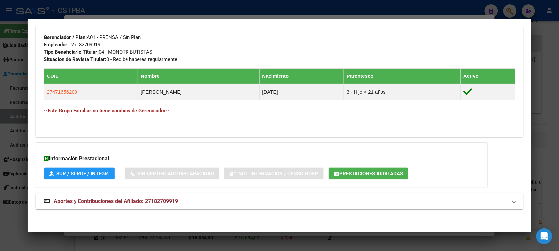
click at [17, 230] on div at bounding box center [279, 125] width 559 height 251
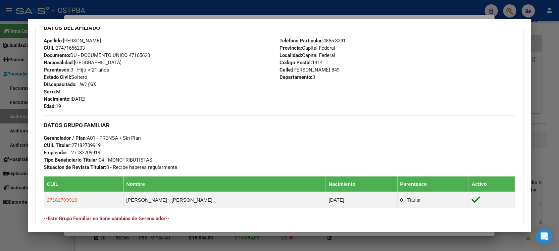
click at [10, 224] on div at bounding box center [279, 125] width 559 height 251
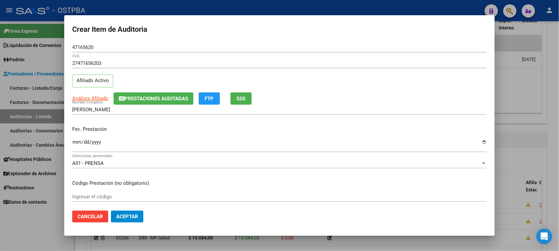
click at [80, 141] on input "Ingresar la fecha" at bounding box center [279, 144] width 415 height 11
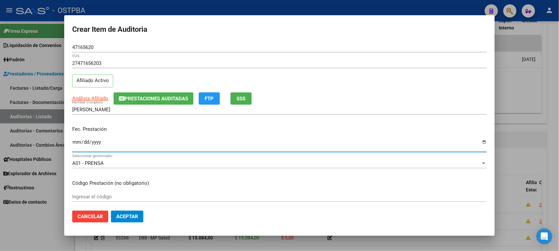
click at [75, 142] on input "Ingresar la fecha" at bounding box center [279, 144] width 415 height 11
click at [84, 95] on span "Análisis Afiliado" at bounding box center [90, 98] width 36 height 6
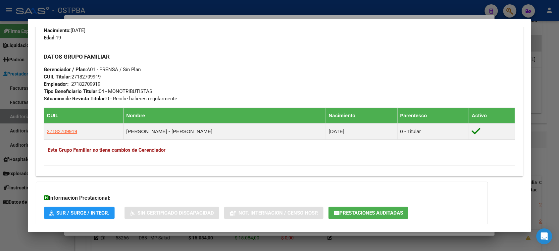
scroll to position [345, 0]
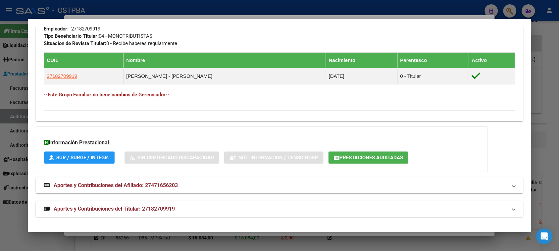
click at [133, 209] on span "Aportes y Contribuciones del Titular: 27182709919" at bounding box center [114, 209] width 121 height 6
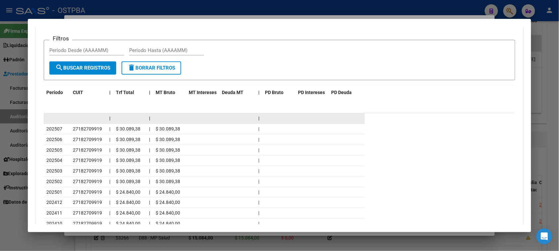
scroll to position [599, 0]
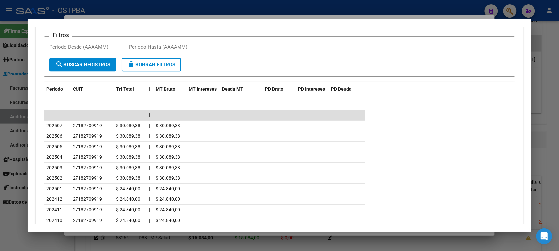
drag, startPoint x: 4, startPoint y: 221, endPoint x: 16, endPoint y: 209, distance: 16.6
click at [4, 221] on div at bounding box center [279, 125] width 559 height 251
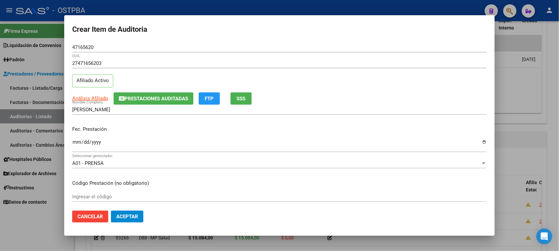
click at [75, 143] on input "Ingresar la fecha" at bounding box center [279, 144] width 415 height 11
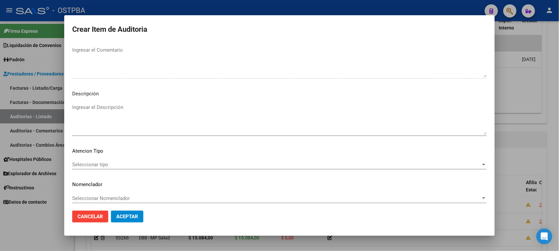
scroll to position [373, 0]
click at [105, 166] on span "Seleccionar tipo" at bounding box center [276, 164] width 409 height 6
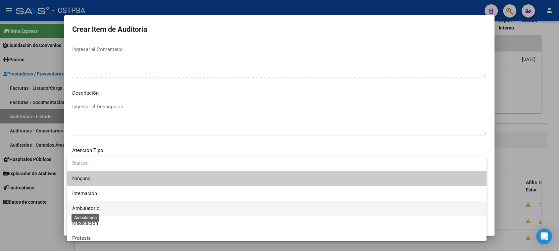
click at [83, 208] on span "Ambulatorio" at bounding box center [85, 208] width 27 height 6
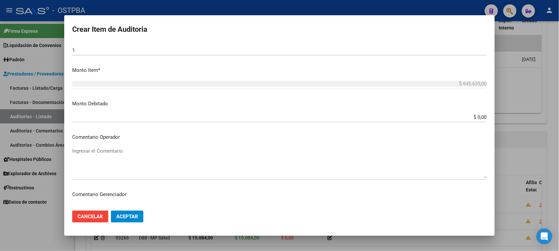
scroll to position [207, 0]
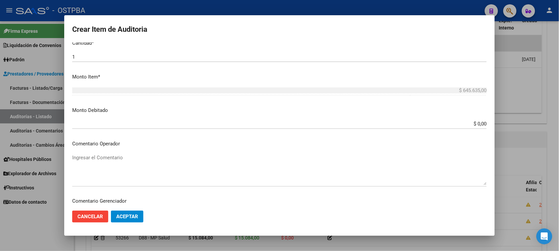
click at [280, 169] on textarea "Ingresar el Comentario" at bounding box center [279, 169] width 415 height 31
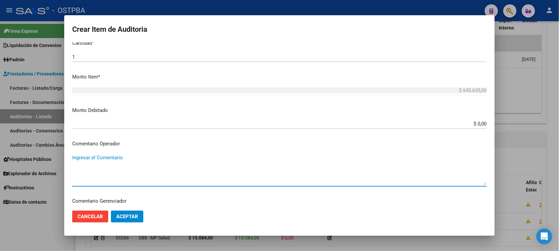
scroll to position [166, 0]
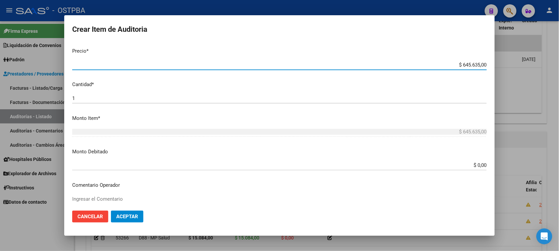
drag, startPoint x: 456, startPoint y: 65, endPoint x: 565, endPoint y: 90, distance: 111.9
click at [559, 90] on html "menu - OSTPBA person Firma Express Liquidación de Convenios Gastos - Items Gast…" at bounding box center [279, 125] width 559 height 251
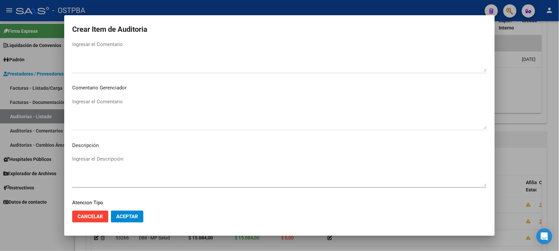
scroll to position [373, 0]
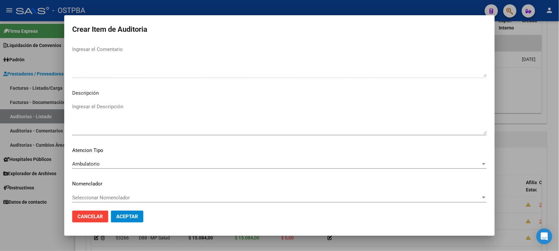
click at [120, 220] on button "Aceptar" at bounding box center [127, 217] width 32 height 12
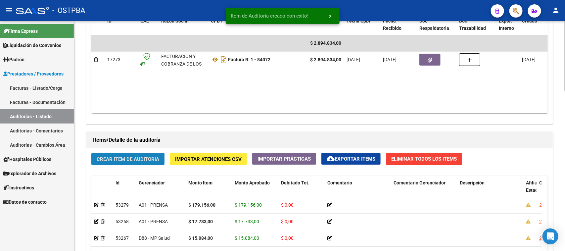
click at [133, 156] on span "Crear Item de Auditoria" at bounding box center [128, 159] width 63 height 6
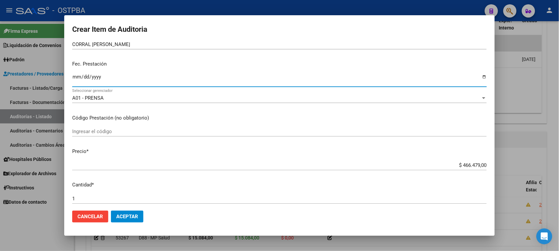
scroll to position [83, 0]
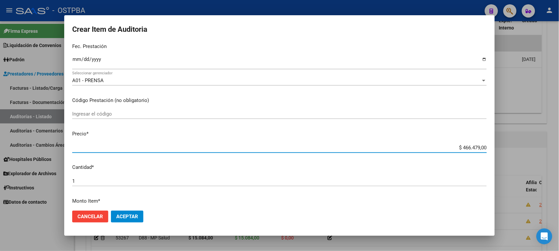
drag, startPoint x: 457, startPoint y: 147, endPoint x: 565, endPoint y: 147, distance: 107.9
click at [559, 147] on html "menu - OSTPBA person Firma Express Liquidación de Convenios Gastos - Items Gast…" at bounding box center [279, 125] width 559 height 251
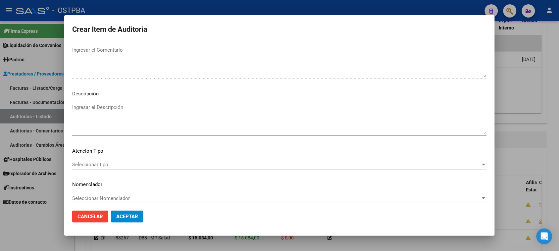
scroll to position [373, 0]
click at [89, 159] on div "Seleccionar tipo Seleccionar tipo" at bounding box center [279, 164] width 415 height 10
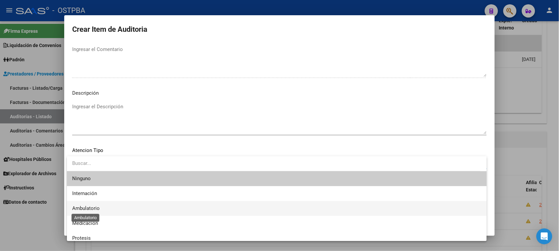
click at [87, 209] on span "Ambulatorio" at bounding box center [85, 208] width 27 height 6
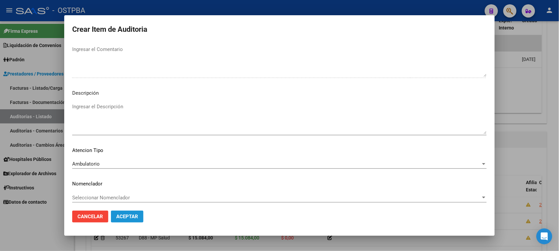
click at [126, 220] on button "Aceptar" at bounding box center [127, 217] width 32 height 12
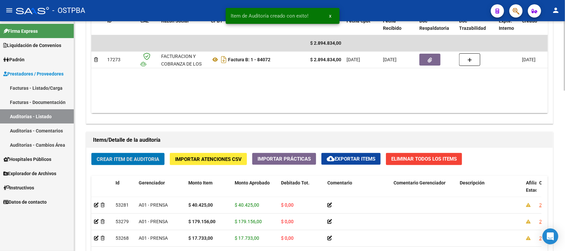
click at [144, 159] on span "Crear Item de Auditoria" at bounding box center [128, 159] width 63 height 6
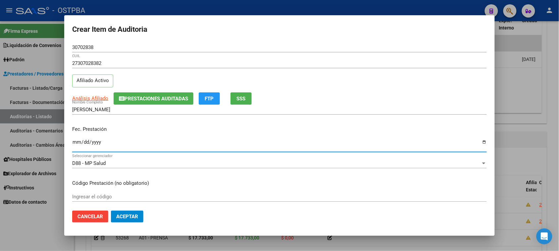
click at [73, 143] on input "Ingresar la fecha" at bounding box center [279, 144] width 415 height 11
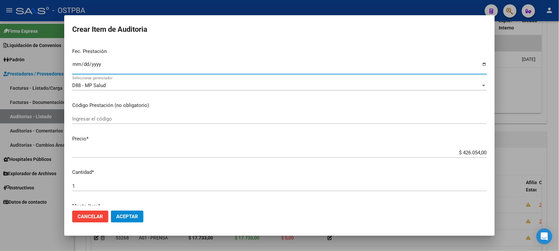
scroll to position [83, 0]
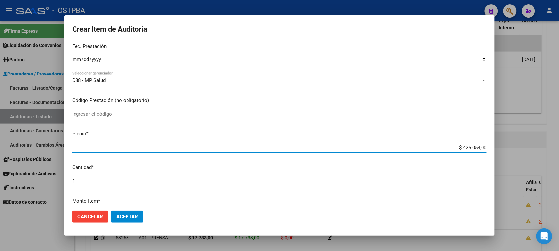
drag, startPoint x: 456, startPoint y: 147, endPoint x: 559, endPoint y: 147, distance: 102.6
click at [559, 147] on html "menu - OSTPBA person Firma Express Liquidación de Convenios Gastos - Items Gast…" at bounding box center [279, 125] width 559 height 251
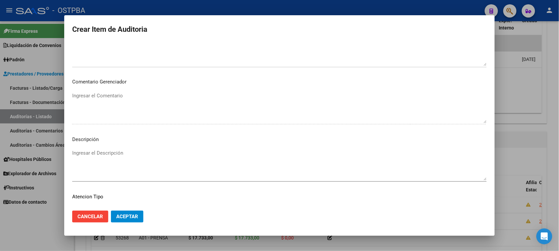
scroll to position [373, 0]
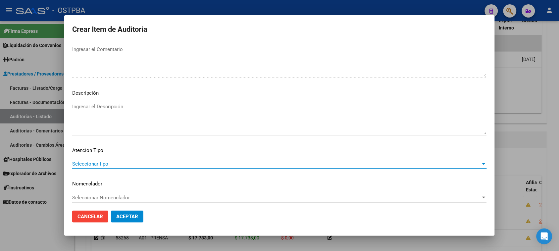
click at [94, 163] on span "Seleccionar tipo" at bounding box center [276, 164] width 409 height 6
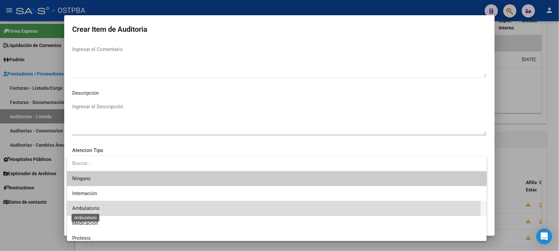
click at [89, 209] on span "Ambulatorio" at bounding box center [85, 208] width 27 height 6
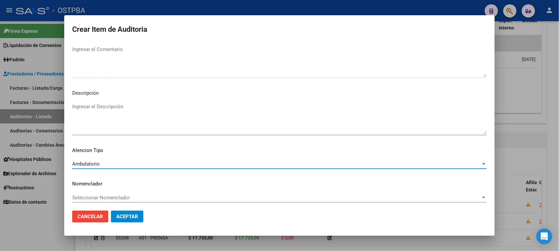
click at [121, 219] on span "Aceptar" at bounding box center [127, 217] width 22 height 6
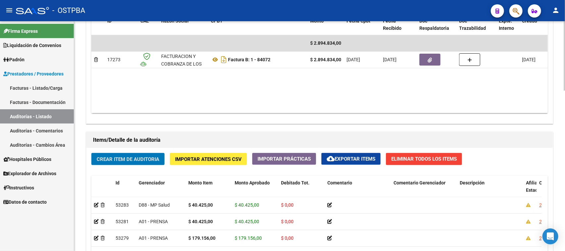
click at [138, 161] on span "Crear Item de Auditoria" at bounding box center [128, 159] width 63 height 6
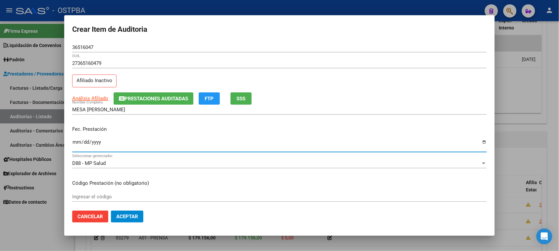
click at [75, 143] on input "Ingresar la fecha" at bounding box center [279, 144] width 415 height 11
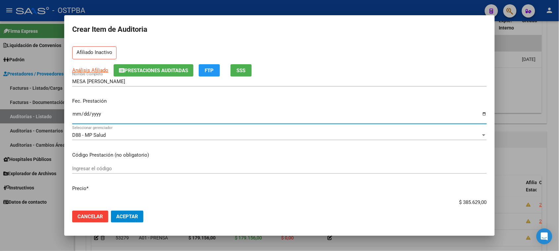
scroll to position [41, 0]
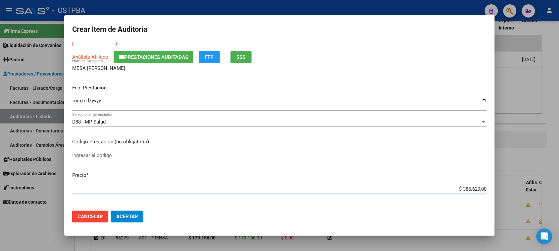
drag, startPoint x: 456, startPoint y: 188, endPoint x: 562, endPoint y: 188, distance: 105.6
click at [559, 188] on html "menu - OSTPBA person Firma Express Liquidación de Convenios Gastos - Items Gast…" at bounding box center [279, 125] width 559 height 251
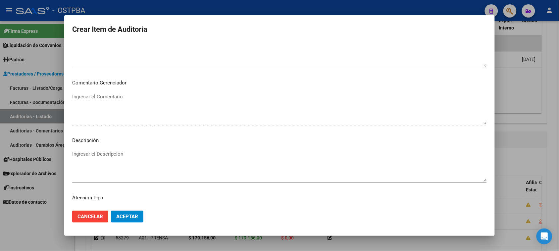
scroll to position [373, 0]
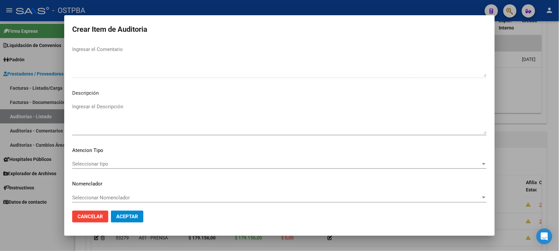
click at [84, 163] on span "Seleccionar tipo" at bounding box center [276, 164] width 409 height 6
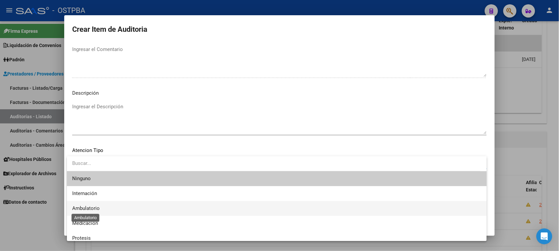
click at [94, 207] on span "Ambulatorio" at bounding box center [85, 208] width 27 height 6
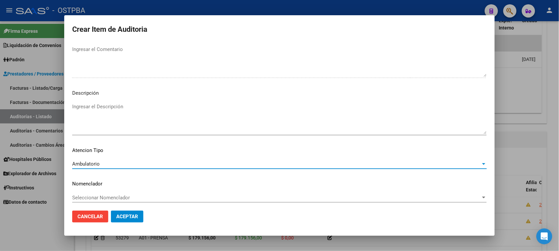
click at [123, 219] on span "Aceptar" at bounding box center [127, 217] width 22 height 6
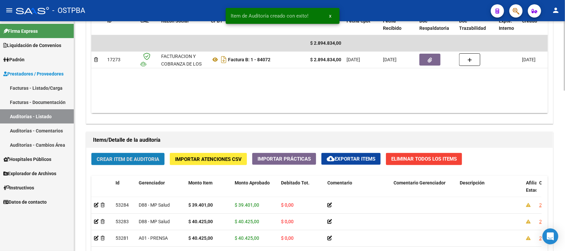
click at [131, 155] on button "Crear Item de Auditoria" at bounding box center [127, 159] width 73 height 12
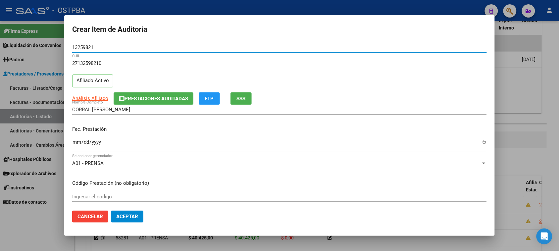
click at [75, 143] on input "Ingresar la fecha" at bounding box center [279, 144] width 415 height 11
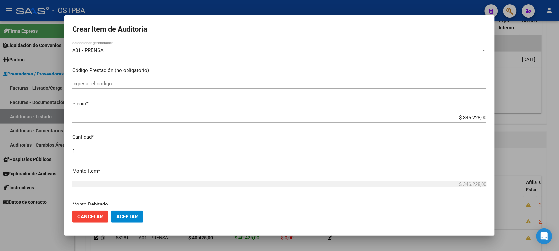
scroll to position [124, 0]
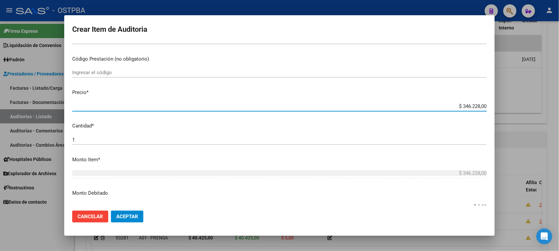
drag, startPoint x: 457, startPoint y: 105, endPoint x: 559, endPoint y: 121, distance: 102.6
click at [559, 121] on div "Crear Item de Auditoria 13259821 Nro Documento 27132598210 CUIL Afiliado Activo…" at bounding box center [279, 125] width 559 height 251
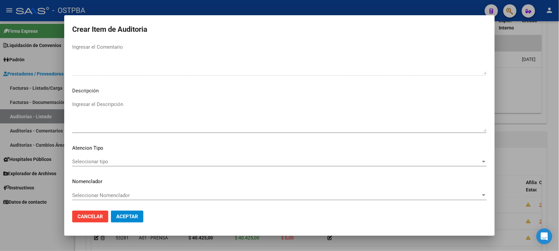
scroll to position [375, 0]
click at [118, 158] on span "Seleccionar tipo" at bounding box center [276, 161] width 409 height 6
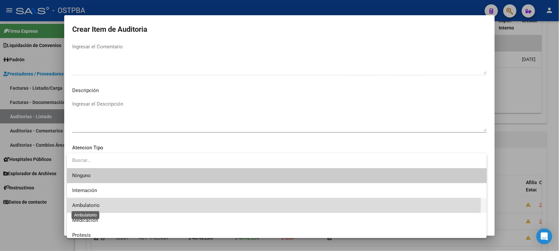
click at [87, 204] on span "Ambulatorio" at bounding box center [85, 205] width 27 height 6
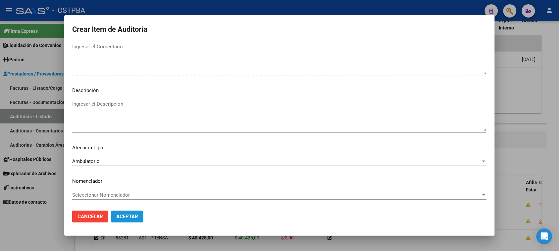
click at [121, 214] on span "Aceptar" at bounding box center [127, 217] width 22 height 6
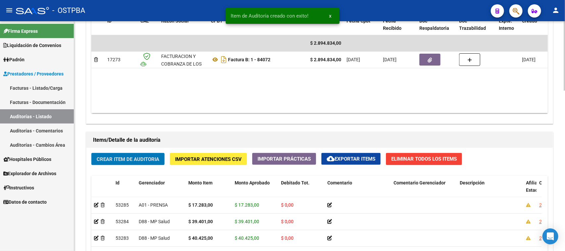
click at [135, 161] on span "Crear Item de Auditoria" at bounding box center [128, 159] width 63 height 6
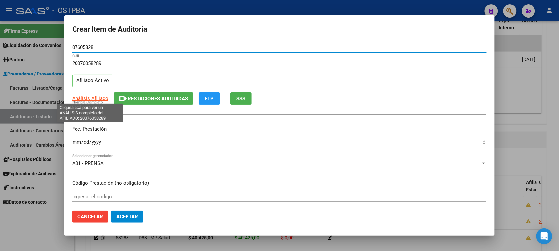
click at [100, 95] on span "Análisis Afiliado" at bounding box center [90, 98] width 36 height 6
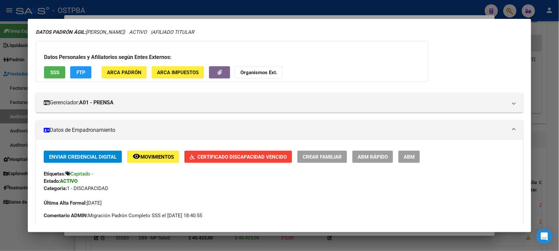
scroll to position [0, 0]
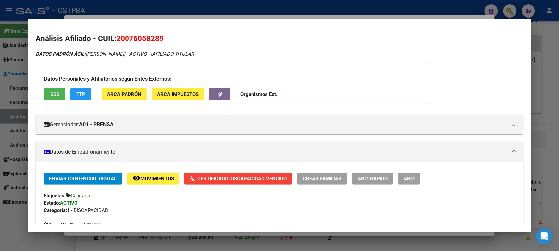
click at [53, 93] on span "SSS" at bounding box center [54, 94] width 9 height 6
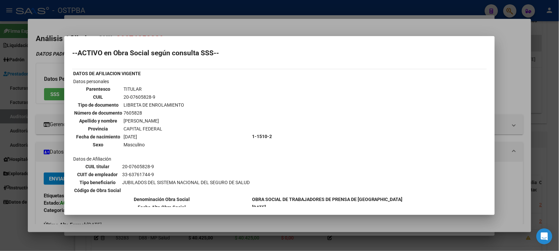
click at [14, 230] on div at bounding box center [279, 125] width 559 height 251
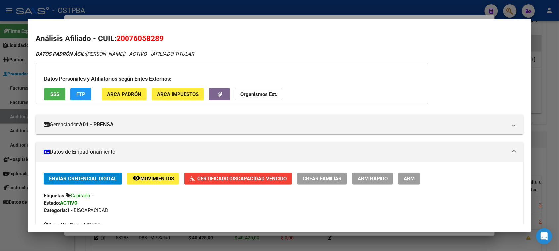
click at [10, 214] on div at bounding box center [279, 125] width 559 height 251
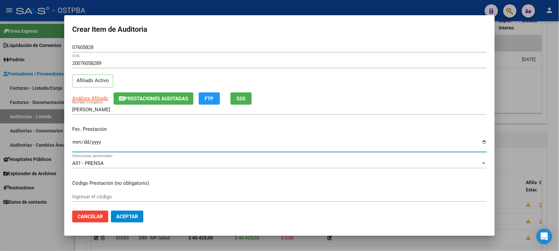
click at [75, 140] on input "Ingresar la fecha" at bounding box center [279, 144] width 415 height 11
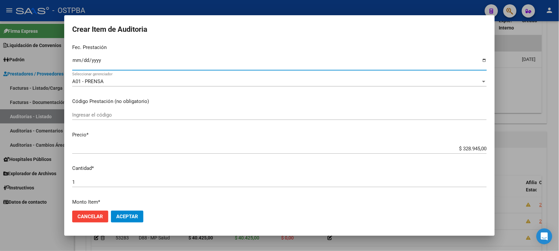
scroll to position [83, 0]
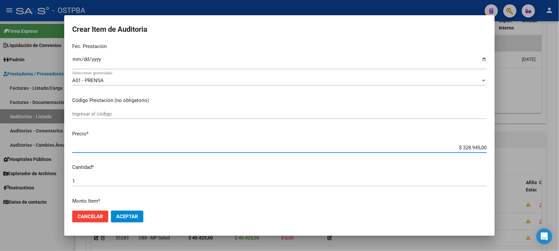
drag, startPoint x: 457, startPoint y: 147, endPoint x: 565, endPoint y: 148, distance: 107.6
click at [559, 148] on html "menu - OSTPBA person Firma Express Liquidación de Convenios Gastos - Items Gast…" at bounding box center [279, 125] width 559 height 251
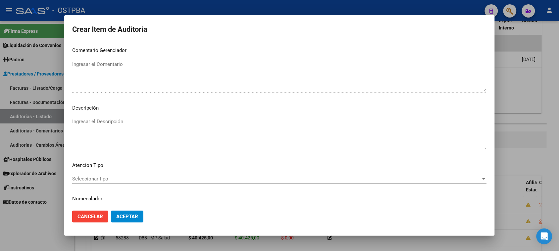
scroll to position [373, 0]
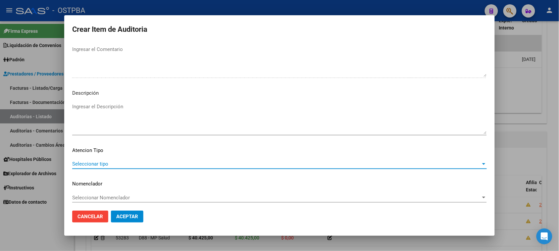
click at [103, 161] on span "Seleccionar tipo" at bounding box center [276, 164] width 409 height 6
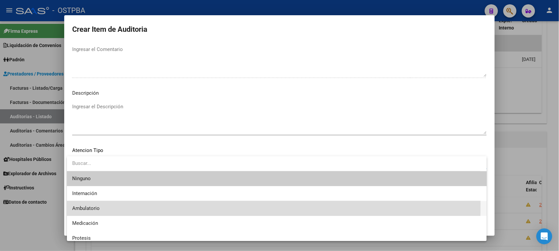
click at [93, 204] on span "Ambulatorio" at bounding box center [276, 208] width 409 height 15
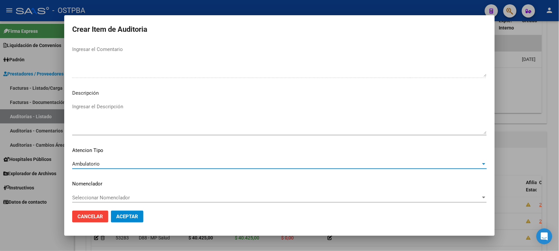
click at [124, 217] on span "Aceptar" at bounding box center [127, 217] width 22 height 6
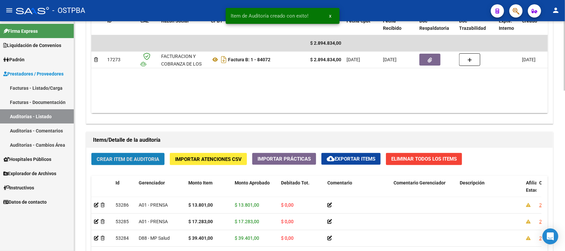
click at [119, 158] on span "Crear Item de Auditoria" at bounding box center [128, 159] width 63 height 6
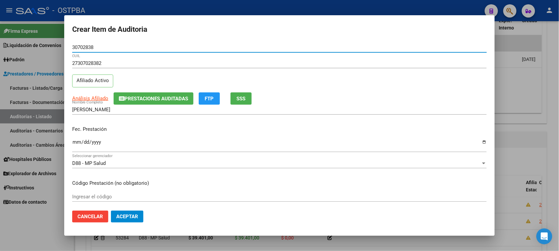
click at [77, 141] on input "Ingresar la fecha" at bounding box center [279, 144] width 415 height 11
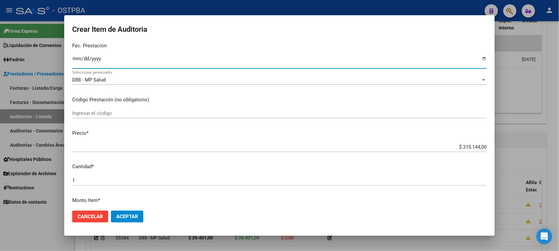
scroll to position [124, 0]
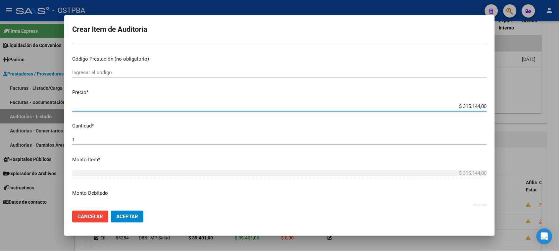
drag, startPoint x: 456, startPoint y: 107, endPoint x: 565, endPoint y: 108, distance: 108.6
click at [559, 108] on html "menu - OSTPBA person Firma Express Liquidación de Convenios Gastos - Items Gast…" at bounding box center [279, 125] width 559 height 251
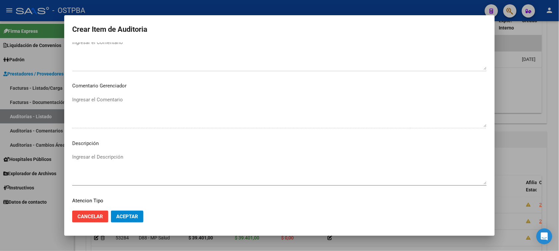
scroll to position [373, 0]
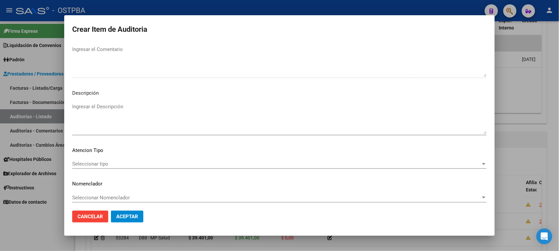
click at [89, 164] on span "Seleccionar tipo" at bounding box center [276, 164] width 409 height 6
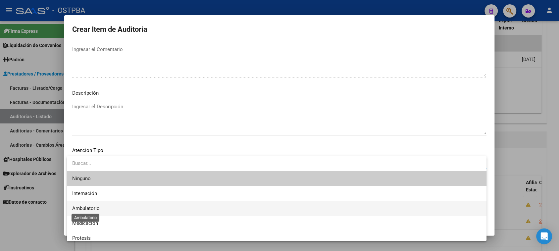
click at [90, 208] on span "Ambulatorio" at bounding box center [85, 208] width 27 height 6
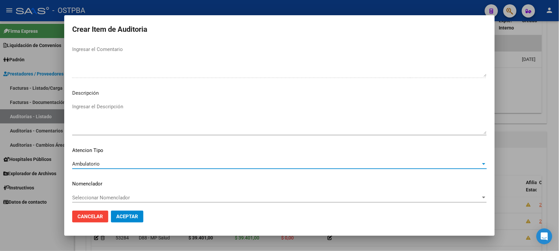
click at [126, 216] on span "Aceptar" at bounding box center [127, 217] width 22 height 6
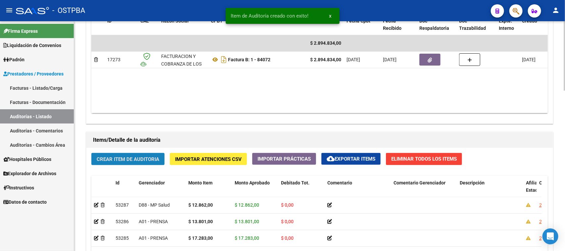
click at [124, 157] on span "Crear Item de Auditoria" at bounding box center [128, 159] width 63 height 6
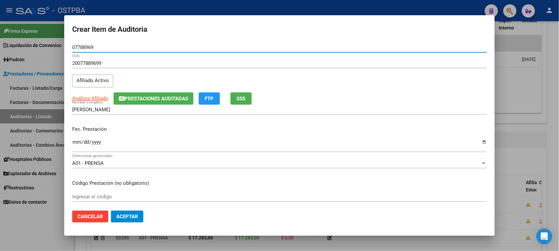
click at [240, 98] on span "SSS" at bounding box center [241, 99] width 9 height 6
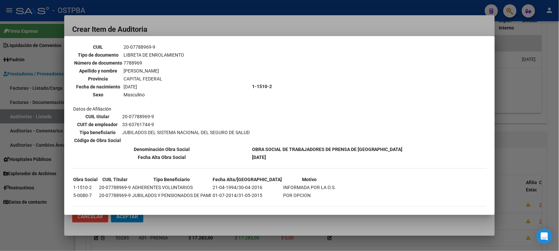
scroll to position [9, 0]
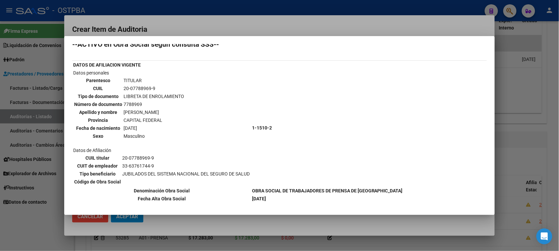
click at [48, 218] on div at bounding box center [279, 125] width 559 height 251
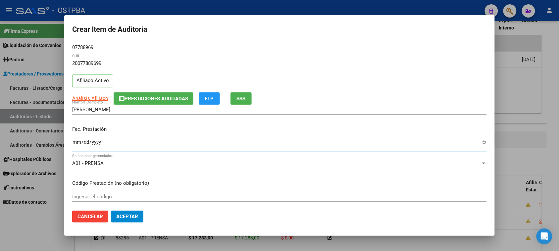
drag, startPoint x: 75, startPoint y: 143, endPoint x: 477, endPoint y: 168, distance: 402.7
click at [75, 143] on input "Ingresar la fecha" at bounding box center [279, 144] width 415 height 11
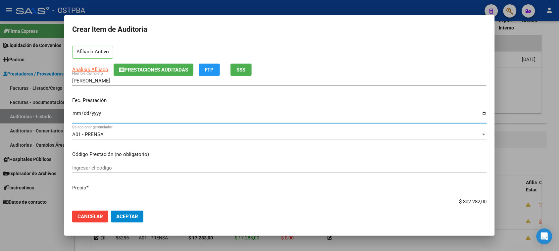
scroll to position [41, 0]
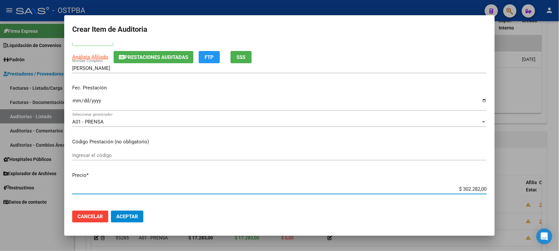
drag, startPoint x: 457, startPoint y: 186, endPoint x: 565, endPoint y: 186, distance: 107.9
click at [559, 186] on html "menu - OSTPBA person Firma Express Liquidación de Convenios Gastos - Items Gast…" at bounding box center [279, 125] width 559 height 251
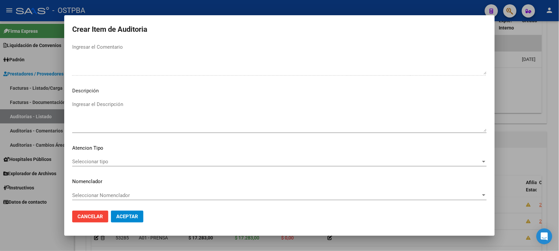
scroll to position [375, 0]
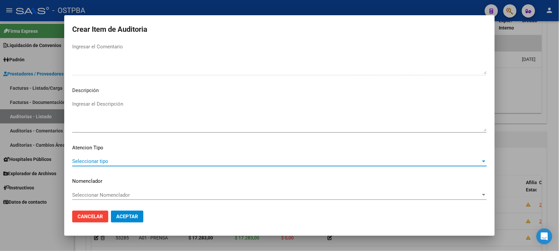
click at [106, 159] on span "Seleccionar tipo" at bounding box center [276, 161] width 409 height 6
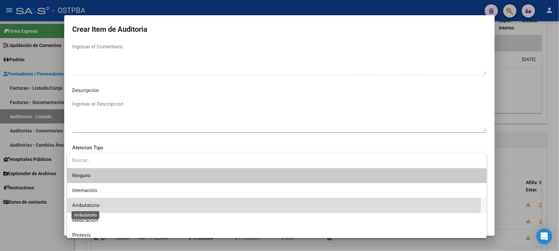
click at [87, 202] on span "Ambulatorio" at bounding box center [85, 205] width 27 height 6
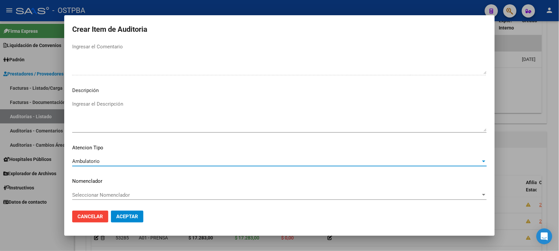
click at [119, 216] on span "Aceptar" at bounding box center [127, 217] width 22 height 6
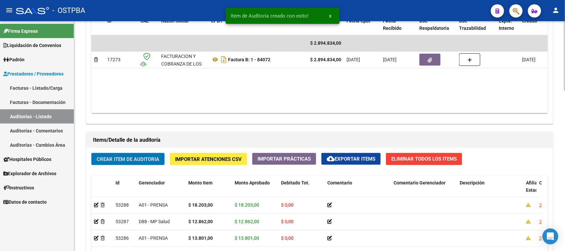
click at [121, 158] on span "Crear Item de Auditoria" at bounding box center [128, 159] width 63 height 6
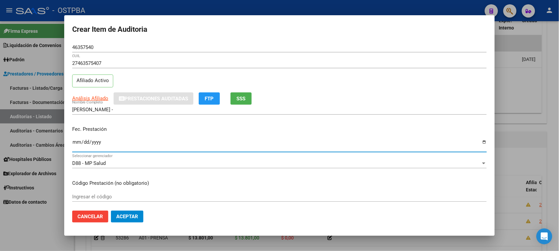
click at [74, 143] on input "Ingresar la fecha" at bounding box center [279, 144] width 415 height 11
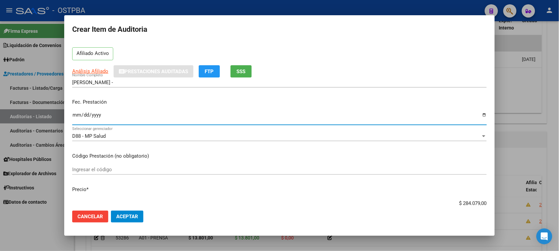
scroll to position [41, 0]
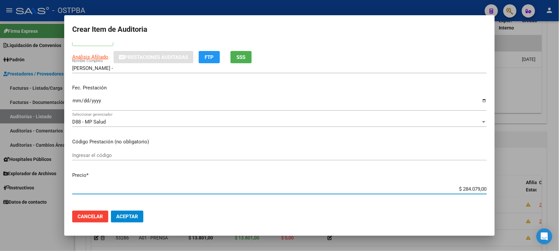
drag, startPoint x: 457, startPoint y: 186, endPoint x: 565, endPoint y: 187, distance: 108.0
click at [559, 187] on html "menu - OSTPBA person Firma Express Liquidación de Convenios Gastos - Items Gast…" at bounding box center [279, 125] width 559 height 251
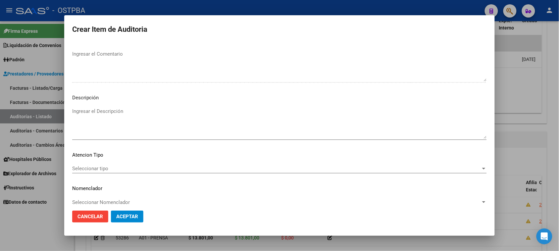
scroll to position [373, 0]
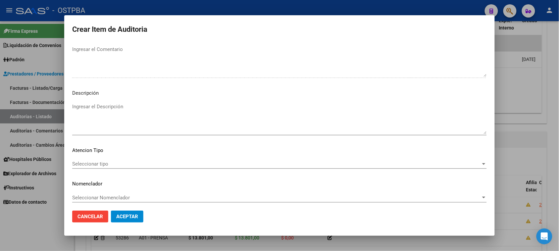
click at [99, 165] on span "Seleccionar tipo" at bounding box center [276, 164] width 409 height 6
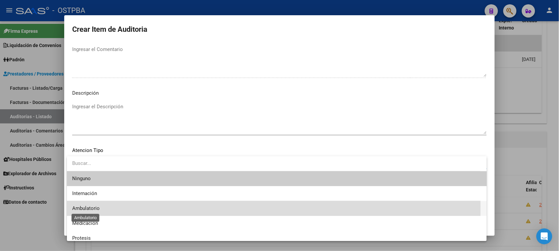
click at [88, 206] on span "Ambulatorio" at bounding box center [85, 208] width 27 height 6
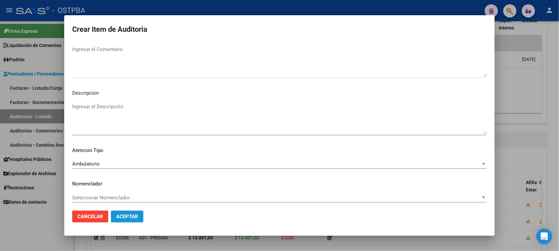
click at [124, 216] on span "Aceptar" at bounding box center [127, 217] width 22 height 6
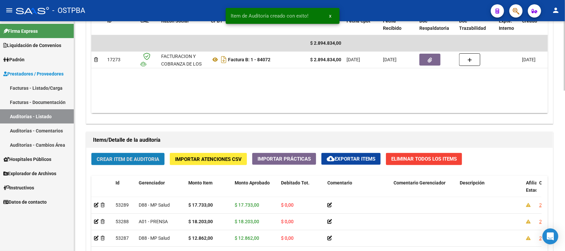
drag, startPoint x: 143, startPoint y: 161, endPoint x: 145, endPoint y: 150, distance: 11.1
click at [145, 150] on div "Crear Item de Auditoria Importar Atenciones CSV Importar Prácticas cloud_downlo…" at bounding box center [319, 255] width 467 height 214
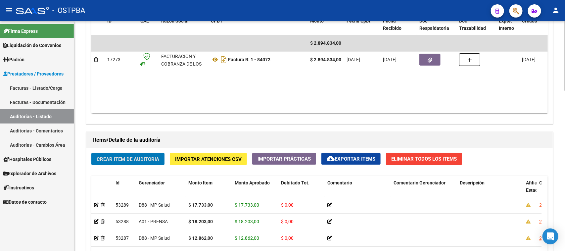
click at [126, 157] on span "Crear Item de Auditoria" at bounding box center [128, 159] width 63 height 6
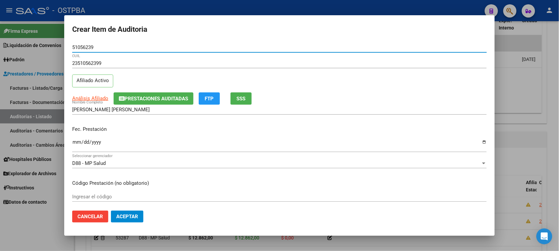
click at [75, 143] on input "Ingresar la fecha" at bounding box center [279, 144] width 415 height 11
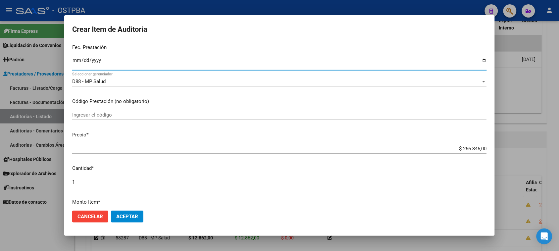
scroll to position [83, 0]
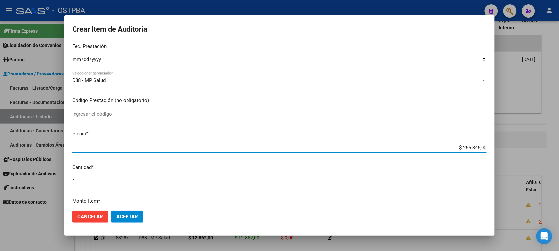
drag, startPoint x: 456, startPoint y: 147, endPoint x: 546, endPoint y: 147, distance: 89.7
click at [546, 147] on div "Crear Item de Auditoria 51056239 Nro Documento 23510562399 CUIL Afiliado Activo…" at bounding box center [279, 125] width 559 height 251
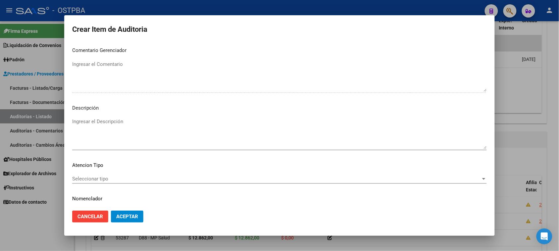
scroll to position [373, 0]
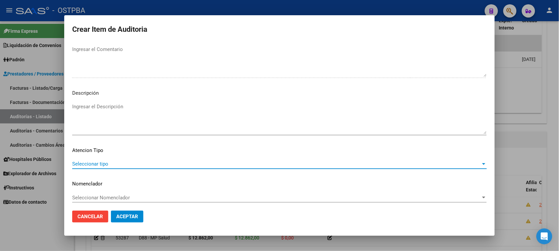
click at [102, 161] on span "Seleccionar tipo" at bounding box center [276, 164] width 409 height 6
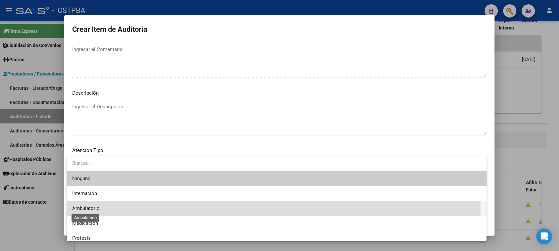
drag, startPoint x: 93, startPoint y: 205, endPoint x: 100, endPoint y: 207, distance: 6.8
click at [93, 205] on span "Ambulatorio" at bounding box center [85, 208] width 27 height 6
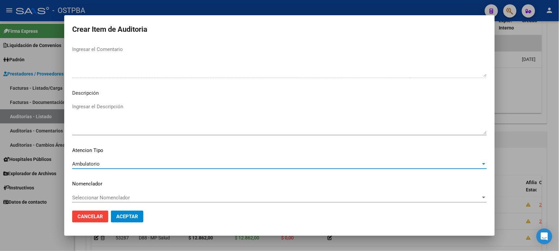
click at [119, 214] on span "Aceptar" at bounding box center [127, 217] width 22 height 6
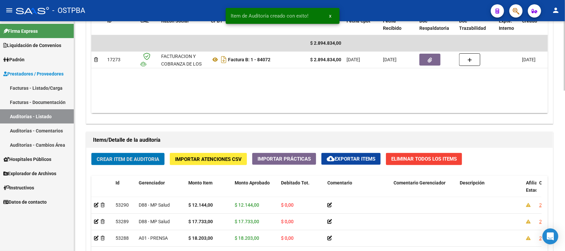
click at [105, 160] on span "Crear Item de Auditoria" at bounding box center [128, 159] width 63 height 6
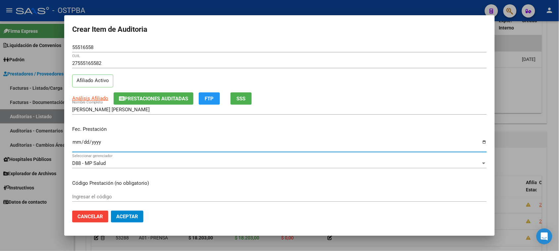
click at [75, 143] on input "Ingresar la fecha" at bounding box center [279, 144] width 415 height 11
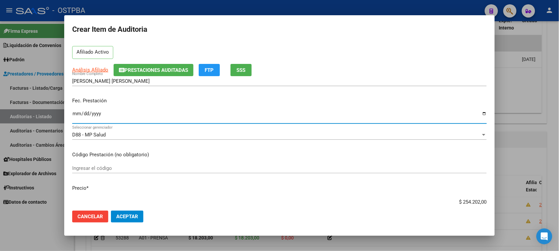
scroll to position [41, 0]
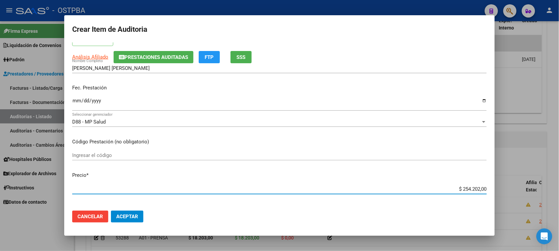
drag, startPoint x: 457, startPoint y: 188, endPoint x: 557, endPoint y: 196, distance: 100.7
click at [557, 196] on div "Crear Item de Auditoria 55516558 Nro Documento 27555165582 CUIL Afiliado Activo…" at bounding box center [279, 125] width 559 height 251
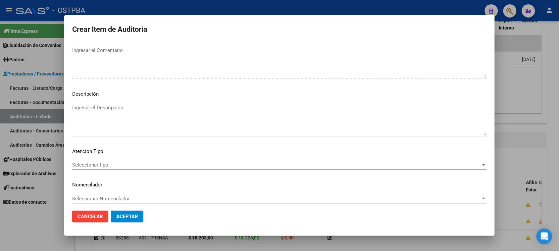
scroll to position [373, 0]
click at [102, 164] on span "Seleccionar tipo" at bounding box center [276, 164] width 409 height 6
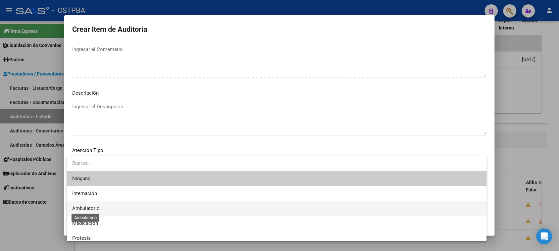
drag, startPoint x: 92, startPoint y: 207, endPoint x: 100, endPoint y: 207, distance: 8.6
click at [92, 207] on span "Ambulatorio" at bounding box center [85, 208] width 27 height 6
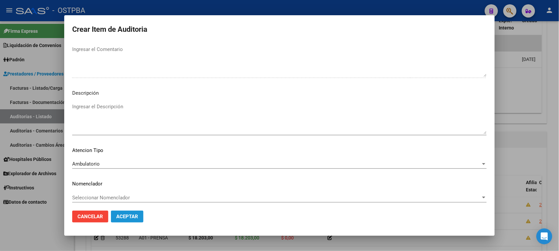
click at [129, 218] on span "Aceptar" at bounding box center [127, 217] width 22 height 6
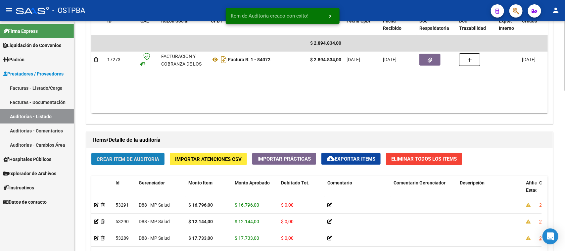
click at [128, 159] on span "Crear Item de Auditoria" at bounding box center [128, 159] width 63 height 6
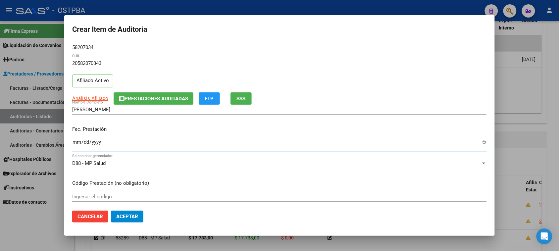
click at [76, 143] on input "Ingresar la fecha" at bounding box center [279, 144] width 415 height 11
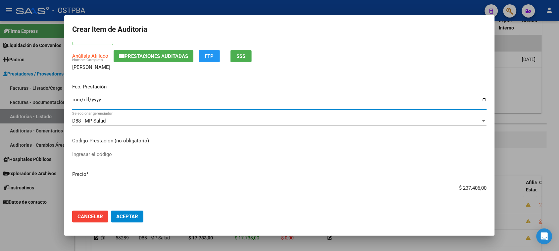
scroll to position [83, 0]
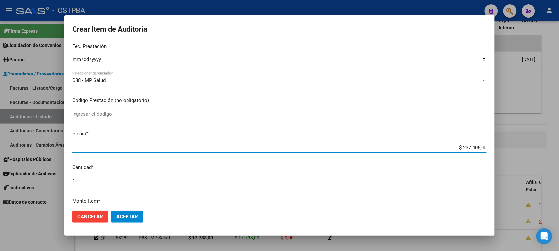
drag, startPoint x: 456, startPoint y: 148, endPoint x: 564, endPoint y: 156, distance: 108.2
click at [559, 153] on html "menu - OSTPBA person Firma Express Liquidación de Convenios Gastos - Items Gast…" at bounding box center [279, 125] width 559 height 251
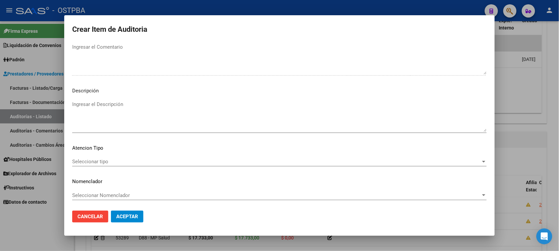
scroll to position [375, 0]
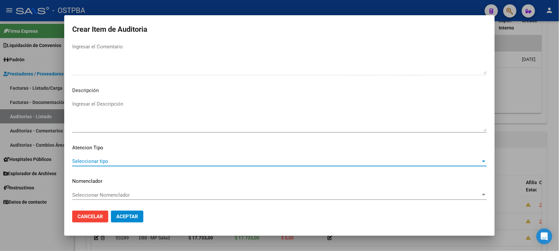
click at [88, 163] on span "Seleccionar tipo" at bounding box center [276, 161] width 409 height 6
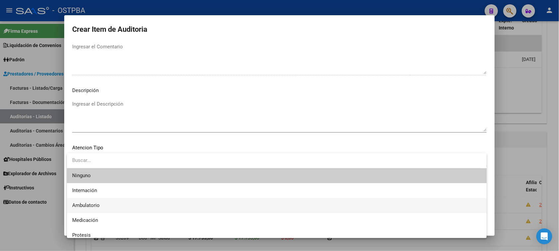
click at [95, 201] on span "Ambulatorio" at bounding box center [276, 205] width 409 height 15
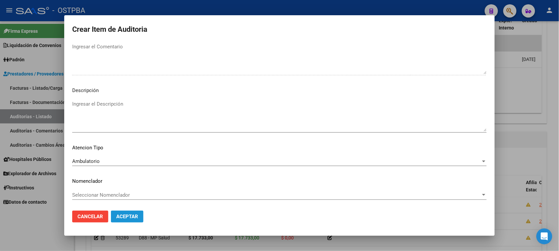
click at [119, 216] on span "Aceptar" at bounding box center [127, 217] width 22 height 6
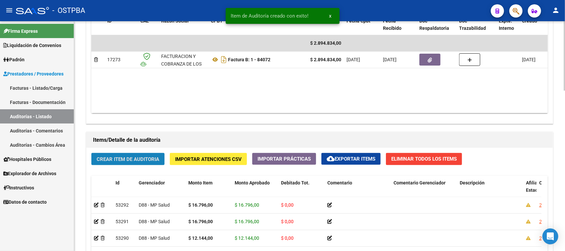
click at [121, 153] on button "Crear Item de Auditoria" at bounding box center [127, 159] width 73 height 12
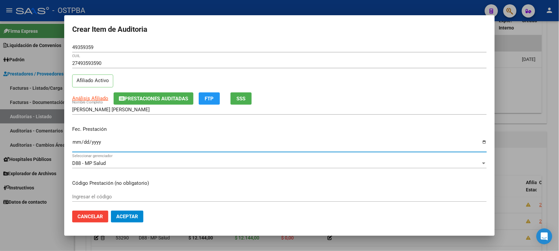
click at [76, 141] on input "Ingresar la fecha" at bounding box center [279, 144] width 415 height 11
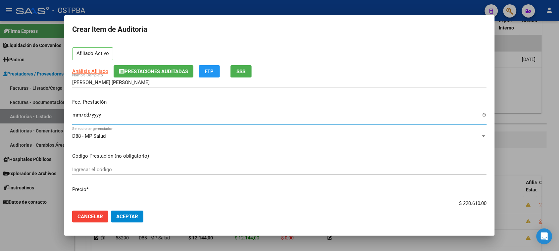
scroll to position [41, 0]
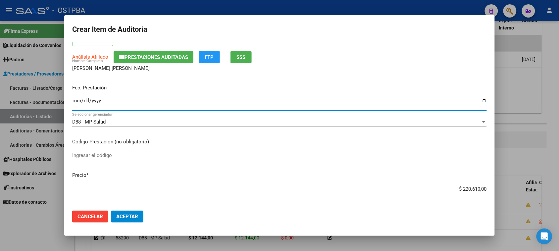
click at [77, 102] on input "Ingresar la fecha" at bounding box center [279, 103] width 415 height 11
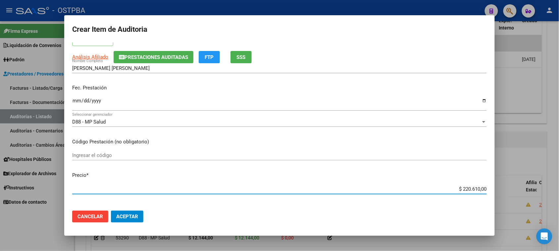
drag, startPoint x: 455, startPoint y: 189, endPoint x: 512, endPoint y: 190, distance: 57.3
click at [512, 190] on div "Crear Item de Auditoria 49359359 Nro Documento 27493593590 CUIL Afiliado Activo…" at bounding box center [279, 125] width 559 height 251
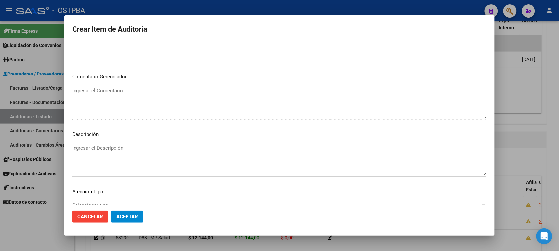
scroll to position [373, 0]
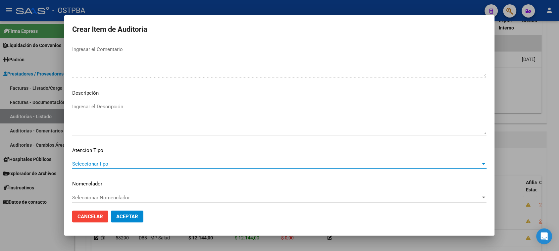
click at [88, 163] on span "Seleccionar tipo" at bounding box center [276, 164] width 409 height 6
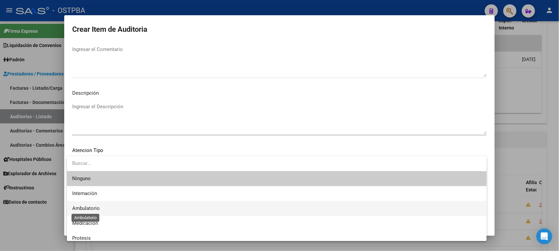
click at [85, 206] on span "Ambulatorio" at bounding box center [85, 208] width 27 height 6
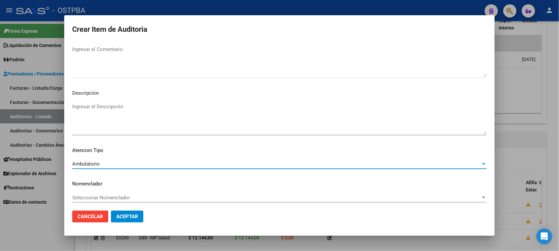
click at [120, 219] on span "Aceptar" at bounding box center [127, 217] width 22 height 6
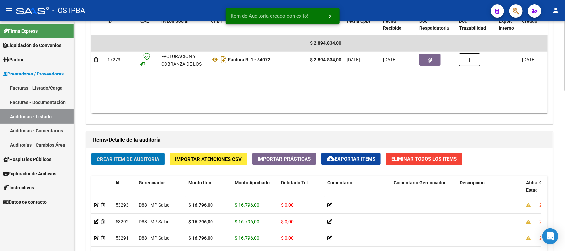
click at [105, 161] on span "Crear Item de Auditoria" at bounding box center [128, 159] width 63 height 6
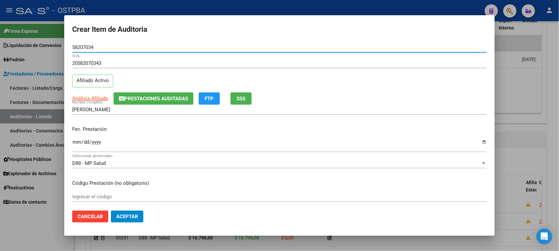
click at [76, 144] on input "Ingresar la fecha" at bounding box center [279, 144] width 415 height 11
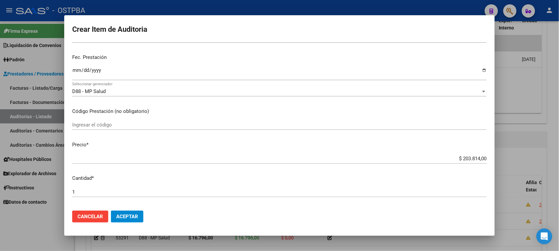
scroll to position [83, 0]
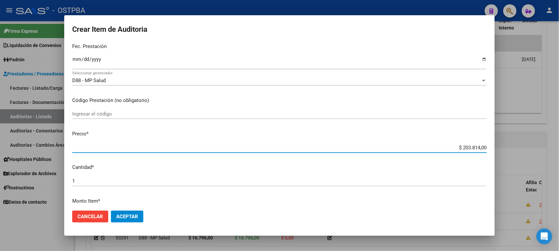
drag, startPoint x: 456, startPoint y: 148, endPoint x: 565, endPoint y: 157, distance: 109.3
click at [559, 157] on html "menu - OSTPBA person Firma Express Liquidación de Convenios Gastos - Items Gast…" at bounding box center [279, 125] width 559 height 251
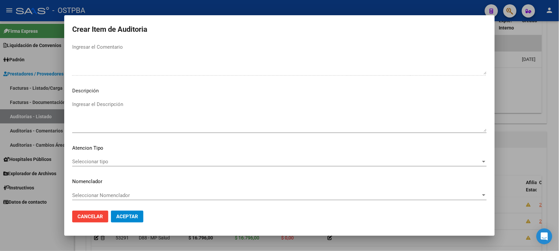
scroll to position [375, 0]
click at [95, 160] on span "Seleccionar tipo" at bounding box center [276, 161] width 409 height 6
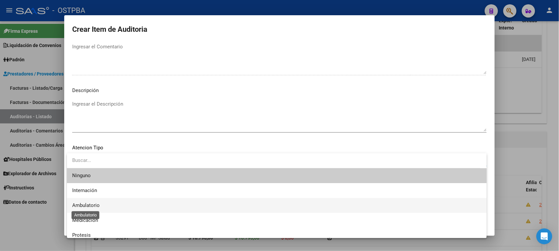
click at [88, 202] on span "Ambulatorio" at bounding box center [85, 205] width 27 height 6
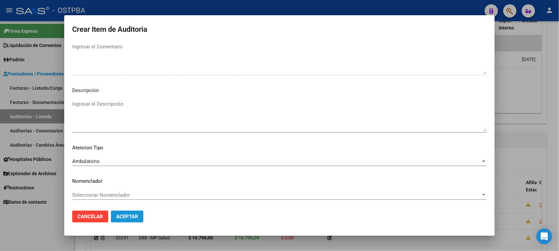
click at [121, 214] on span "Aceptar" at bounding box center [127, 217] width 22 height 6
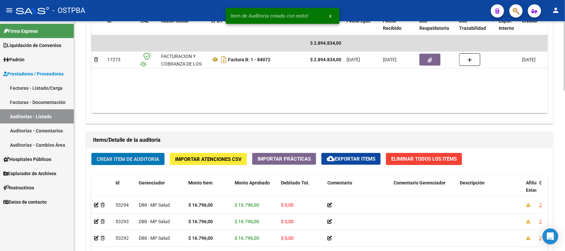
click at [126, 163] on button "Crear Item de Auditoria" at bounding box center [127, 159] width 73 height 12
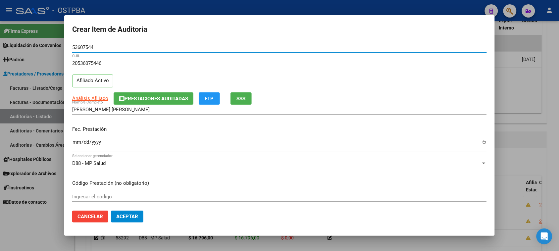
click at [75, 141] on input "Ingresar la fecha" at bounding box center [279, 144] width 415 height 11
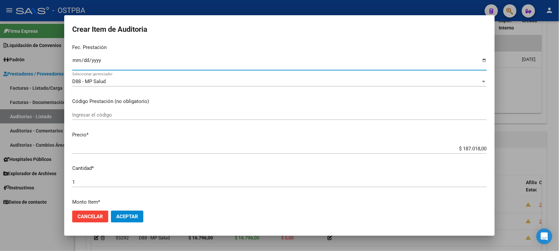
scroll to position [83, 0]
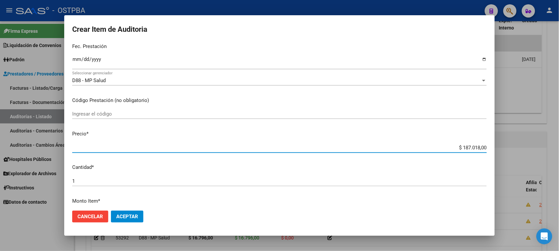
drag, startPoint x: 456, startPoint y: 147, endPoint x: 554, endPoint y: 154, distance: 98.3
click at [554, 154] on div "Crear Item de Auditoria 53607544 Nro Documento 20536075446 CUIL Afiliado Activo…" at bounding box center [279, 125] width 559 height 251
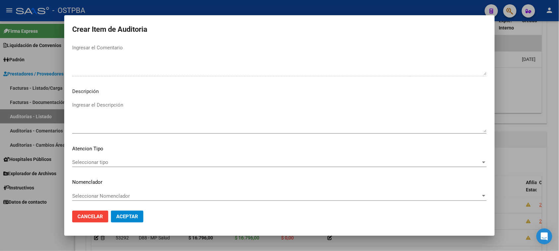
scroll to position [375, 0]
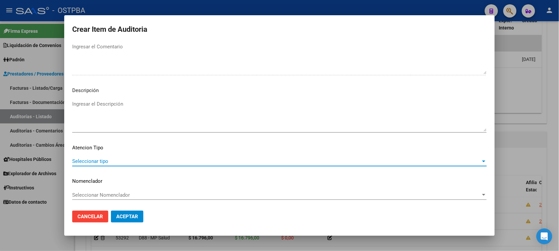
click at [95, 161] on span "Seleccionar tipo" at bounding box center [276, 161] width 409 height 6
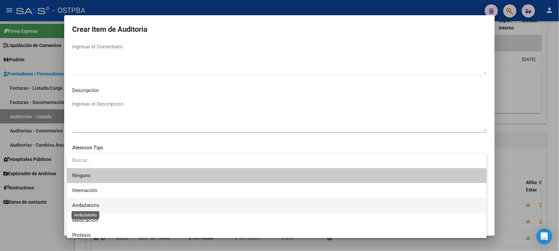
click at [88, 203] on span "Ambulatorio" at bounding box center [85, 205] width 27 height 6
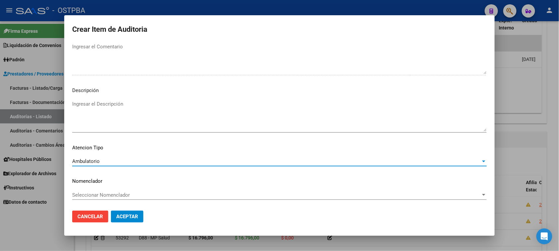
click at [120, 216] on span "Aceptar" at bounding box center [127, 217] width 22 height 6
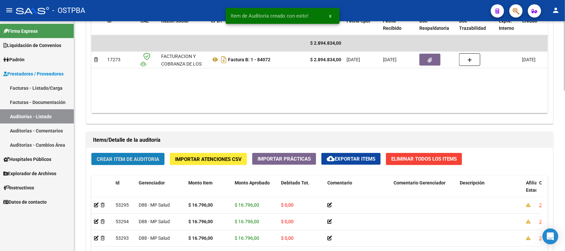
click at [125, 161] on span "Crear Item de Auditoria" at bounding box center [128, 159] width 63 height 6
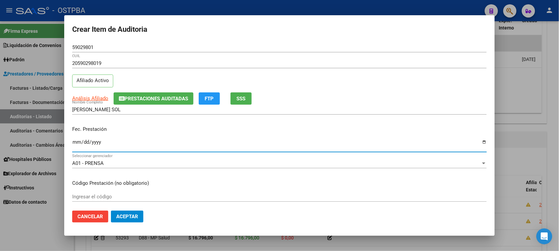
click at [75, 142] on input "Ingresar la fecha" at bounding box center [279, 144] width 415 height 11
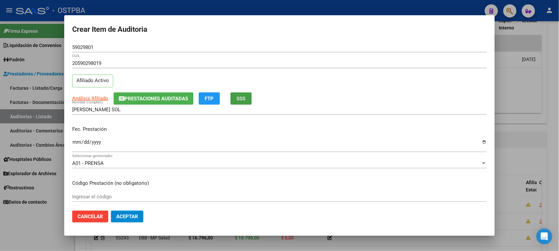
click at [244, 97] on span "SSS" at bounding box center [241, 99] width 9 height 6
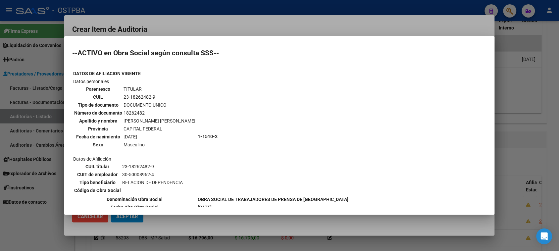
click at [40, 216] on div at bounding box center [279, 125] width 559 height 251
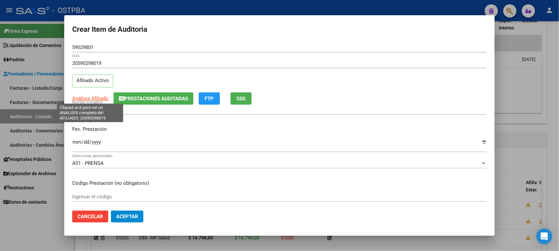
click at [91, 98] on span "Análisis Afiliado" at bounding box center [90, 98] width 36 height 6
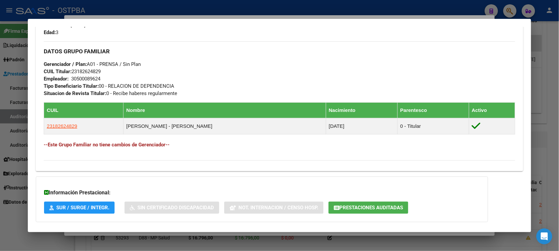
scroll to position [340, 0]
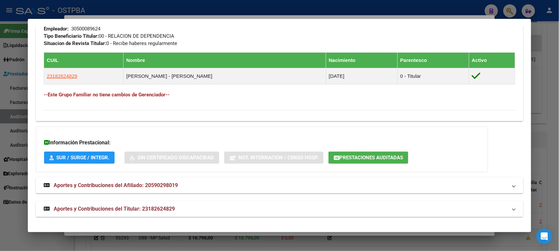
click at [113, 204] on mat-expansion-panel-header "Aportes y Contribuciones del Titular: 23182624829" at bounding box center [279, 209] width 487 height 16
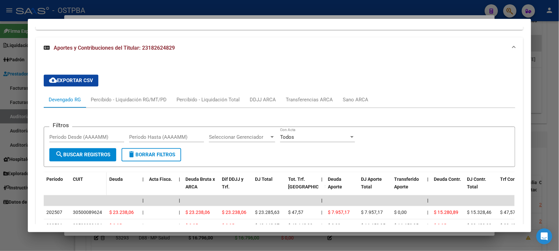
scroll to position [586, 0]
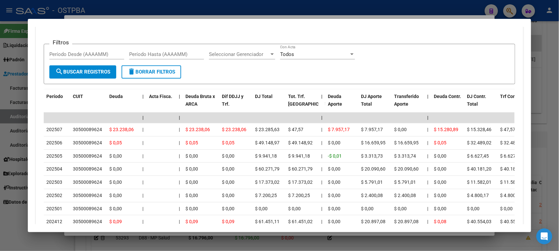
drag, startPoint x: 0, startPoint y: 233, endPoint x: 34, endPoint y: 215, distance: 38.4
click at [1, 231] on div at bounding box center [279, 125] width 559 height 251
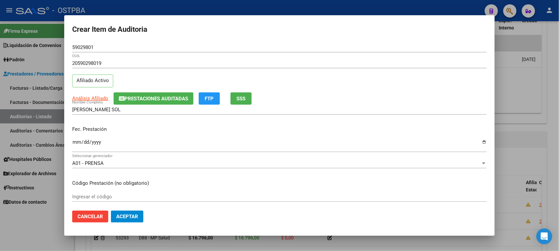
click at [76, 143] on input "Ingresar la fecha" at bounding box center [279, 144] width 415 height 11
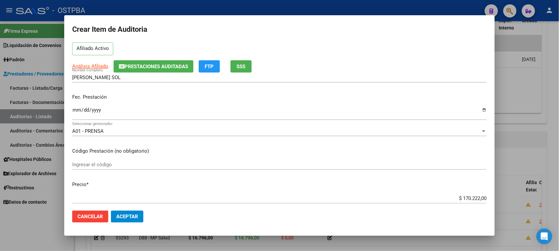
scroll to position [41, 0]
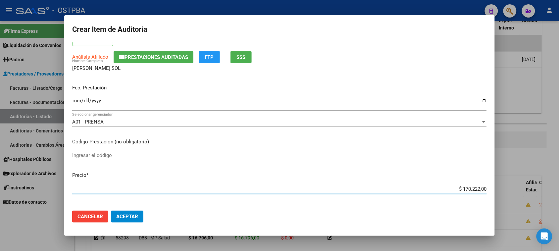
drag, startPoint x: 455, startPoint y: 189, endPoint x: 513, endPoint y: 191, distance: 58.0
click at [513, 191] on div "Crear Item de Auditoria 59029801 Nro Documento 20590298019 CUIL Afiliado Activo…" at bounding box center [279, 125] width 559 height 251
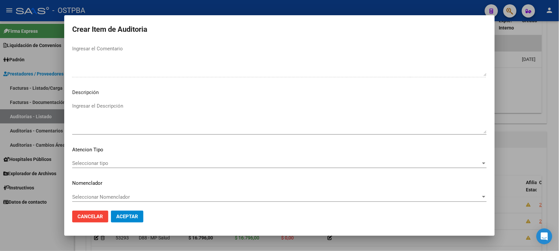
scroll to position [375, 0]
click at [97, 155] on mat-dialog-content "59029801 Nro Documento 20590298019 CUIL Afiliado Activo Análisis Afiliado Prest…" at bounding box center [279, 123] width 430 height 163
click at [97, 159] on span "Seleccionar tipo" at bounding box center [276, 161] width 409 height 6
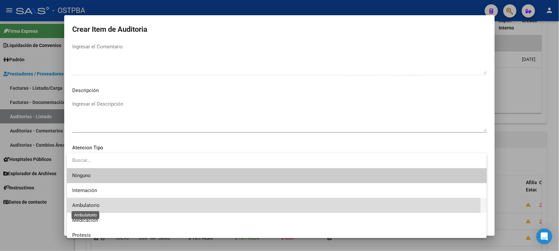
drag, startPoint x: 88, startPoint y: 206, endPoint x: 98, endPoint y: 201, distance: 11.0
click at [90, 204] on span "Ambulatorio" at bounding box center [85, 205] width 27 height 6
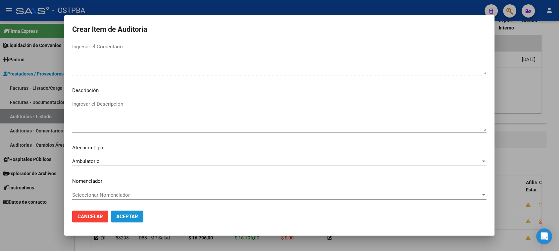
click at [121, 217] on span "Aceptar" at bounding box center [127, 217] width 22 height 6
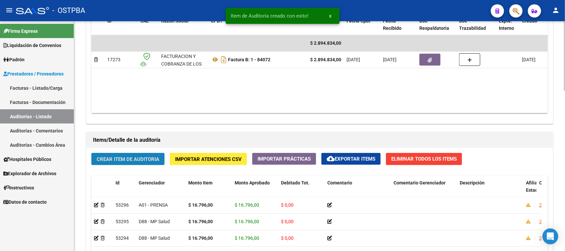
click at [122, 154] on button "Crear Item de Auditoria" at bounding box center [127, 159] width 73 height 12
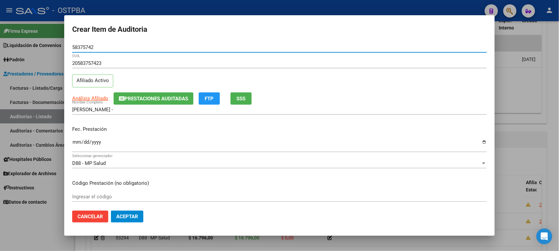
click at [75, 143] on input "Ingresar la fecha" at bounding box center [279, 144] width 415 height 11
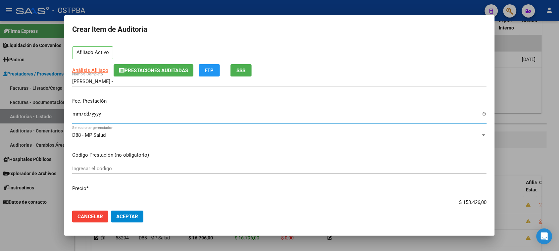
scroll to position [41, 0]
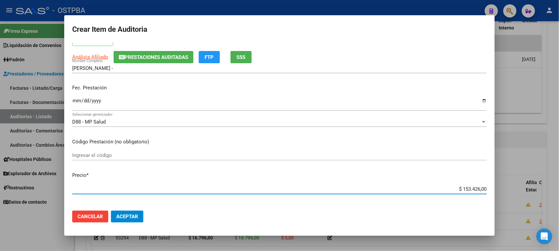
drag, startPoint x: 455, startPoint y: 186, endPoint x: 545, endPoint y: 191, distance: 90.9
click at [545, 191] on div "Crear Item de Auditoria 58375742 Nro Documento 20583757423 CUIL Afiliado Activo…" at bounding box center [279, 125] width 559 height 251
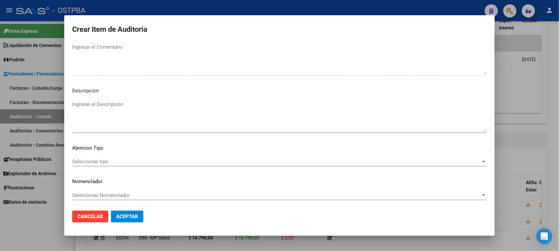
scroll to position [375, 0]
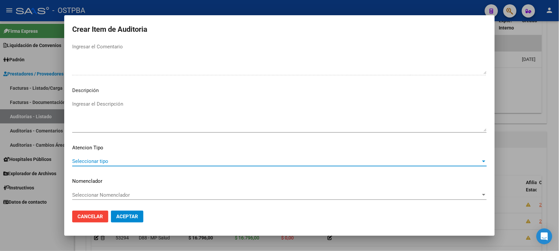
click at [97, 162] on span "Seleccionar tipo" at bounding box center [276, 161] width 409 height 6
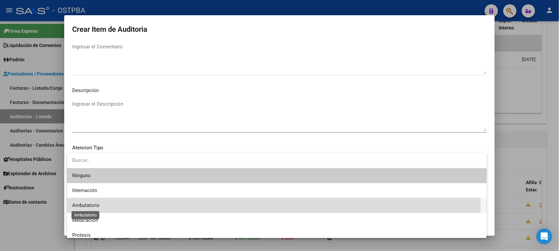
click at [89, 204] on span "Ambulatorio" at bounding box center [85, 205] width 27 height 6
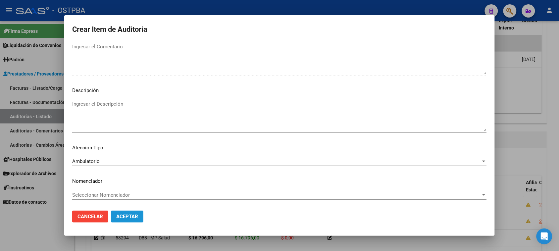
click at [120, 216] on span "Aceptar" at bounding box center [127, 217] width 22 height 6
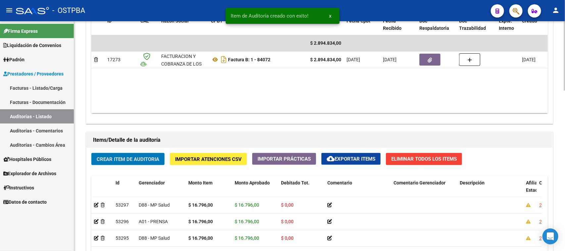
click at [140, 159] on span "Crear Item de Auditoria" at bounding box center [128, 159] width 63 height 6
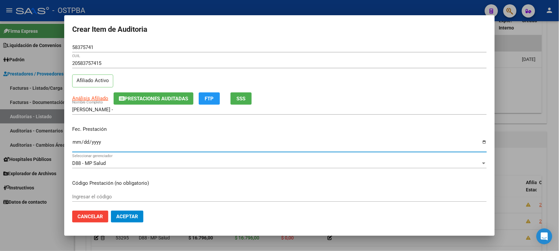
click at [75, 142] on input "Ingresar la fecha" at bounding box center [279, 144] width 415 height 11
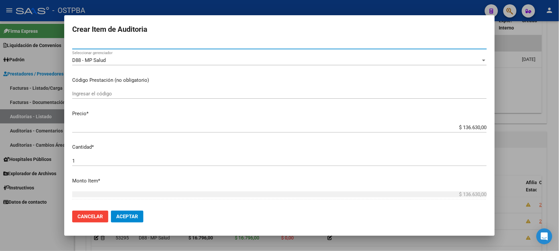
scroll to position [124, 0]
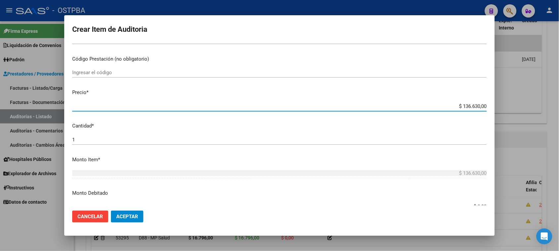
drag, startPoint x: 457, startPoint y: 105, endPoint x: 519, endPoint y: 105, distance: 61.9
click at [519, 105] on div "Crear Item de Auditoria 58375741 Nro Documento 20583757415 CUIL Afiliado Activo…" at bounding box center [279, 125] width 559 height 251
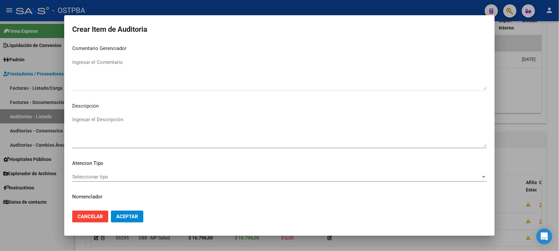
scroll to position [375, 0]
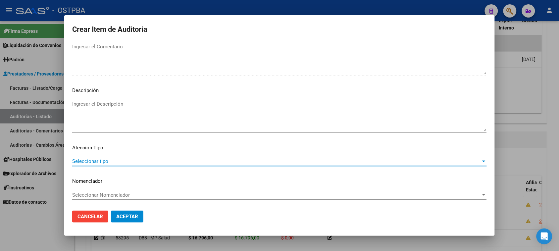
click at [95, 158] on span "Seleccionar tipo" at bounding box center [276, 161] width 409 height 6
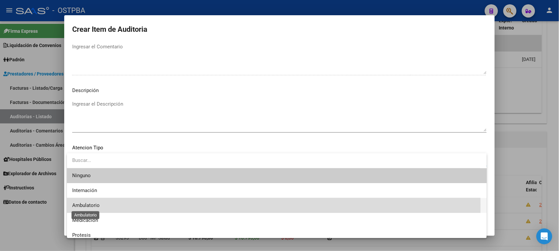
drag, startPoint x: 89, startPoint y: 205, endPoint x: 100, endPoint y: 201, distance: 11.4
click at [91, 204] on span "Ambulatorio" at bounding box center [85, 205] width 27 height 6
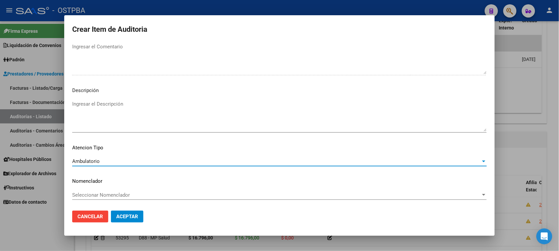
click at [121, 216] on span "Aceptar" at bounding box center [127, 217] width 22 height 6
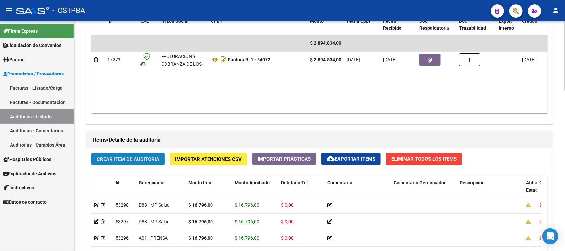
click at [134, 160] on span "Crear Item de Auditoria" at bounding box center [128, 159] width 63 height 6
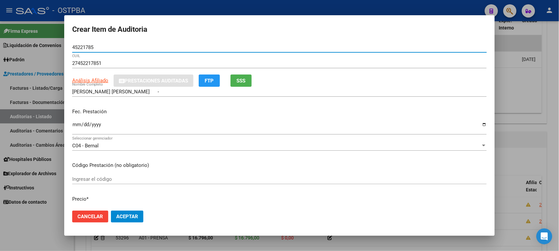
click at [235, 84] on button "SSS" at bounding box center [240, 81] width 21 height 12
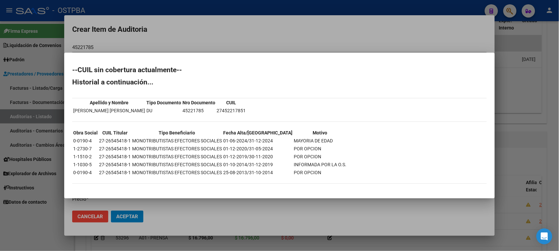
click at [24, 228] on div at bounding box center [279, 125] width 559 height 251
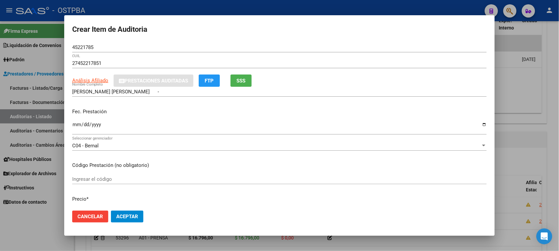
click at [76, 123] on input "Ingresar la fecha" at bounding box center [279, 127] width 415 height 11
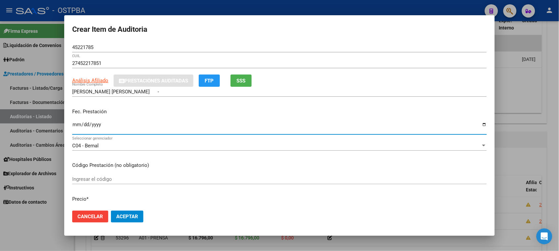
click at [207, 143] on div "C04 - Bernal" at bounding box center [276, 146] width 409 height 6
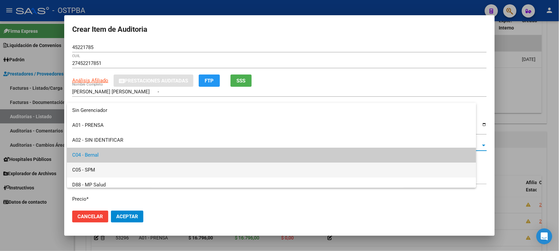
scroll to position [10, 0]
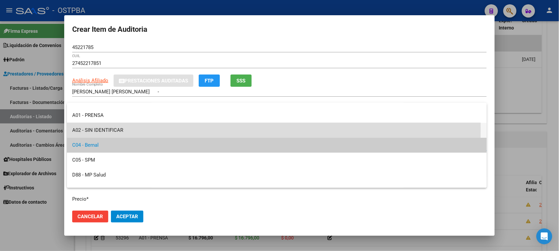
click at [124, 129] on span "A02 - SIN IDENTIFICAR" at bounding box center [276, 130] width 409 height 15
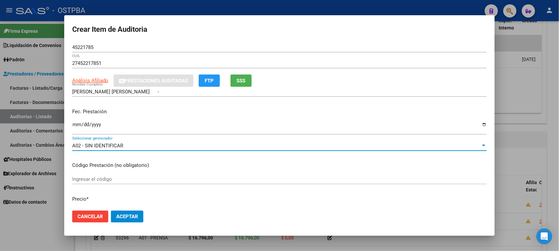
scroll to position [41, 0]
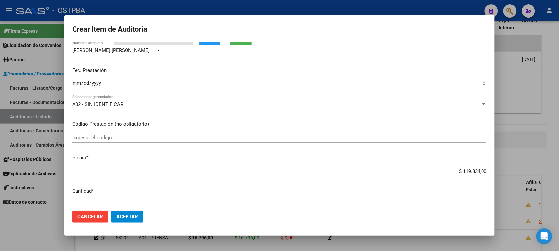
drag, startPoint x: 456, startPoint y: 169, endPoint x: 525, endPoint y: 171, distance: 68.6
click at [524, 170] on div "Crear Item de Auditoria 45221785 Nro Documento 27452217851 CUIL Análisis Afilia…" at bounding box center [279, 125] width 559 height 251
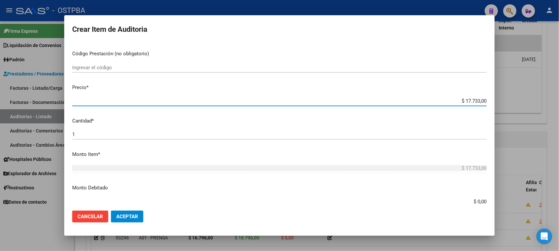
scroll to position [124, 0]
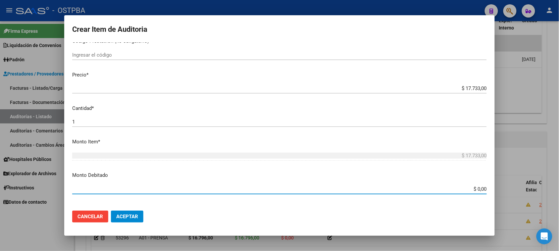
drag, startPoint x: 470, startPoint y: 187, endPoint x: 537, endPoint y: 178, distance: 67.5
click at [559, 184] on html "menu - OSTPBA person Firma Express Liquidación de Convenios Gastos - Items Gast…" at bounding box center [279, 125] width 559 height 251
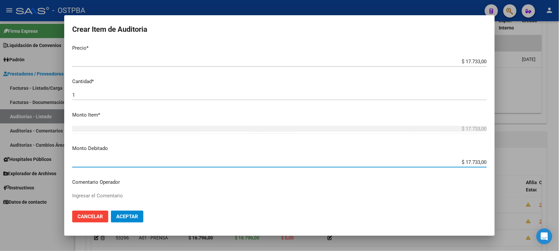
scroll to position [166, 0]
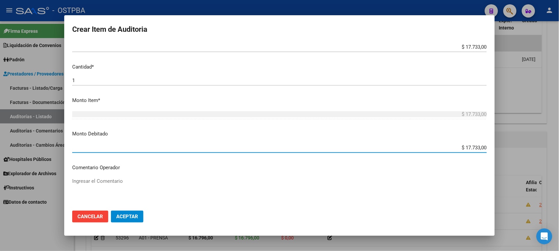
click at [111, 181] on textarea "Ingresar el Comentario" at bounding box center [279, 192] width 415 height 31
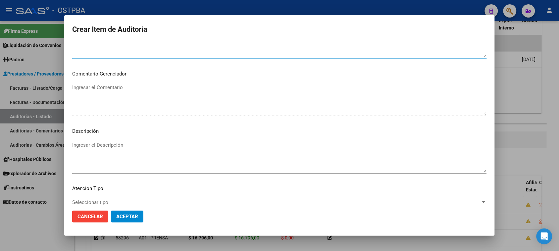
scroll to position [331, 0]
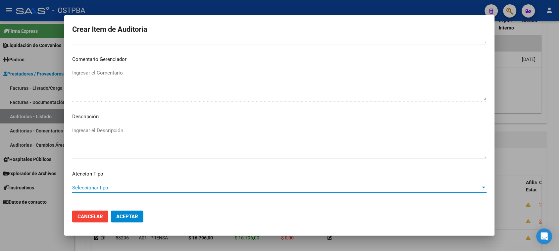
click at [106, 189] on span "Seleccionar tipo" at bounding box center [276, 188] width 409 height 6
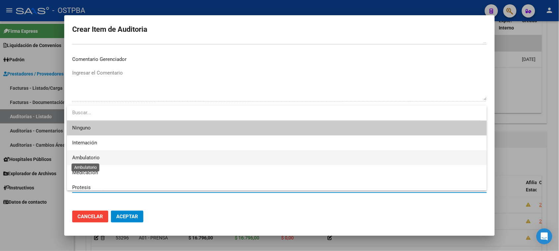
click at [92, 158] on span "Ambulatorio" at bounding box center [85, 158] width 27 height 6
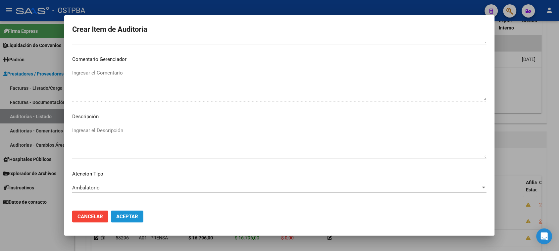
click at [128, 217] on span "Aceptar" at bounding box center [127, 217] width 22 height 6
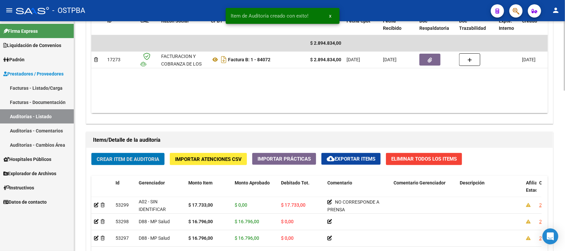
click at [142, 160] on span "Crear Item de Auditoria" at bounding box center [128, 159] width 63 height 6
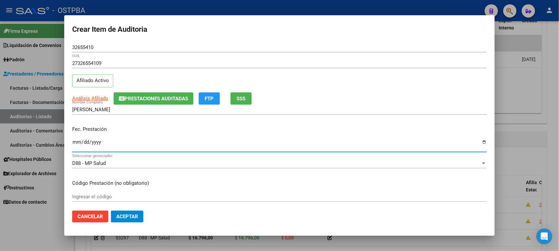
click at [78, 142] on input "Ingresar la fecha" at bounding box center [279, 144] width 415 height 11
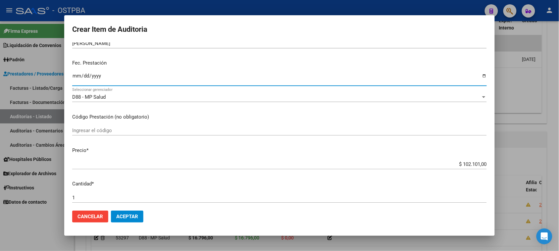
scroll to position [83, 0]
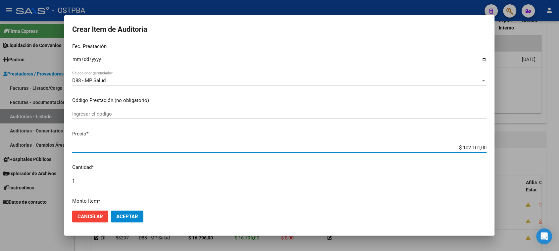
drag, startPoint x: 456, startPoint y: 146, endPoint x: 565, endPoint y: 147, distance: 108.6
click at [559, 147] on html "menu - OSTPBA person Firma Express Liquidación de Convenios Gastos - Items Gast…" at bounding box center [279, 125] width 559 height 251
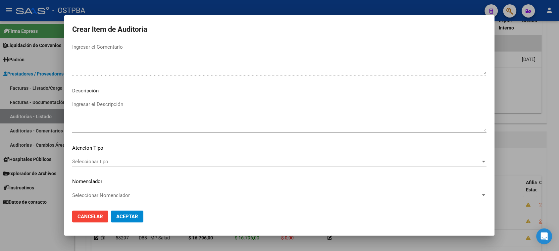
scroll to position [375, 0]
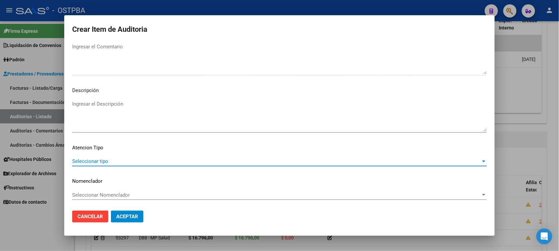
click at [98, 158] on span "Seleccionar tipo" at bounding box center [276, 161] width 409 height 6
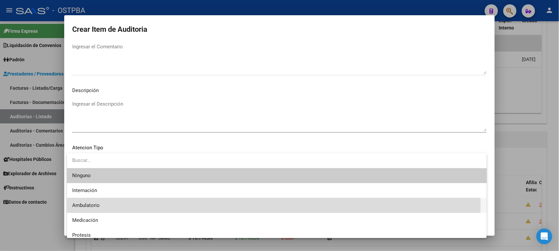
click at [91, 202] on span "Ambulatorio" at bounding box center [276, 205] width 409 height 15
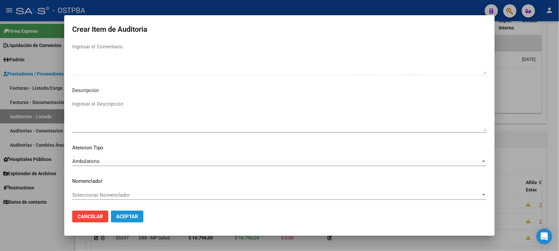
click at [125, 216] on span "Aceptar" at bounding box center [127, 217] width 22 height 6
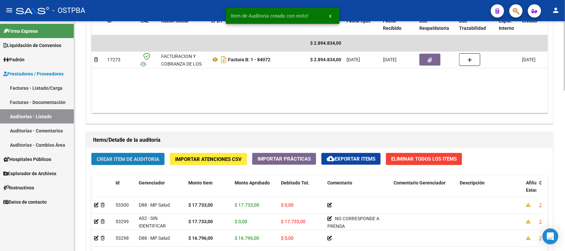
click at [143, 158] on span "Crear Item de Auditoria" at bounding box center [128, 159] width 63 height 6
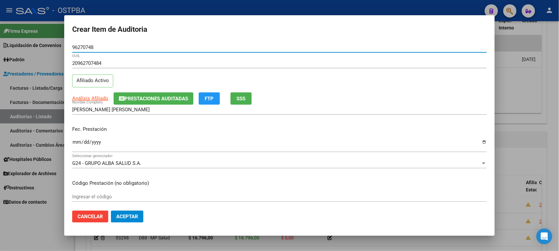
click at [75, 146] on input "Ingresar la fecha" at bounding box center [279, 144] width 415 height 11
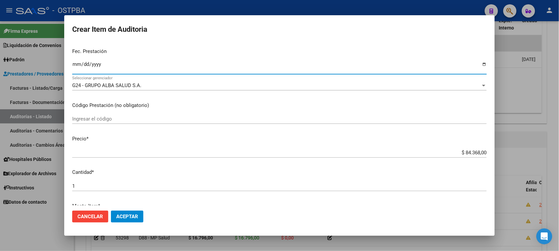
scroll to position [83, 0]
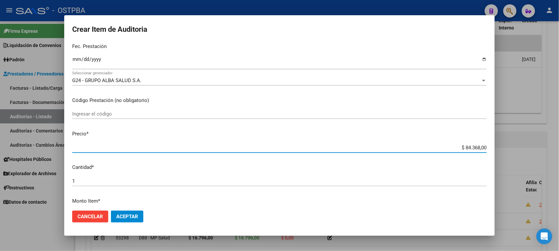
drag, startPoint x: 459, startPoint y: 149, endPoint x: 524, endPoint y: 147, distance: 64.9
click at [524, 147] on div "Crear Item de Auditoria 96270748 Nro Documento 20962707484 CUIL Afiliado Activo…" at bounding box center [279, 125] width 559 height 251
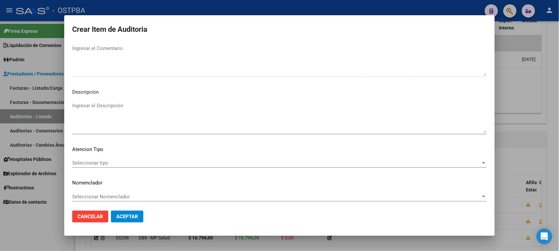
scroll to position [375, 0]
click at [108, 159] on span "Seleccionar tipo" at bounding box center [276, 161] width 409 height 6
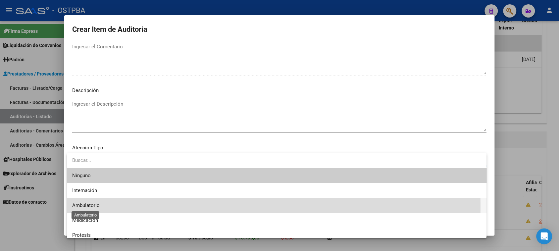
click at [90, 206] on span "Ambulatorio" at bounding box center [85, 205] width 27 height 6
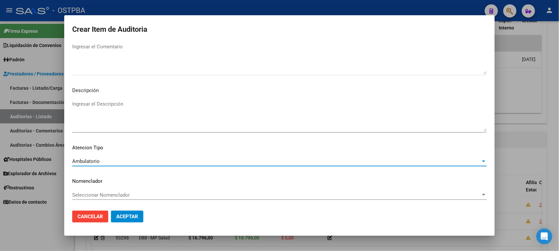
click at [121, 217] on span "Aceptar" at bounding box center [127, 217] width 22 height 6
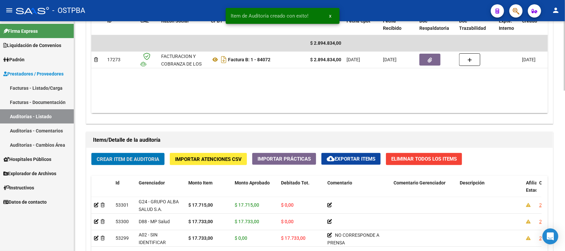
click at [120, 155] on button "Crear Item de Auditoria" at bounding box center [127, 159] width 73 height 12
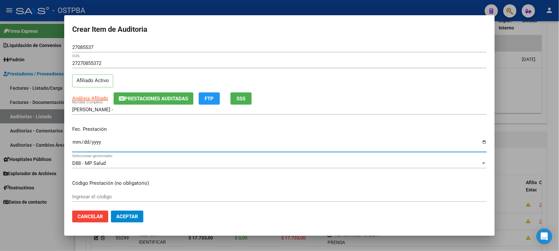
click at [75, 142] on input "Ingresar la fecha" at bounding box center [279, 144] width 415 height 11
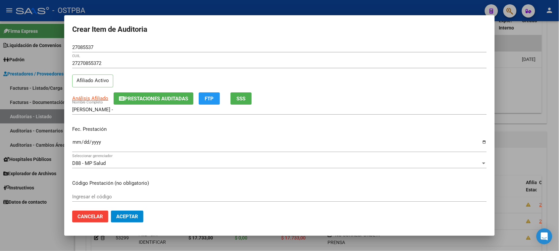
scroll to position [83, 0]
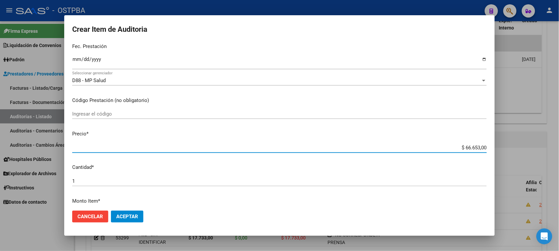
drag, startPoint x: 459, startPoint y: 147, endPoint x: 565, endPoint y: 162, distance: 106.8
click at [559, 162] on html "menu - OSTPBA person Firma Express Liquidación de Convenios Gastos - Items Gast…" at bounding box center [279, 125] width 559 height 251
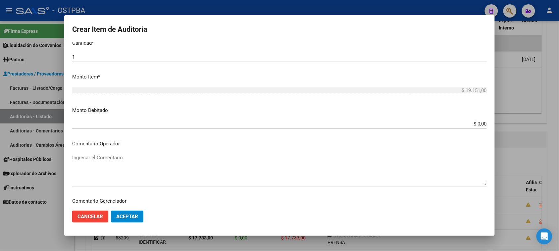
scroll to position [375, 0]
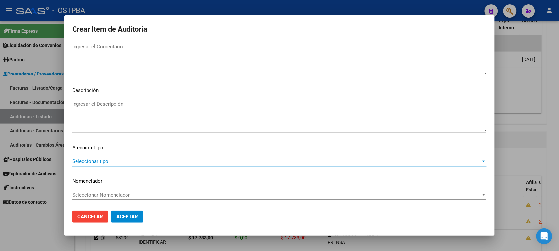
click at [99, 163] on span "Seleccionar tipo" at bounding box center [276, 161] width 409 height 6
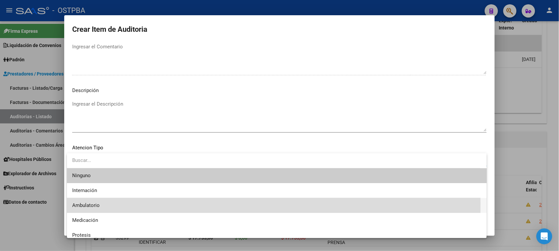
click at [100, 204] on span "Ambulatorio" at bounding box center [276, 205] width 409 height 15
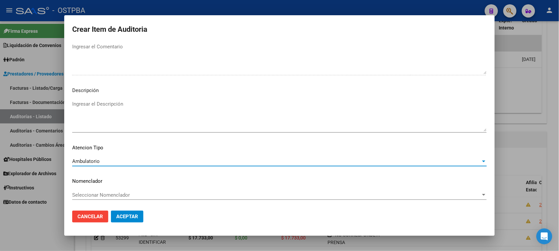
click at [136, 217] on span "Aceptar" at bounding box center [127, 217] width 22 height 6
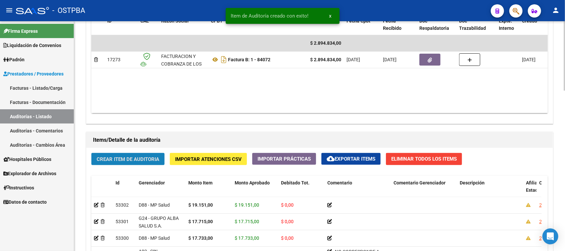
click at [116, 158] on span "Crear Item de Auditoria" at bounding box center [128, 159] width 63 height 6
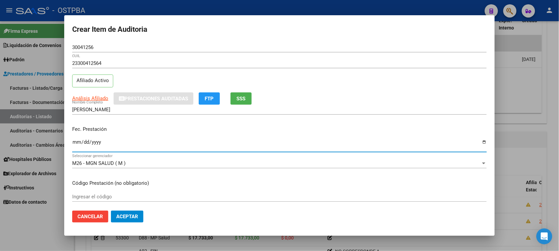
click at [76, 141] on input "Ingresar la fecha" at bounding box center [279, 144] width 415 height 11
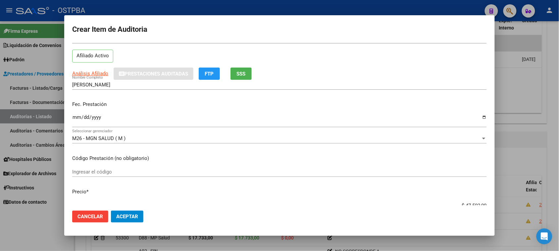
scroll to position [41, 0]
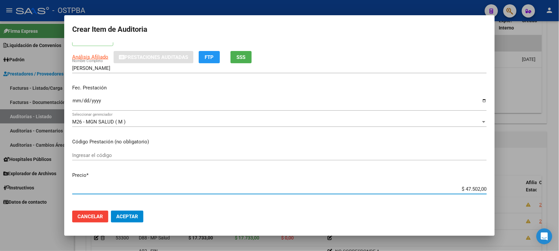
drag, startPoint x: 458, startPoint y: 189, endPoint x: 537, endPoint y: 191, distance: 79.5
click at [536, 190] on div "Crear Item de Auditoria 30041256 Nro Documento 23300412564 CUIL Afiliado Activo…" at bounding box center [279, 125] width 559 height 251
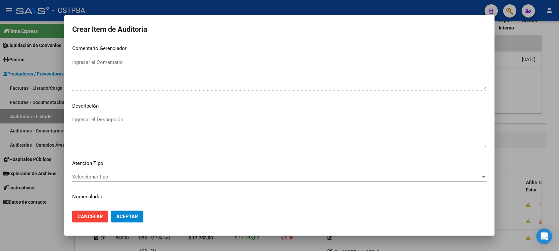
scroll to position [373, 0]
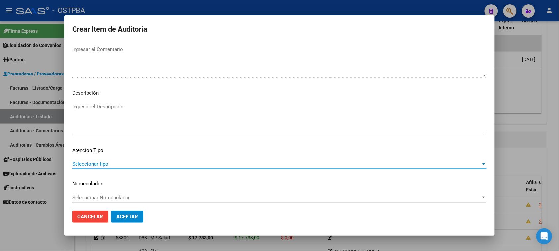
click at [105, 165] on span "Seleccionar tipo" at bounding box center [276, 164] width 409 height 6
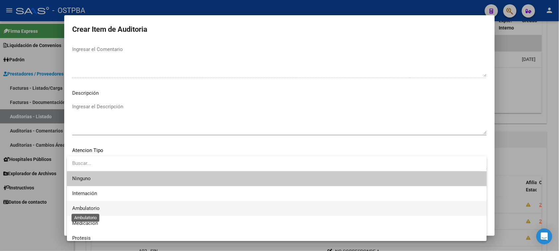
click at [94, 207] on span "Ambulatorio" at bounding box center [85, 208] width 27 height 6
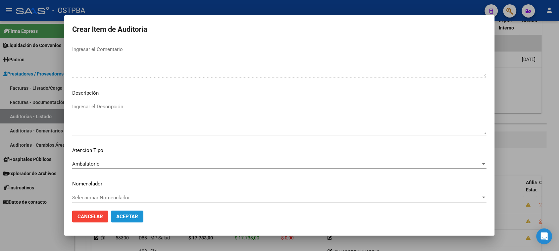
click at [117, 216] on span "Aceptar" at bounding box center [127, 217] width 22 height 6
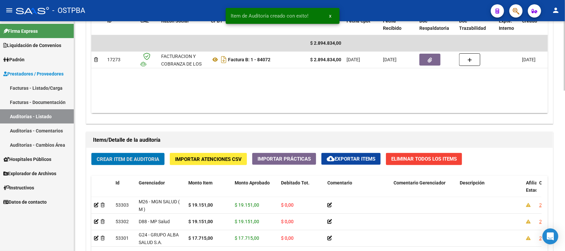
click at [133, 157] on span "Crear Item de Auditoria" at bounding box center [128, 159] width 63 height 6
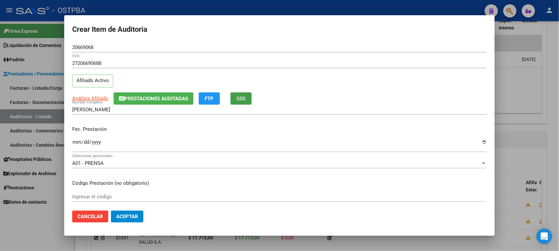
click at [238, 99] on span "SSS" at bounding box center [241, 99] width 9 height 6
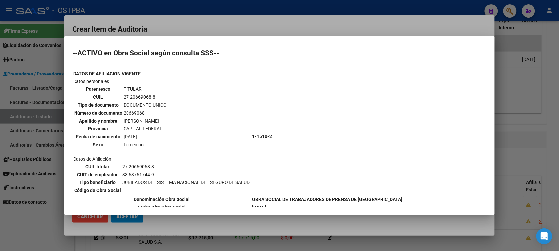
drag, startPoint x: 48, startPoint y: 225, endPoint x: 54, endPoint y: 207, distance: 19.1
click at [48, 218] on div at bounding box center [279, 125] width 559 height 251
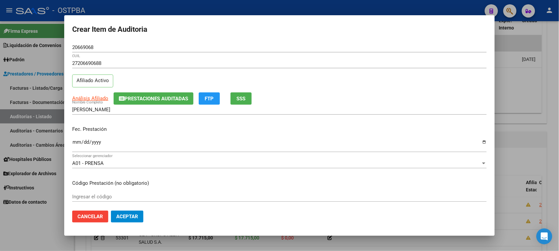
click at [76, 143] on input "Ingresar la fecha" at bounding box center [279, 144] width 415 height 11
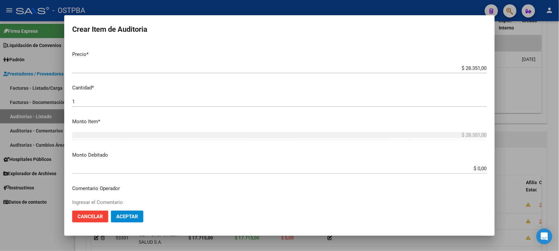
scroll to position [166, 0]
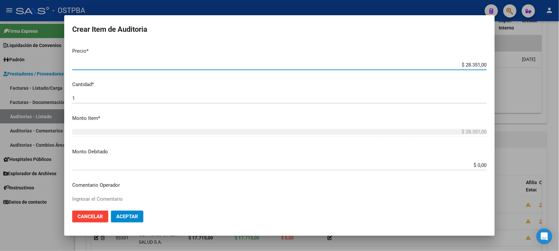
drag, startPoint x: 459, startPoint y: 64, endPoint x: 540, endPoint y: 66, distance: 80.8
click at [540, 66] on div "Crear Item de Auditoria 20669068 Nro Documento 27206690688 CUIL Afiliado Activo…" at bounding box center [279, 125] width 559 height 251
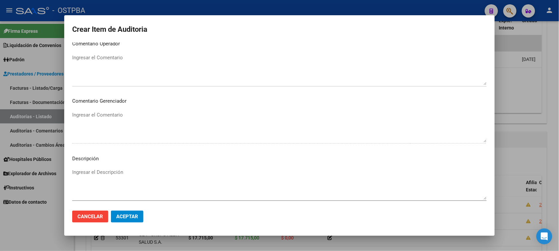
scroll to position [375, 0]
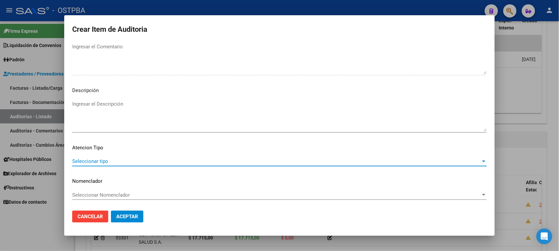
click at [95, 158] on span "Seleccionar tipo" at bounding box center [276, 161] width 409 height 6
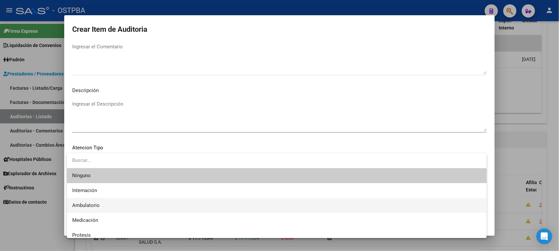
click at [95, 202] on span "Ambulatorio" at bounding box center [276, 205] width 409 height 15
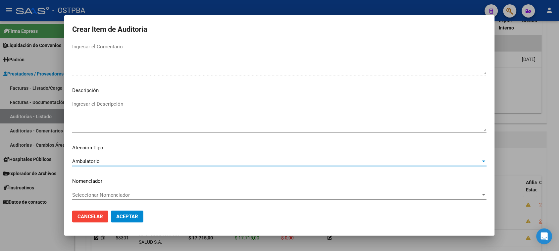
click at [130, 215] on span "Aceptar" at bounding box center [127, 217] width 22 height 6
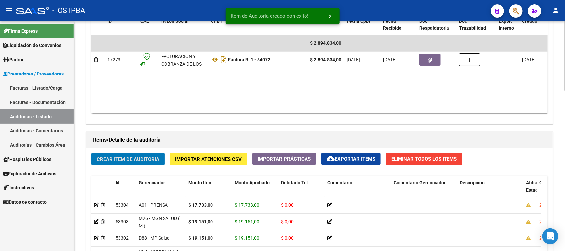
click at [126, 161] on span "Crear Item de Auditoria" at bounding box center [128, 159] width 63 height 6
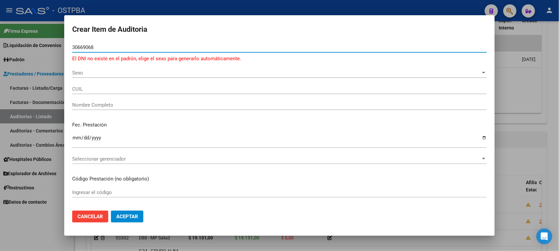
click at [75, 47] on input "30669068" at bounding box center [279, 47] width 415 height 6
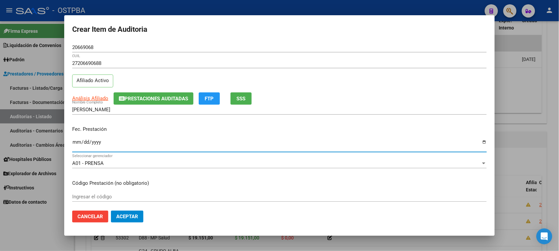
click at [75, 140] on input "Ingresar la fecha" at bounding box center [279, 144] width 415 height 11
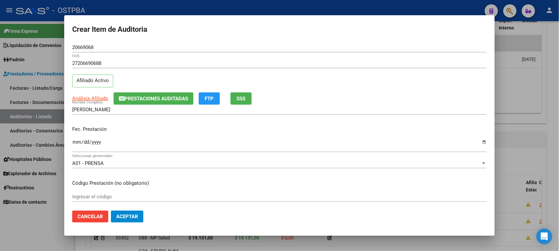
scroll to position [41, 0]
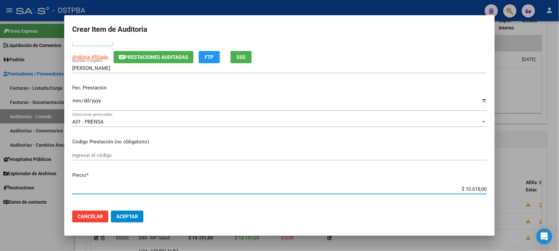
drag, startPoint x: 460, startPoint y: 189, endPoint x: 545, endPoint y: 189, distance: 84.4
click at [545, 189] on div "Crear Item de Auditoria 20669068 Nro Documento 27206690688 CUIL Afiliado Activo…" at bounding box center [279, 125] width 559 height 251
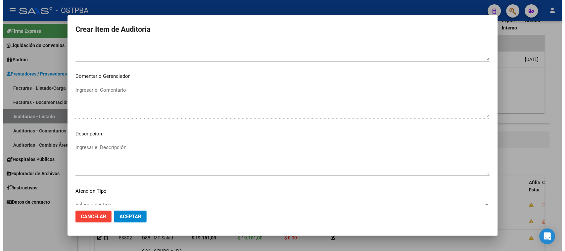
scroll to position [373, 0]
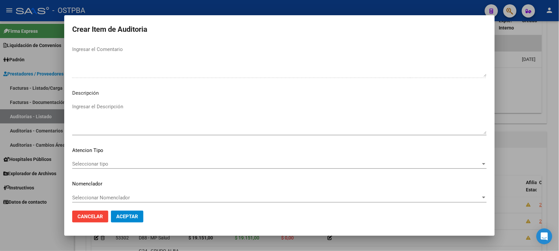
click at [96, 161] on span "Seleccionar tipo" at bounding box center [276, 164] width 409 height 6
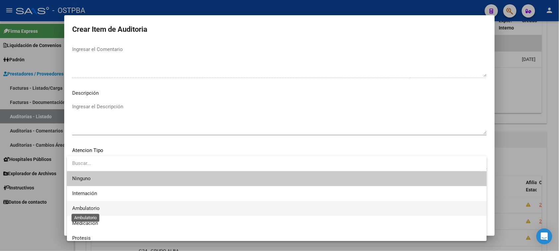
click at [94, 208] on span "Ambulatorio" at bounding box center [85, 208] width 27 height 6
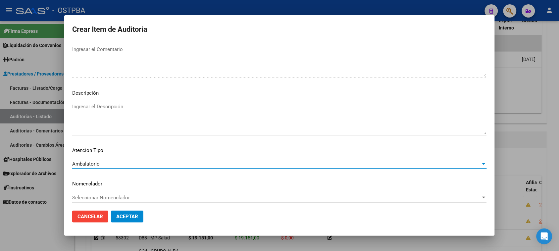
click at [133, 217] on span "Aceptar" at bounding box center [127, 217] width 22 height 6
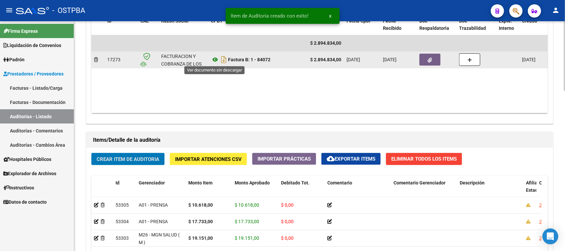
click at [214, 60] on icon at bounding box center [215, 60] width 9 height 8
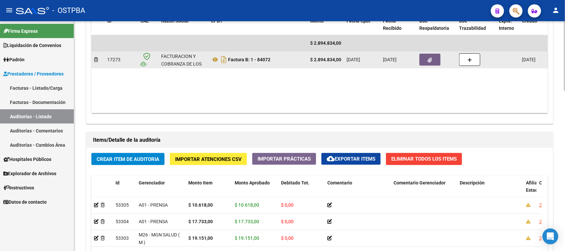
click at [429, 54] on button "button" at bounding box center [430, 60] width 21 height 12
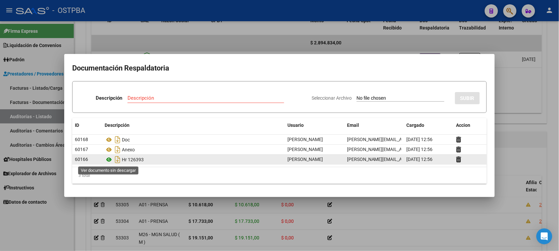
click at [108, 160] on icon at bounding box center [109, 160] width 9 height 8
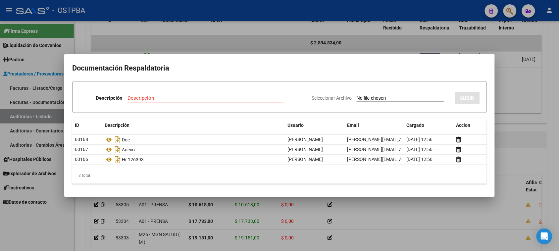
click at [540, 109] on div at bounding box center [279, 125] width 559 height 251
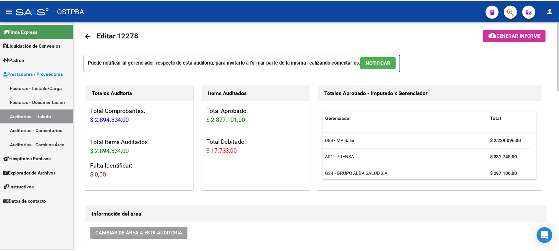
scroll to position [0, 0]
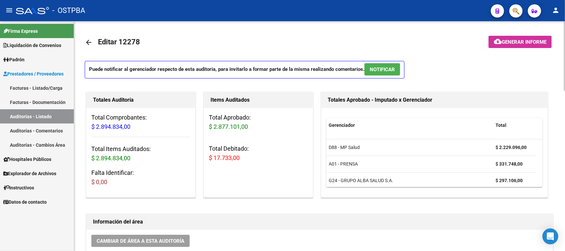
click at [503, 44] on span "Generar informe" at bounding box center [524, 42] width 45 height 6
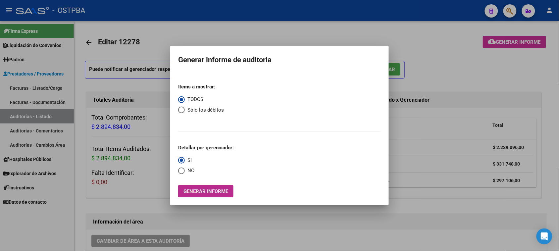
click at [205, 189] on span "Generar informe" at bounding box center [205, 191] width 45 height 6
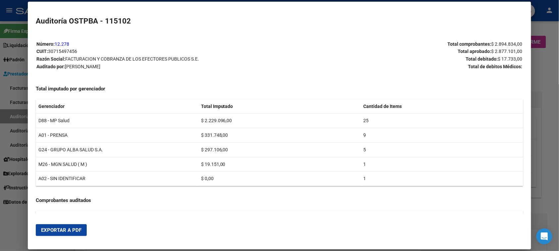
click at [75, 229] on span "Exportar a PDF" at bounding box center [61, 230] width 40 height 6
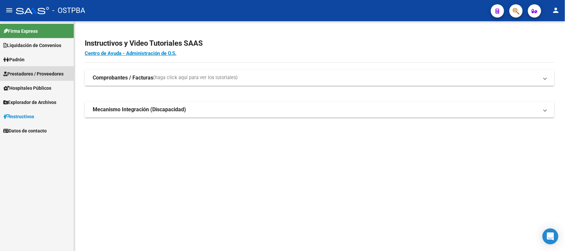
click at [43, 73] on span "Prestadores / Proveedores" at bounding box center [33, 73] width 60 height 7
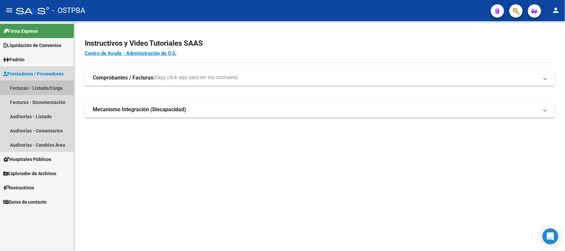
click at [42, 86] on link "Facturas - Listado/Carga" at bounding box center [37, 88] width 74 height 14
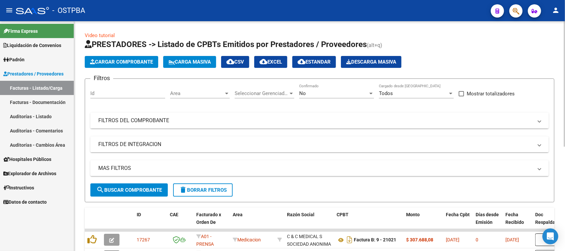
drag, startPoint x: 281, startPoint y: 112, endPoint x: 290, endPoint y: 118, distance: 10.2
click at [281, 113] on mat-expansion-panel-header "FILTROS DEL COMPROBANTE" at bounding box center [319, 121] width 459 height 16
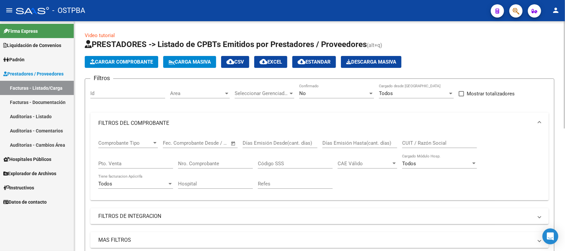
click at [408, 136] on div "CUIT / Razón Social" at bounding box center [439, 141] width 75 height 14
type input "SAN [PERSON_NAME]"
click at [330, 88] on div "No Confirmado" at bounding box center [336, 91] width 75 height 14
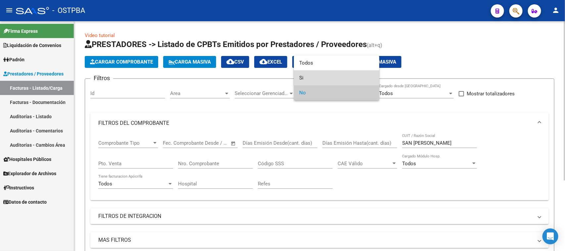
click at [302, 79] on span "Si" at bounding box center [336, 78] width 75 height 15
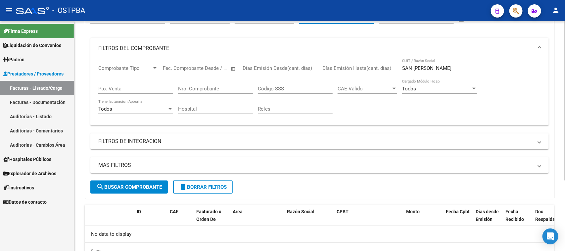
scroll to position [83, 0]
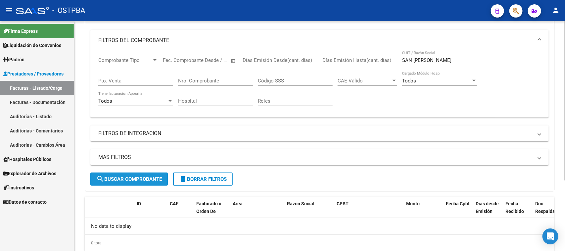
click at [131, 173] on button "search Buscar Comprobante" at bounding box center [128, 179] width 77 height 13
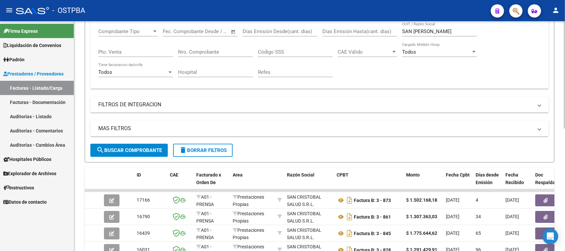
scroll to position [124, 0]
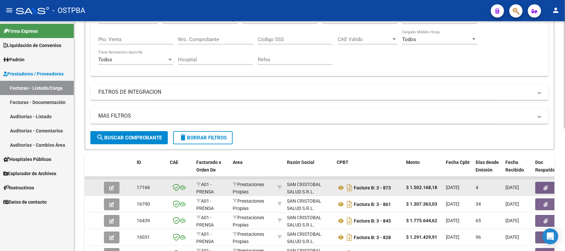
click at [540, 188] on button "button" at bounding box center [545, 188] width 21 height 12
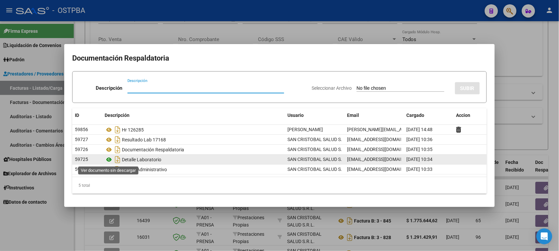
click at [109, 159] on icon at bounding box center [109, 160] width 9 height 8
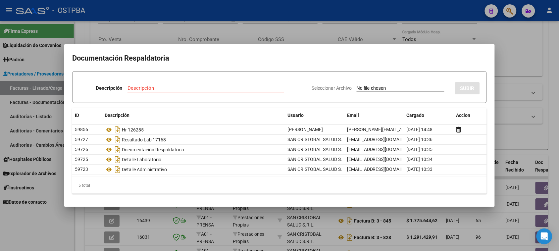
click at [527, 60] on div at bounding box center [279, 125] width 559 height 251
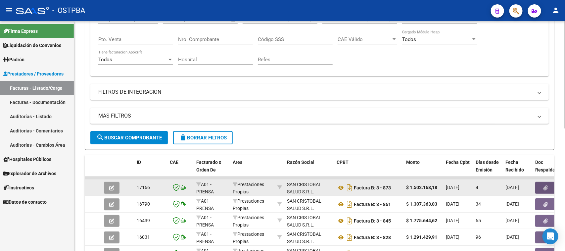
click at [537, 182] on button "button" at bounding box center [545, 188] width 21 height 12
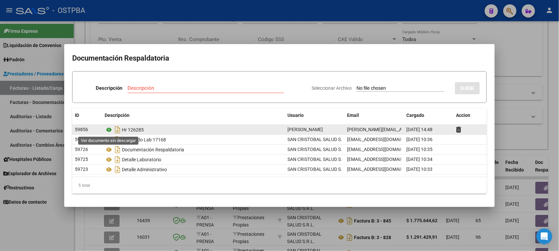
click at [110, 129] on icon at bounding box center [109, 130] width 9 height 8
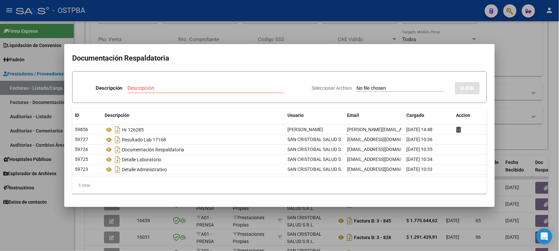
click at [47, 227] on div at bounding box center [279, 125] width 559 height 251
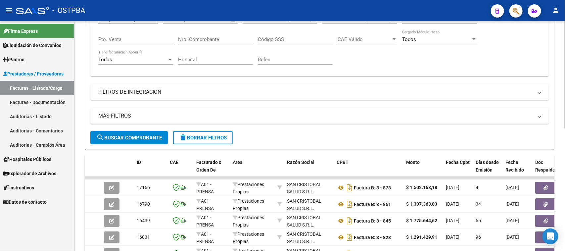
scroll to position [0, 0]
click at [208, 138] on span "delete Borrar Filtros" at bounding box center [203, 138] width 48 height 6
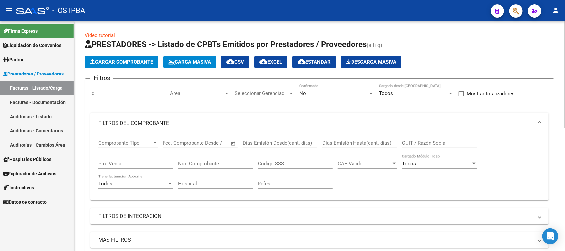
click at [146, 60] on span "Cargar Comprobante" at bounding box center [121, 62] width 63 height 6
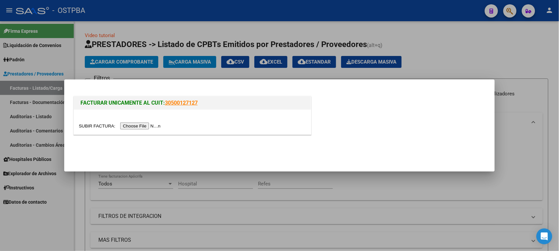
click at [154, 125] on input "file" at bounding box center [121, 126] width 84 height 7
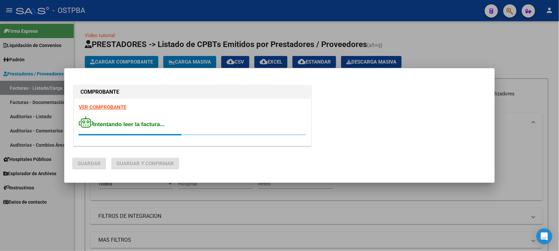
click at [108, 108] on strong "VER COMPROBANTE" at bounding box center [102, 107] width 47 height 6
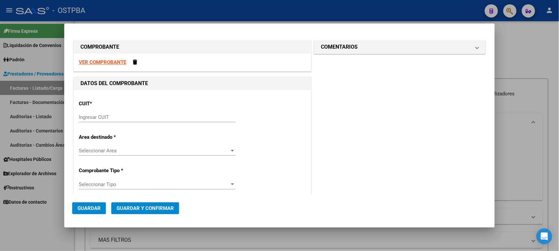
click at [99, 116] on input "Ingresar CUIT" at bounding box center [157, 117] width 157 height 6
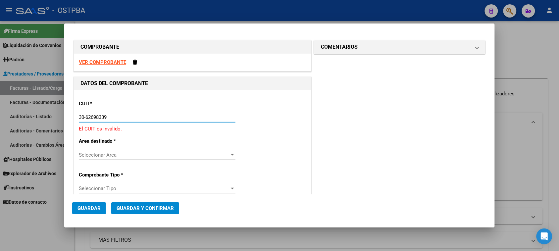
type input "30-62698339-8"
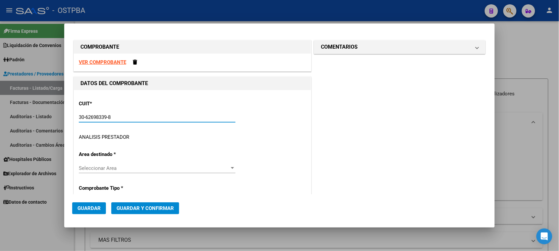
type input "170"
type input "30-62698339-8"
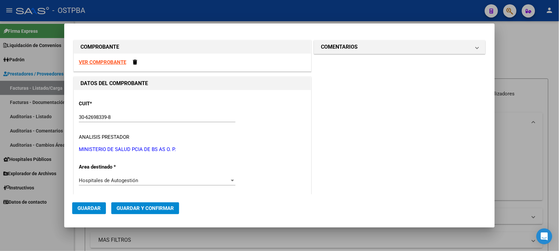
scroll to position [101, 0]
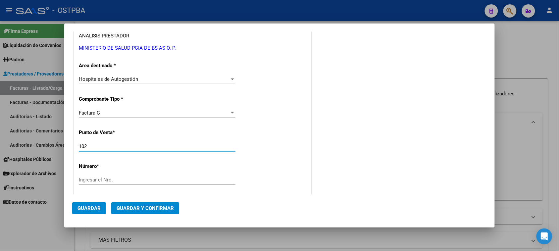
type input "102"
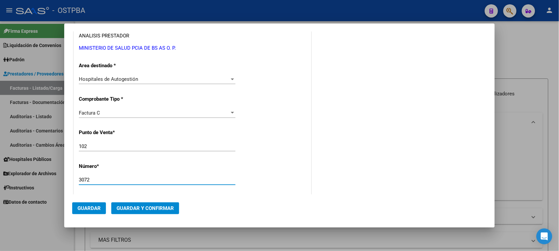
type input "3072"
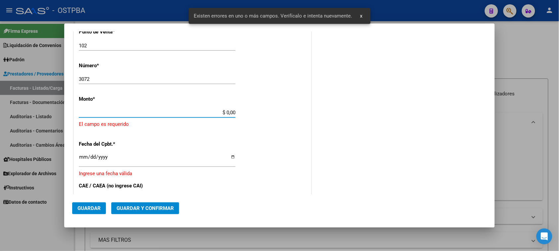
scroll to position [199, 0]
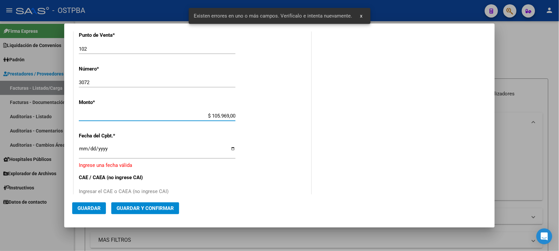
type input "$ 1.059.690,00"
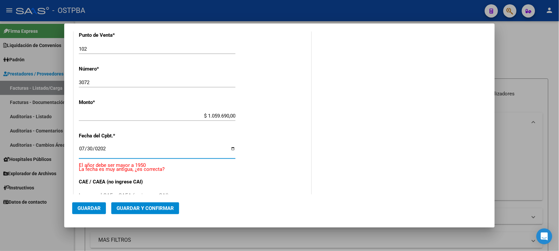
type input "[DATE]"
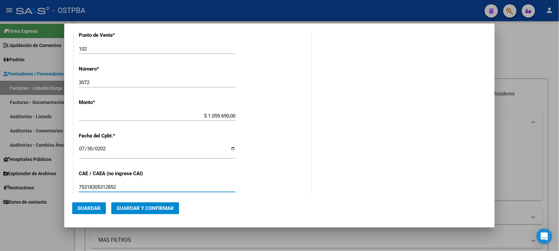
type input "75318305312852"
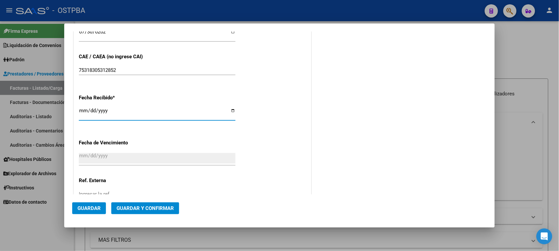
type input "[DATE]"
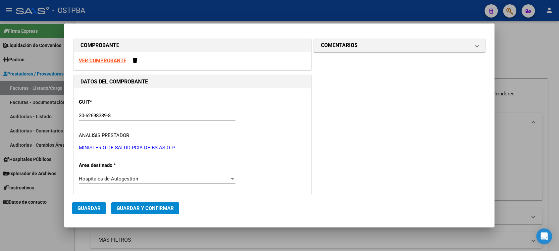
scroll to position [0, 0]
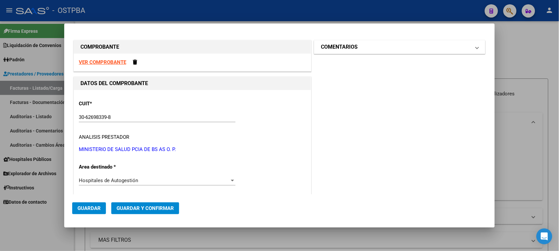
click at [354, 51] on mat-expansion-panel-header "COMENTARIOS" at bounding box center [399, 46] width 171 height 13
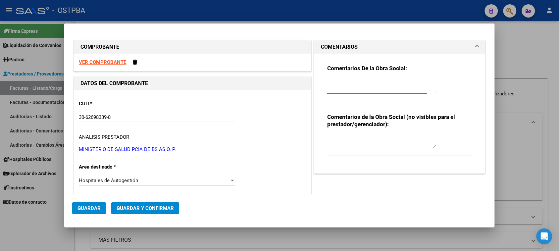
click at [351, 87] on textarea at bounding box center [381, 85] width 109 height 13
type textarea "HR 126312"
click at [97, 214] on button "Guardar" at bounding box center [89, 208] width 34 height 12
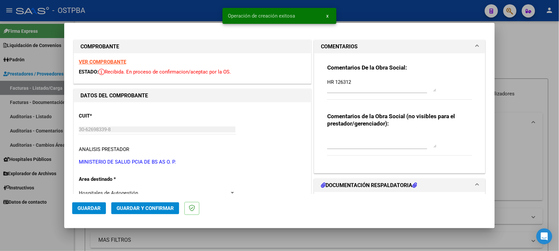
type input "[DATE]"
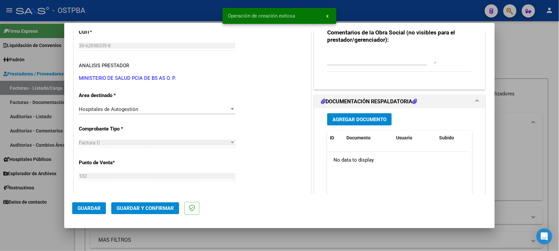
scroll to position [124, 0]
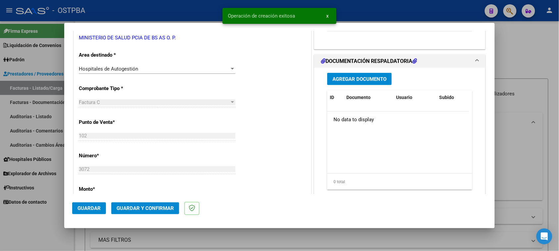
click at [347, 73] on button "Agregar Documento" at bounding box center [359, 79] width 65 height 12
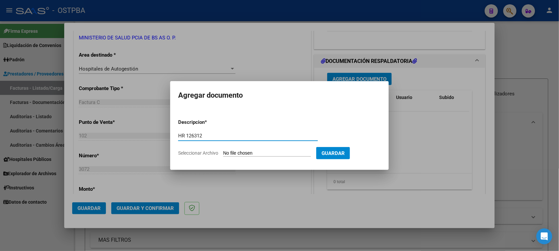
type input "HR 126312"
click at [223, 150] on input "Seleccionar Archivo" at bounding box center [267, 153] width 88 height 6
type input "C:\fakepath\HR 126312.pdf"
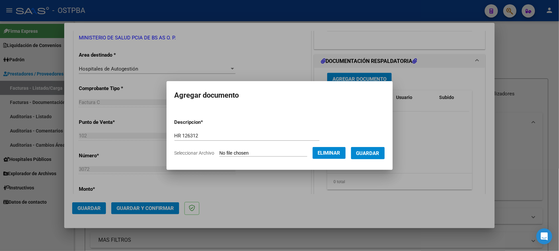
click at [371, 154] on span "Guardar" at bounding box center [367, 153] width 23 height 6
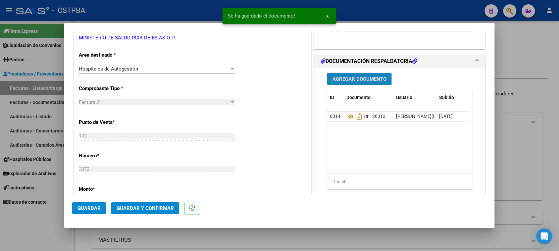
click at [364, 80] on span "Agregar Documento" at bounding box center [359, 79] width 54 height 6
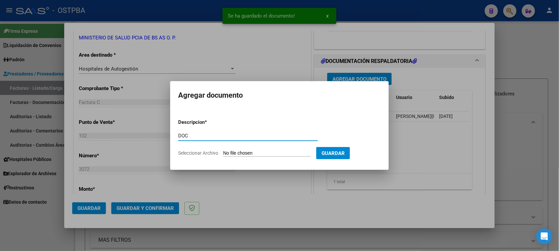
type input "DOC"
click at [223, 150] on input "Seleccionar Archivo" at bounding box center [267, 153] width 88 height 6
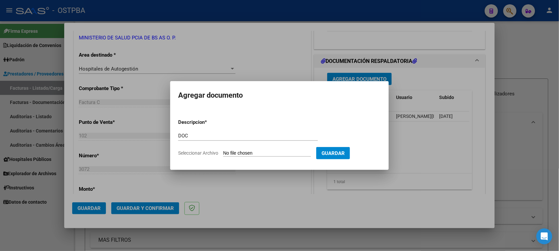
type input "C:\fakepath\DOC 3072.zip"
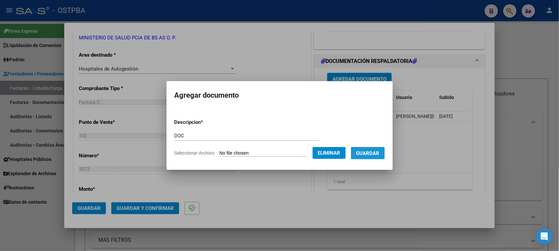
drag, startPoint x: 376, startPoint y: 154, endPoint x: 353, endPoint y: 161, distance: 23.5
click at [375, 154] on span "Guardar" at bounding box center [367, 153] width 23 height 6
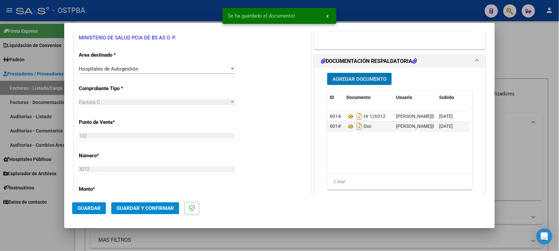
click at [155, 210] on span "Guardar y Confirmar" at bounding box center [145, 208] width 57 height 6
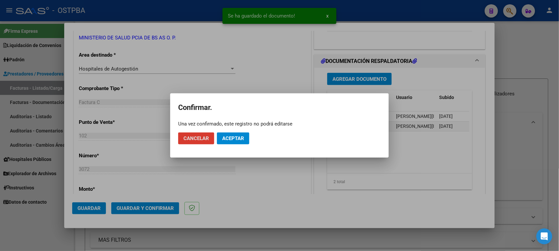
click at [242, 139] on span "Aceptar" at bounding box center [233, 138] width 22 height 6
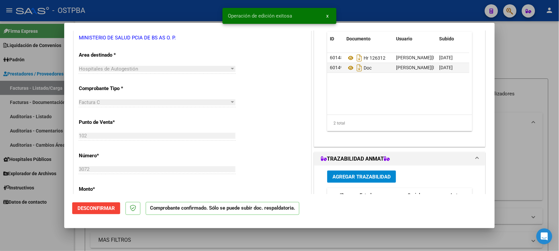
click at [27, 112] on div at bounding box center [279, 125] width 559 height 251
type input "$ 0,00"
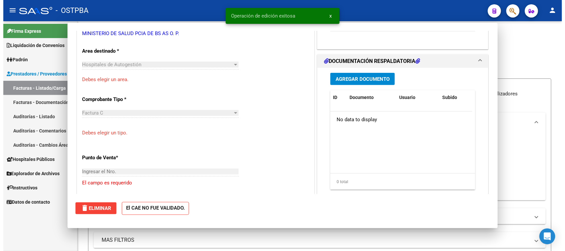
scroll to position [120, 0]
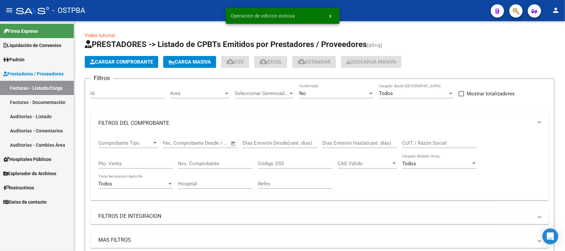
click at [28, 113] on link "Auditorías - Listado" at bounding box center [37, 116] width 74 height 14
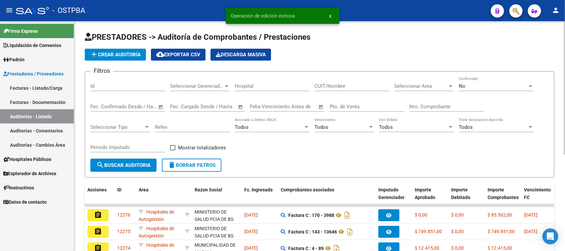
click at [133, 54] on span "add Crear Auditoría" at bounding box center [115, 55] width 51 height 6
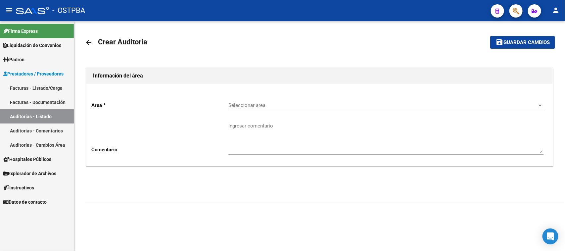
click at [232, 106] on span "Seleccionar area" at bounding box center [382, 105] width 309 height 6
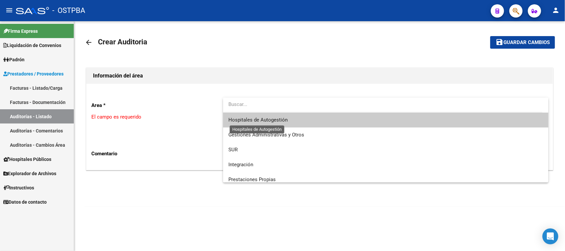
click at [235, 120] on span "Hospitales de Autogestión" at bounding box center [257, 120] width 59 height 6
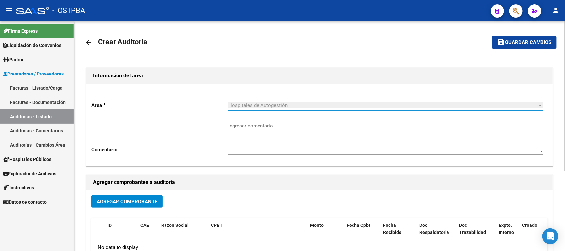
click at [120, 200] on span "Agregar Comprobante" at bounding box center [127, 202] width 61 height 6
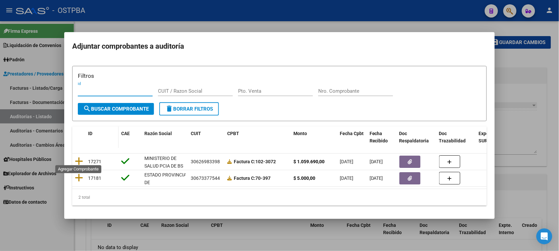
drag, startPoint x: 79, startPoint y: 158, endPoint x: 89, endPoint y: 157, distance: 9.4
click at [80, 158] on icon at bounding box center [79, 161] width 8 height 9
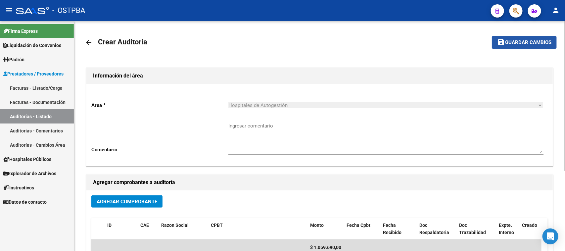
click at [515, 42] on span "Guardar cambios" at bounding box center [528, 43] width 46 height 6
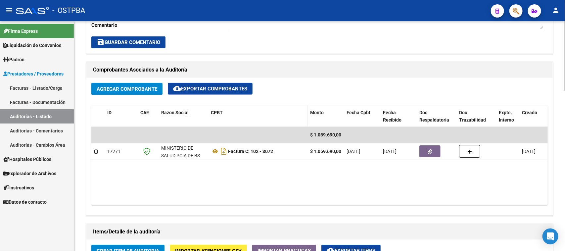
scroll to position [331, 0]
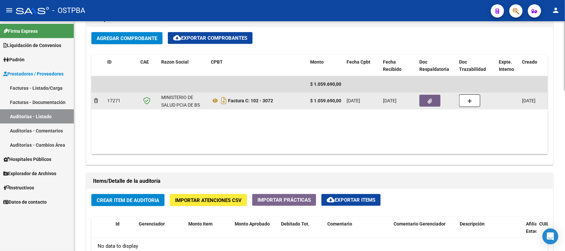
click at [428, 100] on icon "button" at bounding box center [430, 101] width 4 height 5
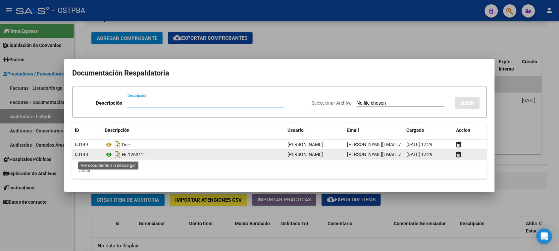
click at [108, 157] on icon at bounding box center [109, 155] width 9 height 8
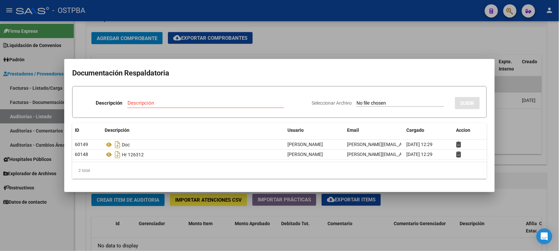
click at [65, 212] on div at bounding box center [279, 125] width 559 height 251
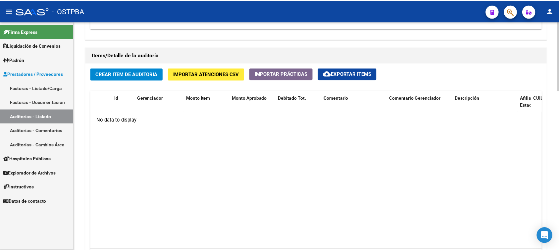
scroll to position [414, 0]
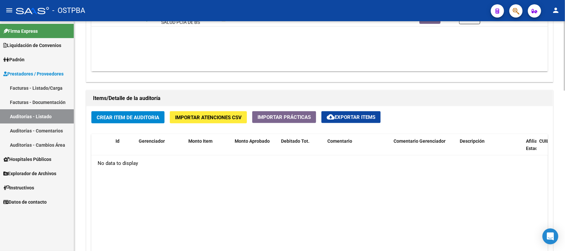
click at [143, 118] on span "Crear Item de Auditoria" at bounding box center [128, 118] width 63 height 6
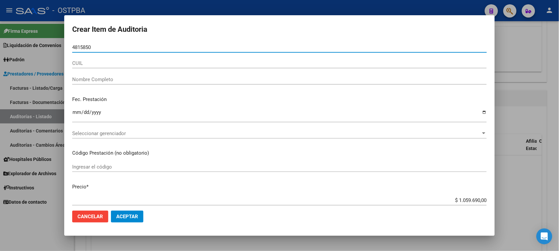
type input "48158500"
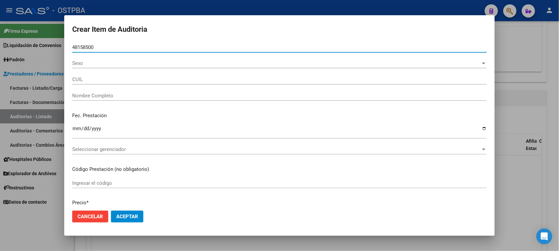
type input "27481585002"
type input "GOMEZ NELIDA ISABEL"
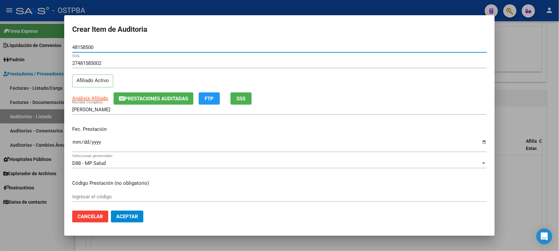
type input "48158500"
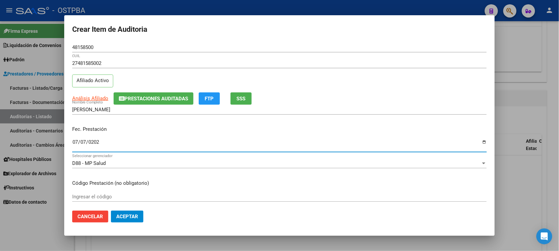
type input "2025-07-07"
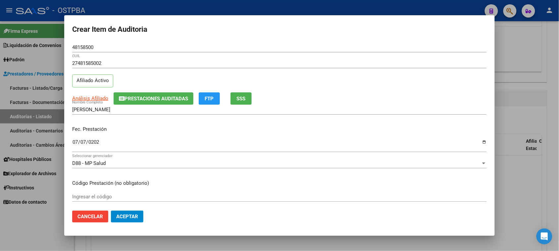
scroll to position [106, 0]
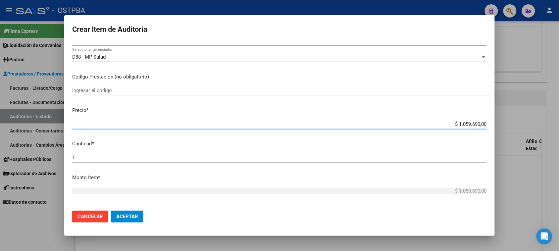
type input "$ 0,06"
type input "$ 0,64"
type input "$ 6,43"
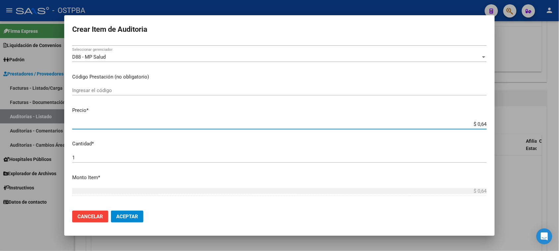
type input "$ 6,43"
type input "$ 64,36"
type input "$ 643,68"
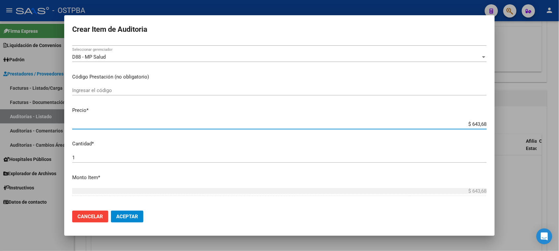
type input "$ 6.436,86"
type input "$ 64.368,60"
type input "$ 643.686,00"
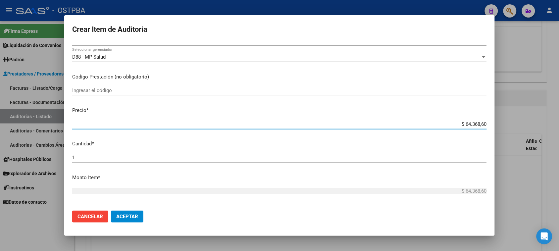
type input "$ 643.686,00"
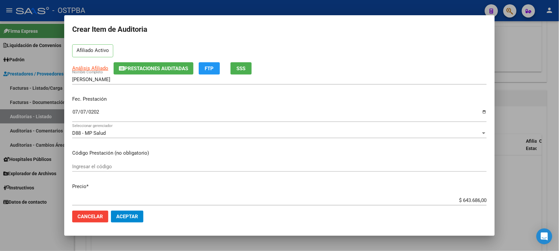
scroll to position [0, 0]
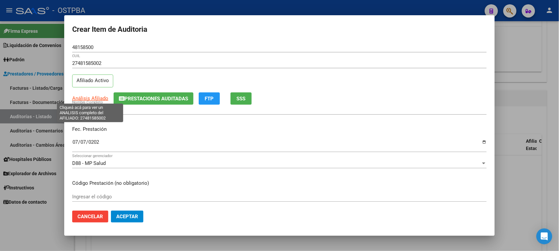
click at [97, 97] on span "Análisis Afiliado" at bounding box center [90, 98] width 36 height 6
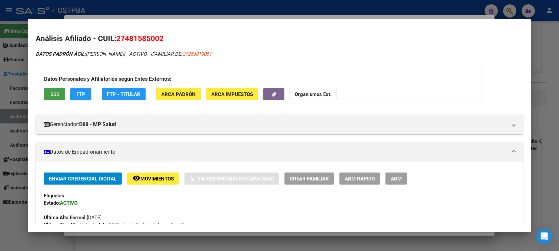
click at [48, 90] on button "SSS" at bounding box center [54, 94] width 21 height 12
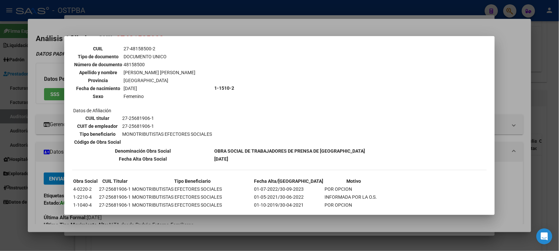
scroll to position [240, 0]
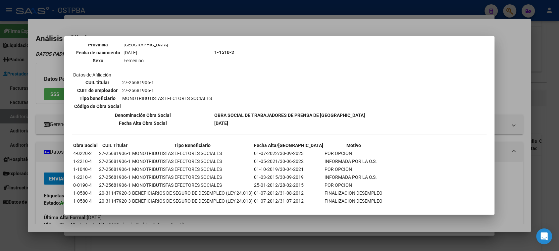
drag, startPoint x: 27, startPoint y: 209, endPoint x: 58, endPoint y: 187, distance: 37.7
click at [27, 208] on div at bounding box center [279, 125] width 559 height 251
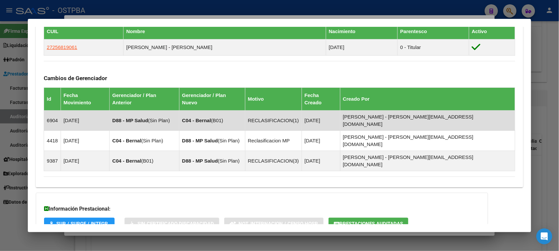
scroll to position [414, 0]
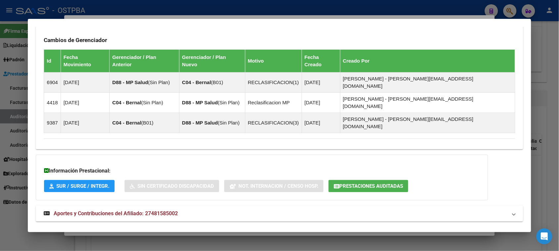
click at [135, 234] on span "Aportes y Contribuciones del Titular: 27256819061" at bounding box center [114, 237] width 121 height 6
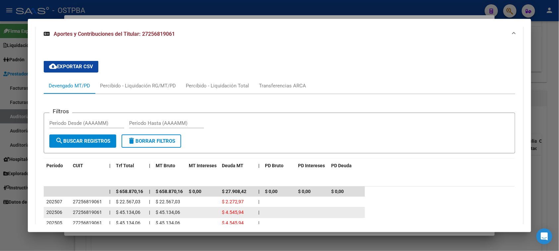
scroll to position [626, 0]
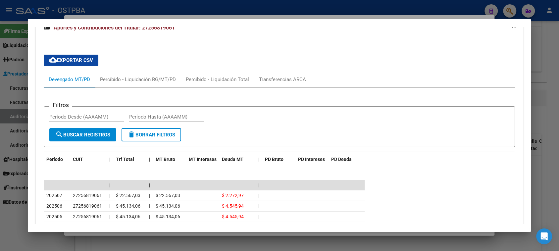
drag, startPoint x: 11, startPoint y: 230, endPoint x: 88, endPoint y: 194, distance: 85.8
click at [11, 230] on div at bounding box center [279, 125] width 559 height 251
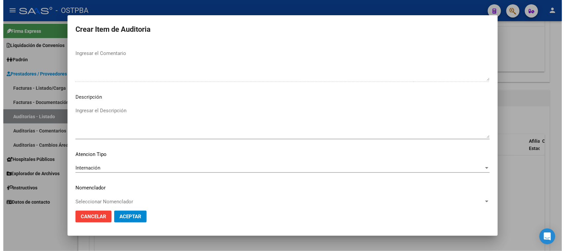
scroll to position [373, 0]
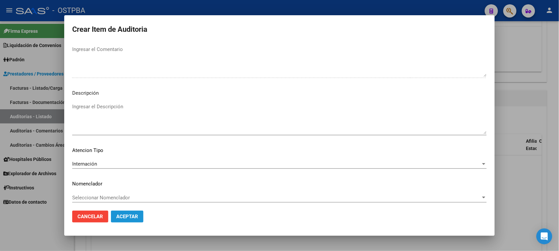
click at [139, 218] on button "Aceptar" at bounding box center [127, 217] width 32 height 12
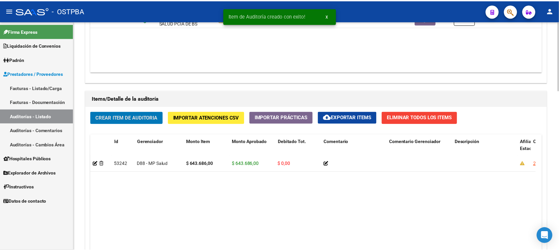
scroll to position [414, 0]
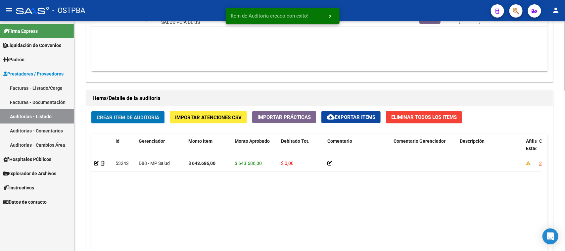
click at [126, 117] on span "Crear Item de Auditoria" at bounding box center [128, 118] width 63 height 6
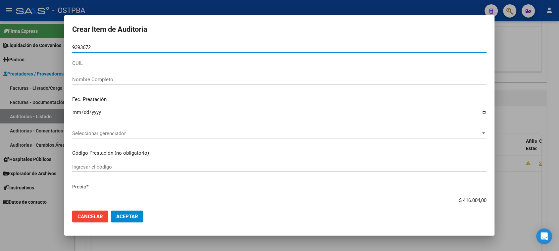
type input "93936727"
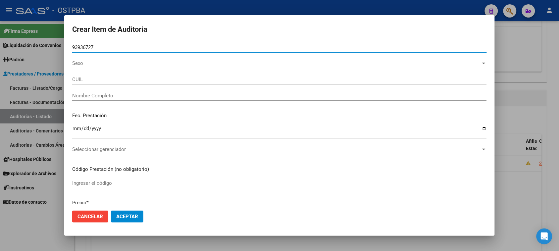
type input "27939367271"
type input "PONCE ANA BEATRIZ -"
type input "93936727"
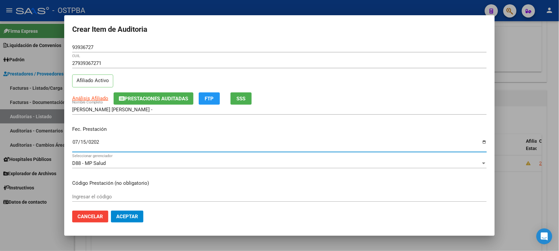
type input "[DATE]"
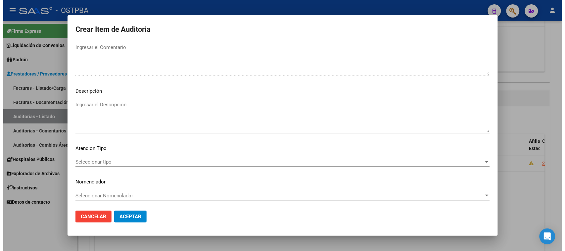
scroll to position [375, 0]
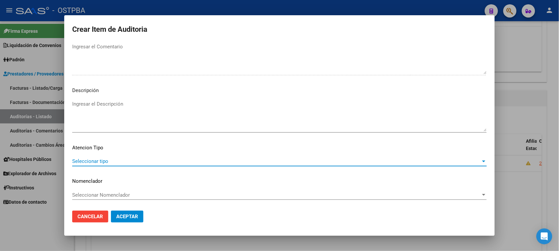
click at [92, 160] on span "Seleccionar tipo" at bounding box center [276, 161] width 409 height 6
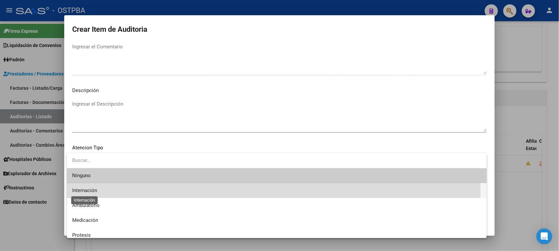
click at [91, 189] on span "Internación" at bounding box center [84, 190] width 25 height 6
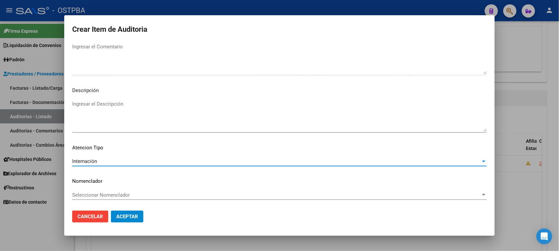
click at [126, 217] on span "Aceptar" at bounding box center [127, 217] width 22 height 6
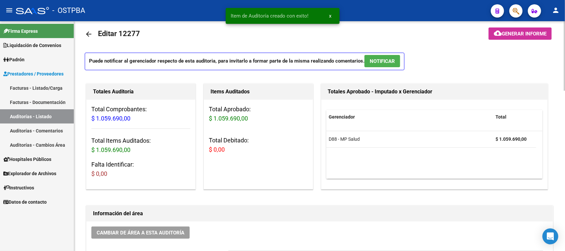
scroll to position [0, 0]
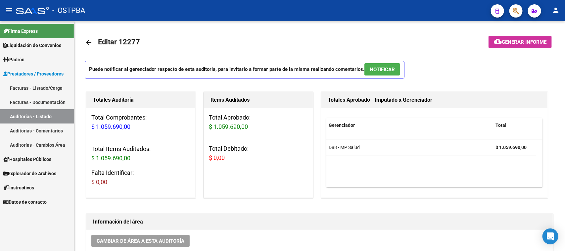
click at [51, 117] on link "Auditorías - Listado" at bounding box center [37, 116] width 74 height 14
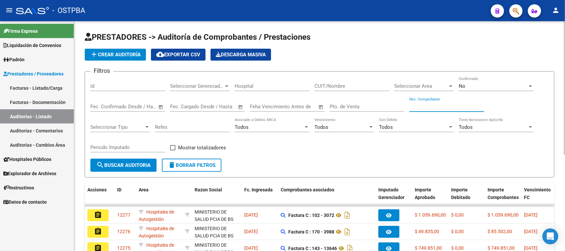
click at [415, 104] on input "Nro. Comprobante" at bounding box center [447, 107] width 75 height 6
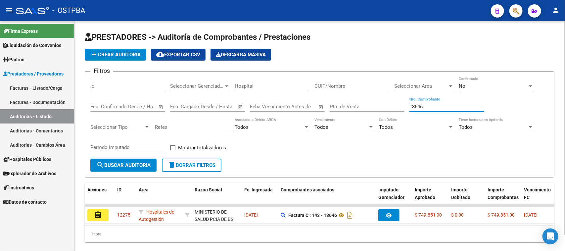
type input "13646"
